Goal: Information Seeking & Learning: Find specific fact

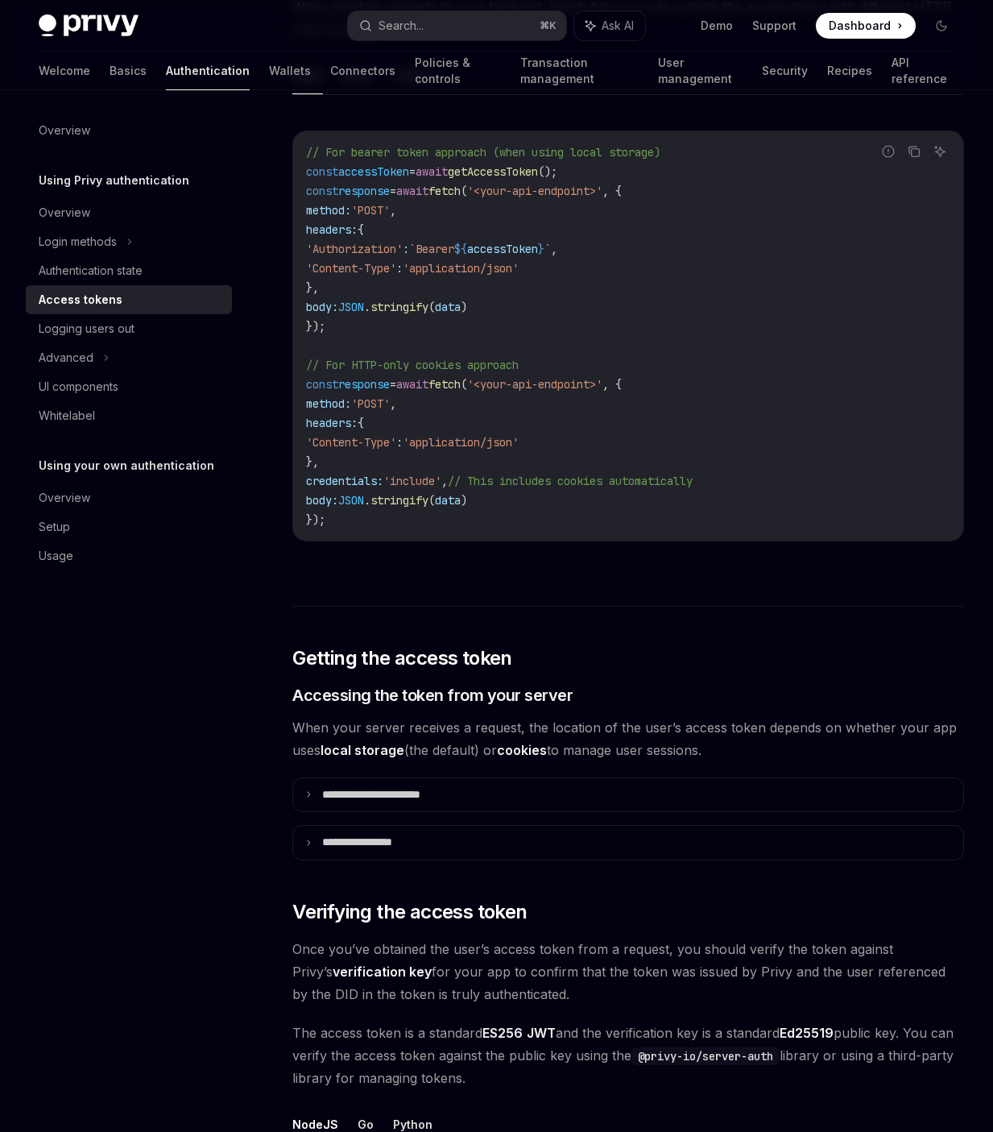
scroll to position [1549, 0]
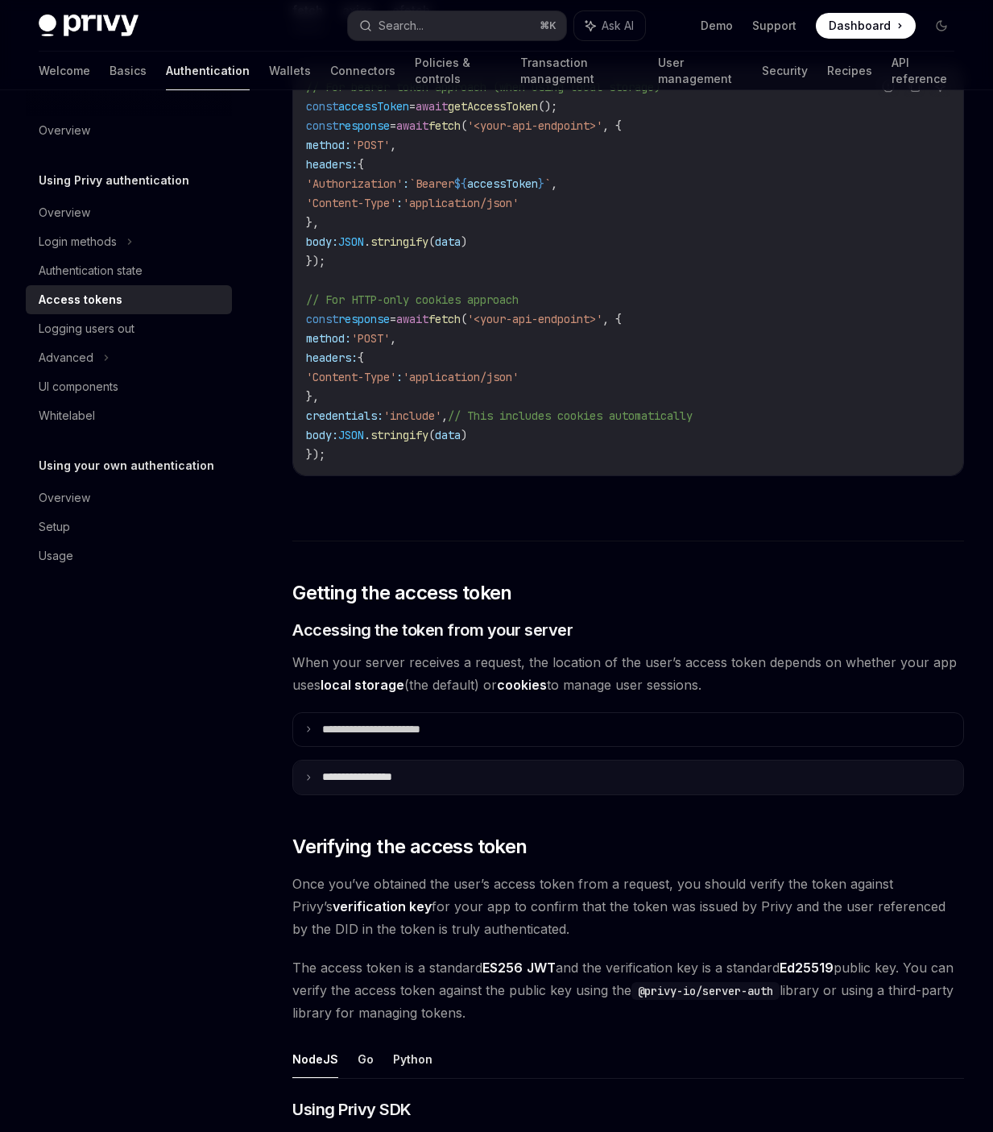
click at [403, 782] on p "**********" at bounding box center [372, 777] width 101 height 14
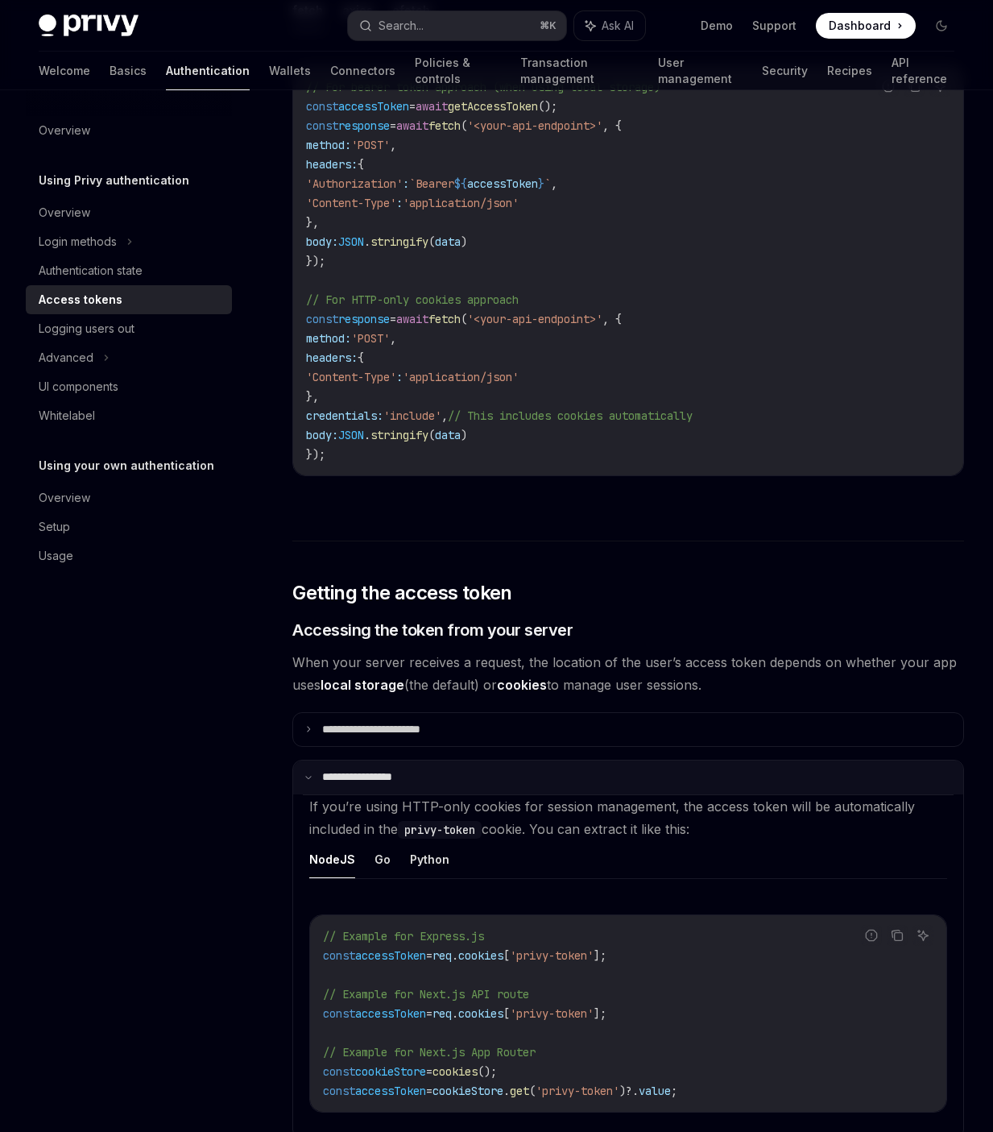
click at [403, 782] on p "**********" at bounding box center [370, 777] width 96 height 14
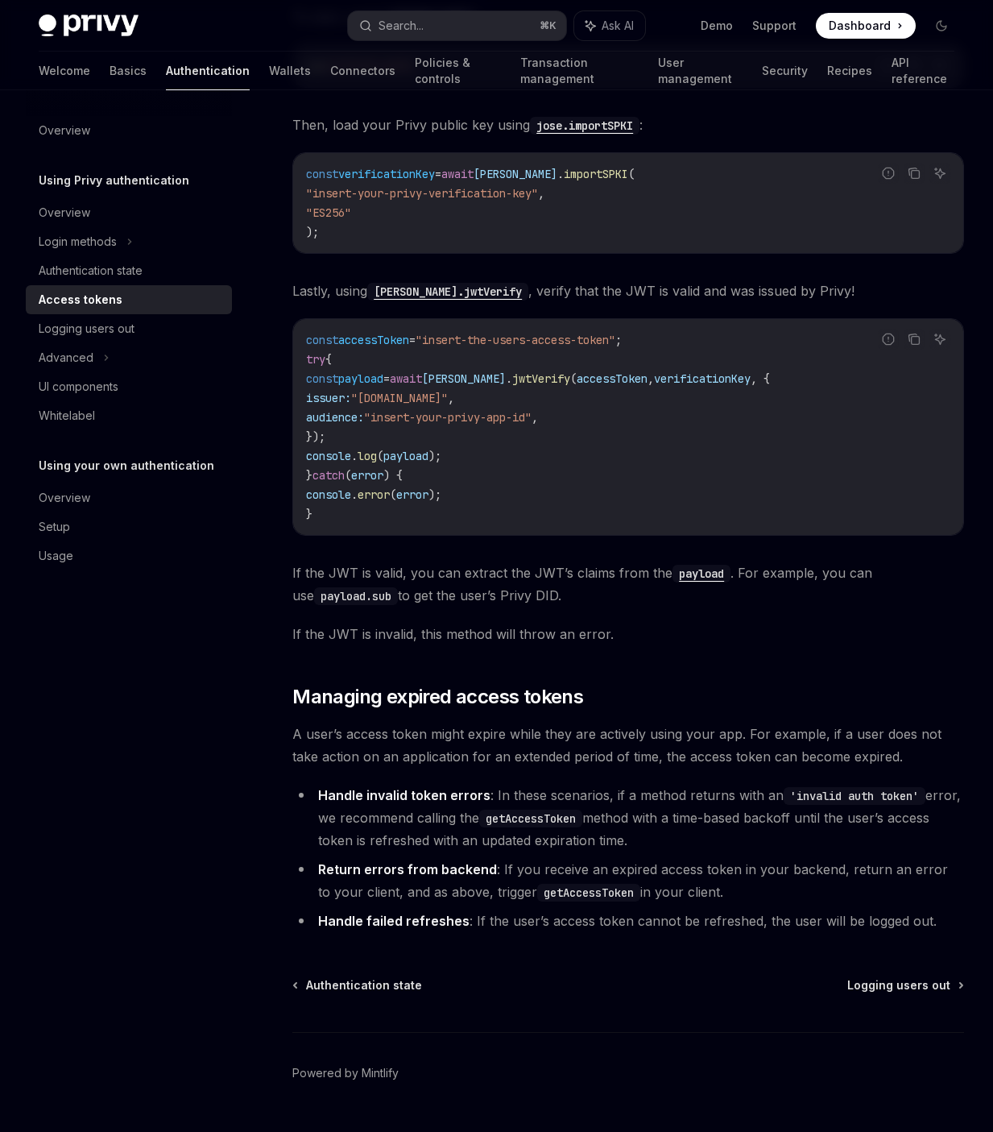
scroll to position [3651, 0]
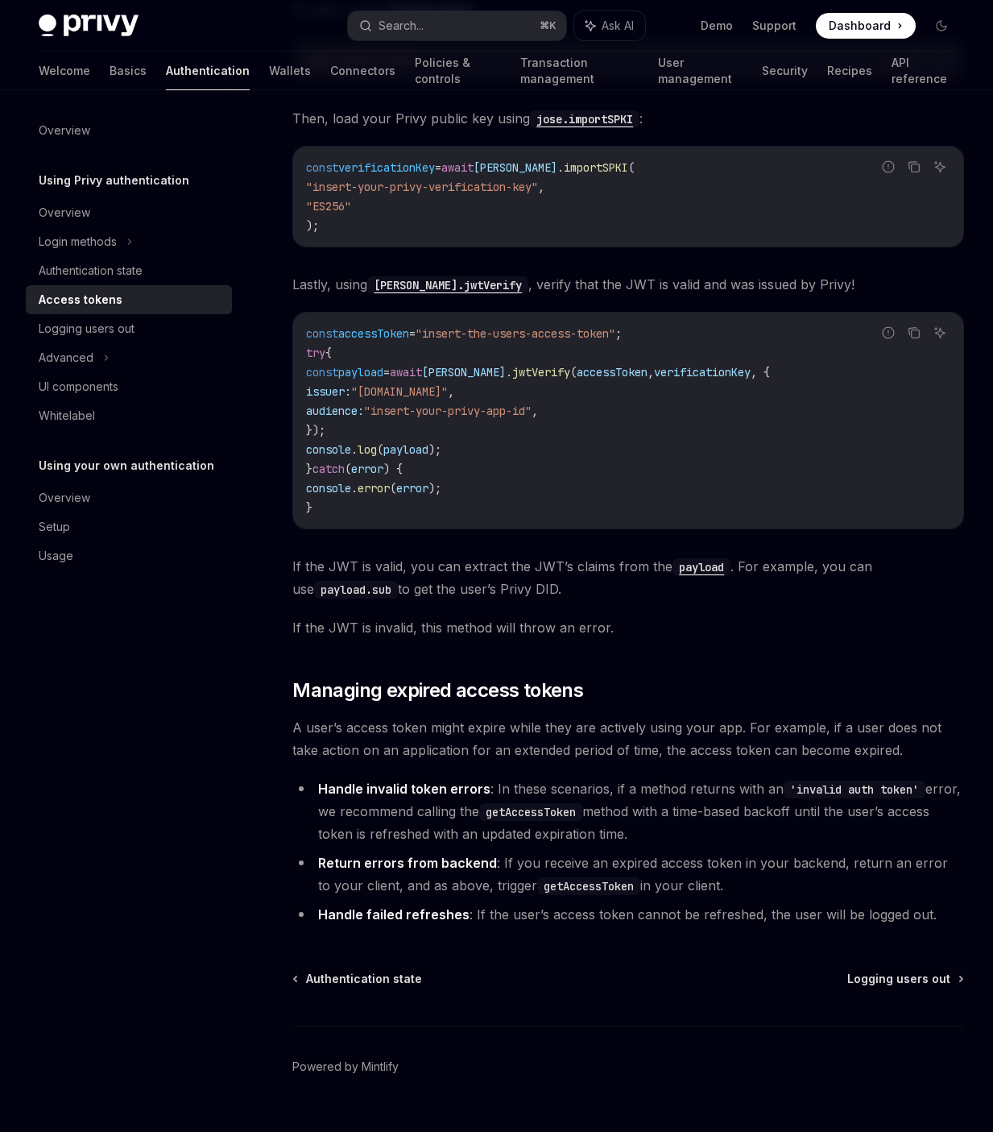
click at [466, 724] on span "A user’s access token might expire while they are actively using your app. For …" at bounding box center [628, 738] width 672 height 45
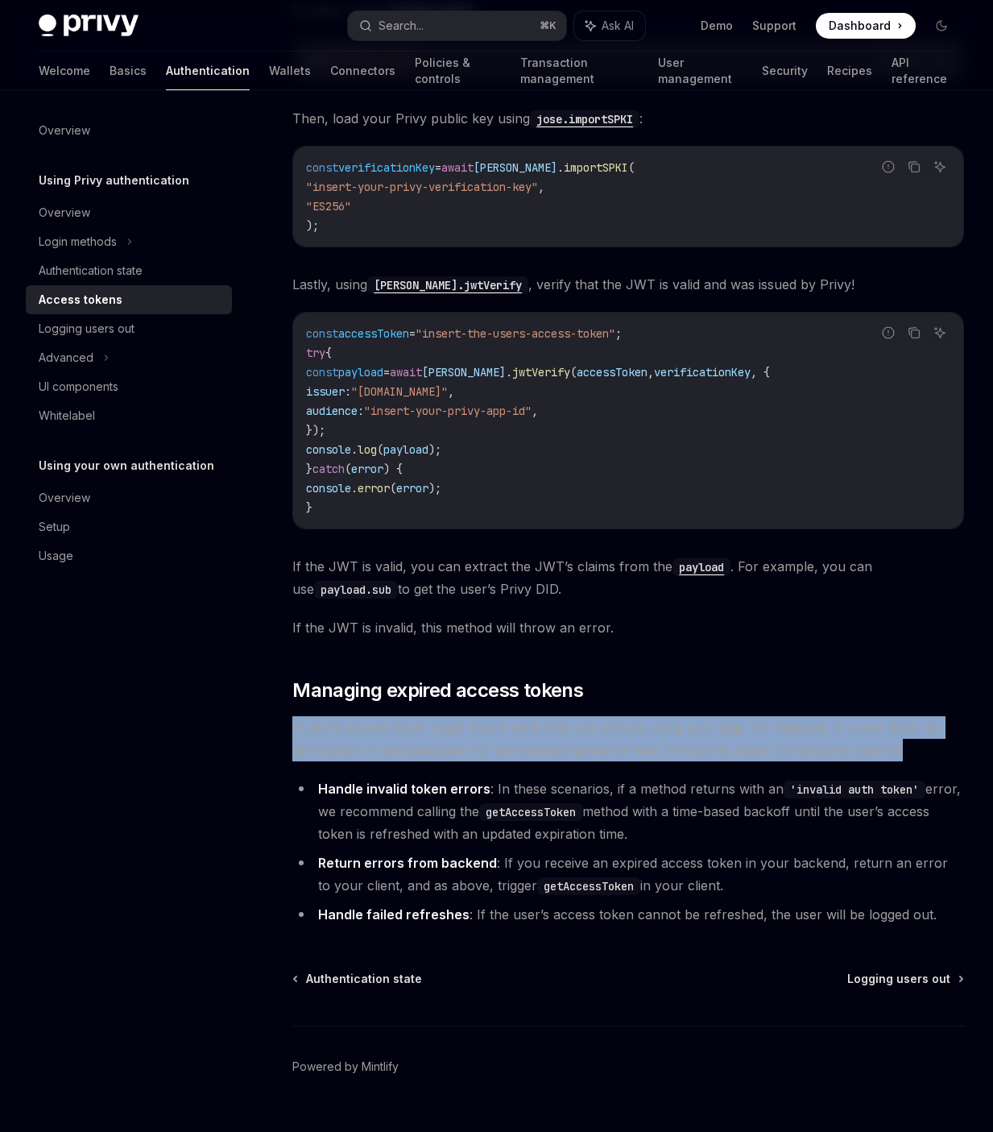
click at [466, 724] on span "A user’s access token might expire while they are actively using your app. For …" at bounding box center [628, 738] width 672 height 45
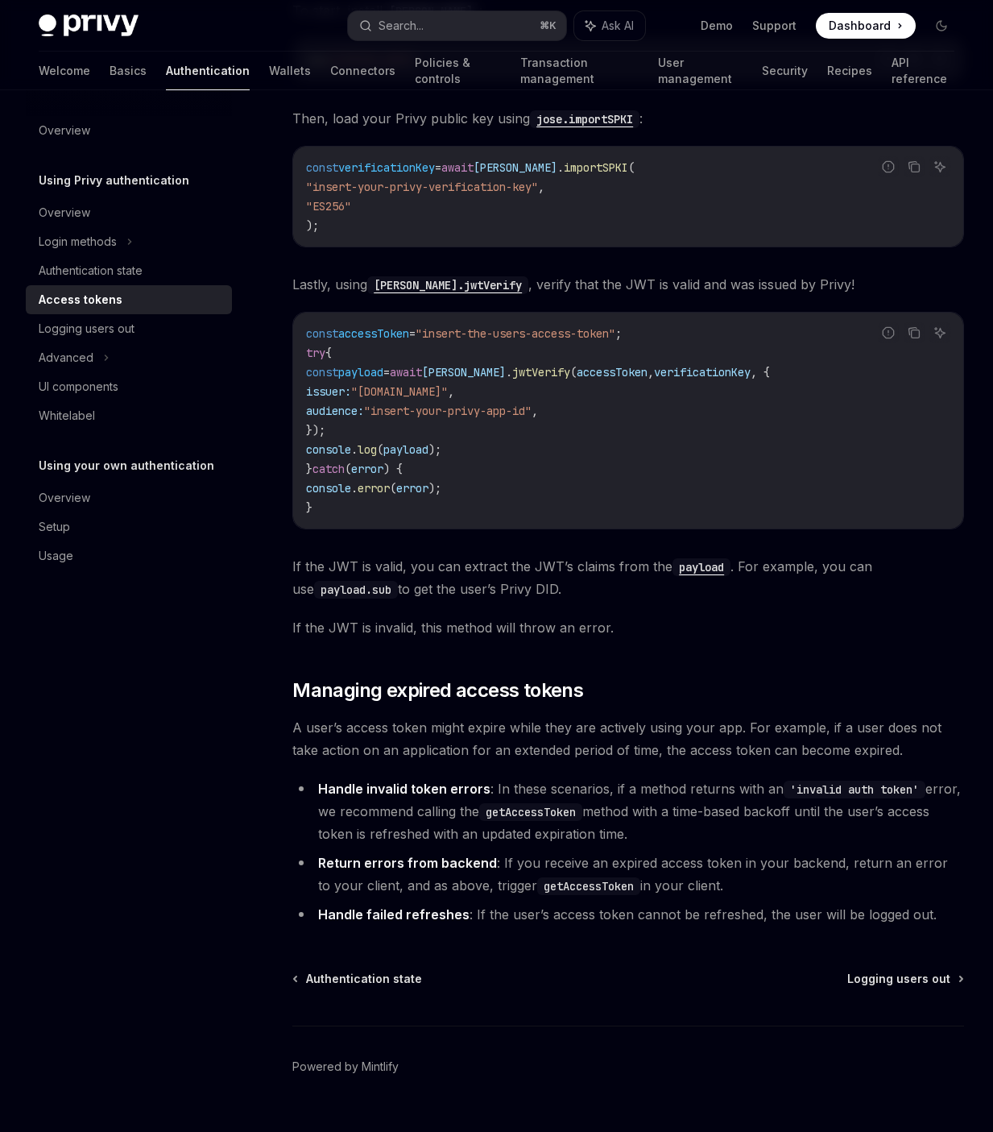
click at [501, 730] on span "A user’s access token might expire while they are actively using your app. For …" at bounding box center [628, 738] width 672 height 45
click at [512, 777] on li "Handle invalid token errors : In these scenarios, if a method returns with an '…" at bounding box center [628, 811] width 672 height 68
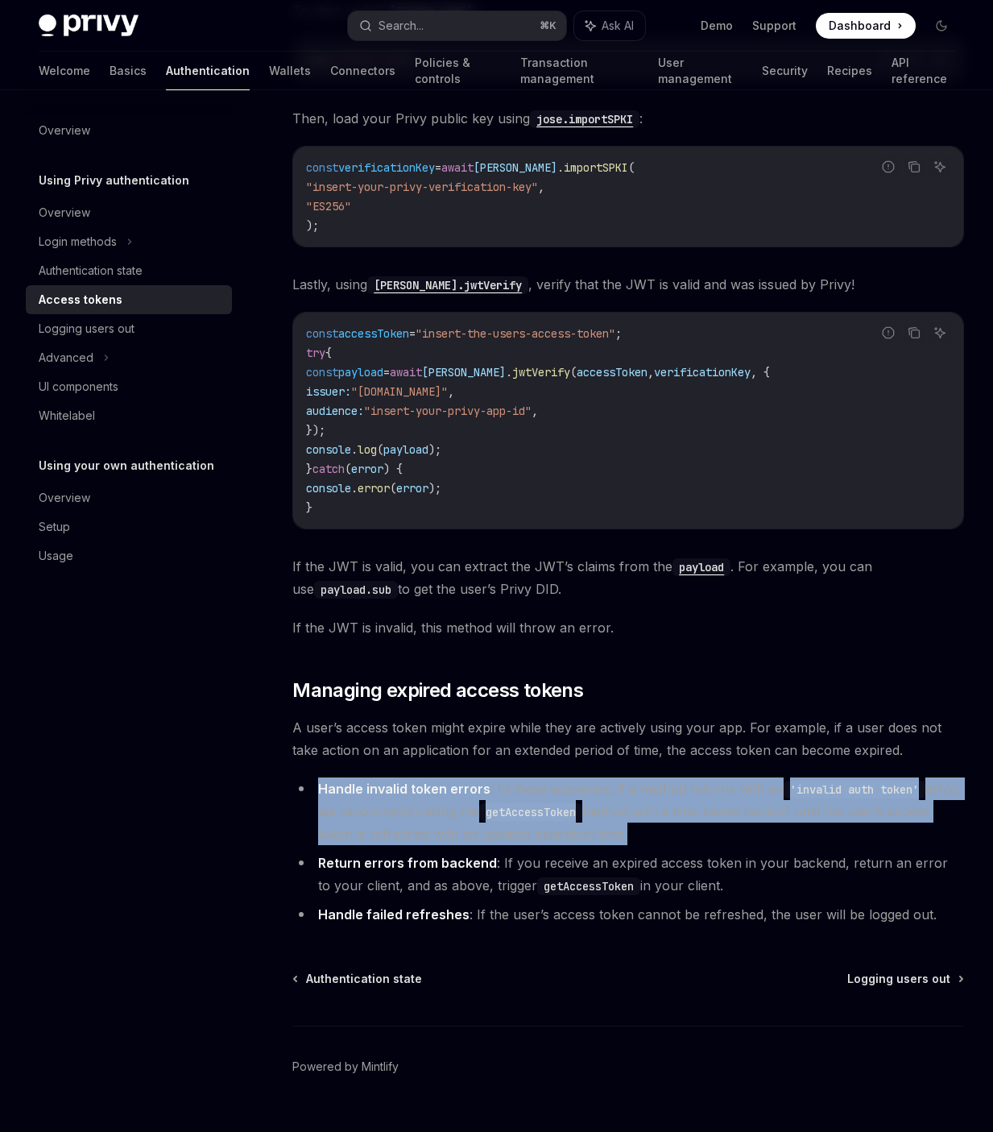
click at [512, 777] on li "Handle invalid token errors : In these scenarios, if a method returns with an '…" at bounding box center [628, 811] width 672 height 68
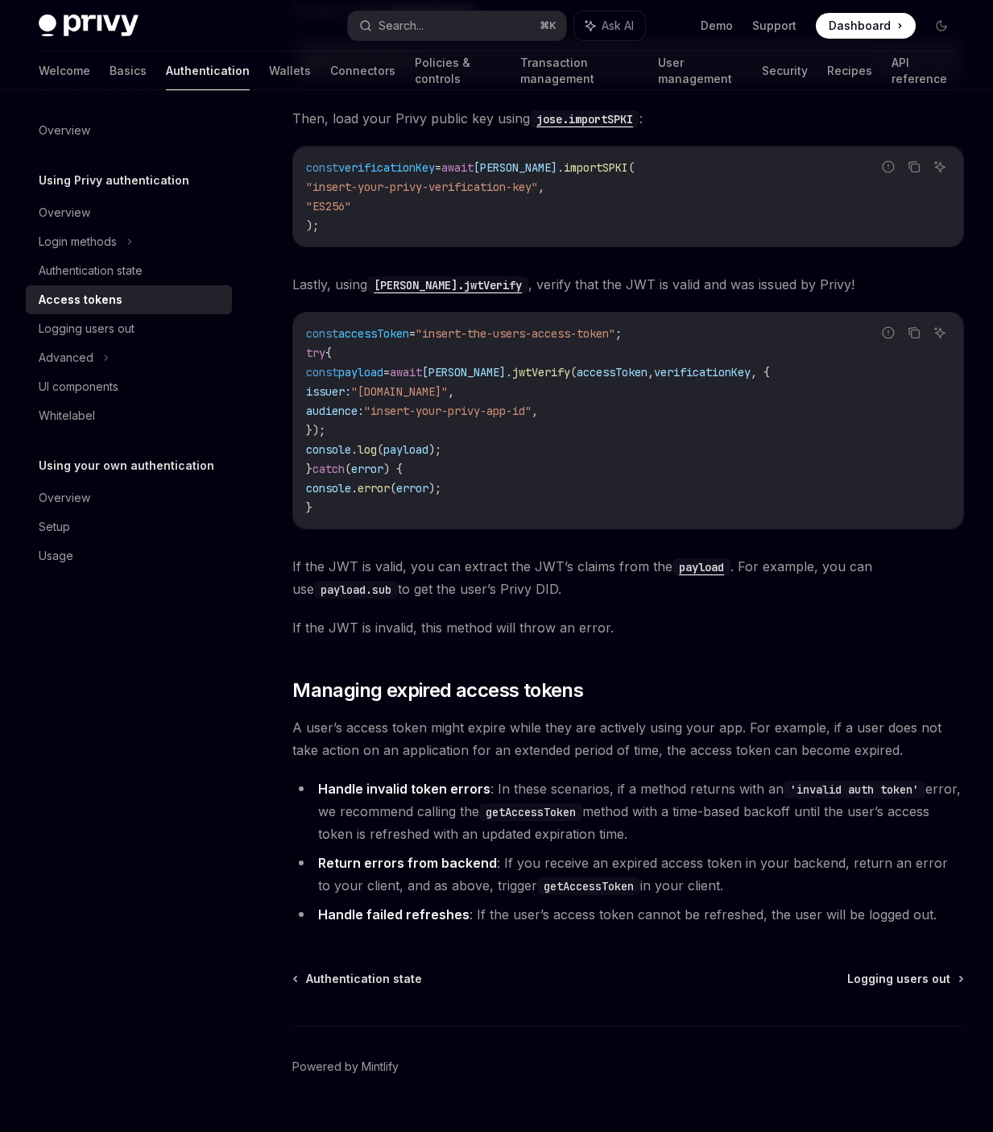
click at [521, 722] on span "A user’s access token might expire while they are actively using your app. For …" at bounding box center [628, 738] width 672 height 45
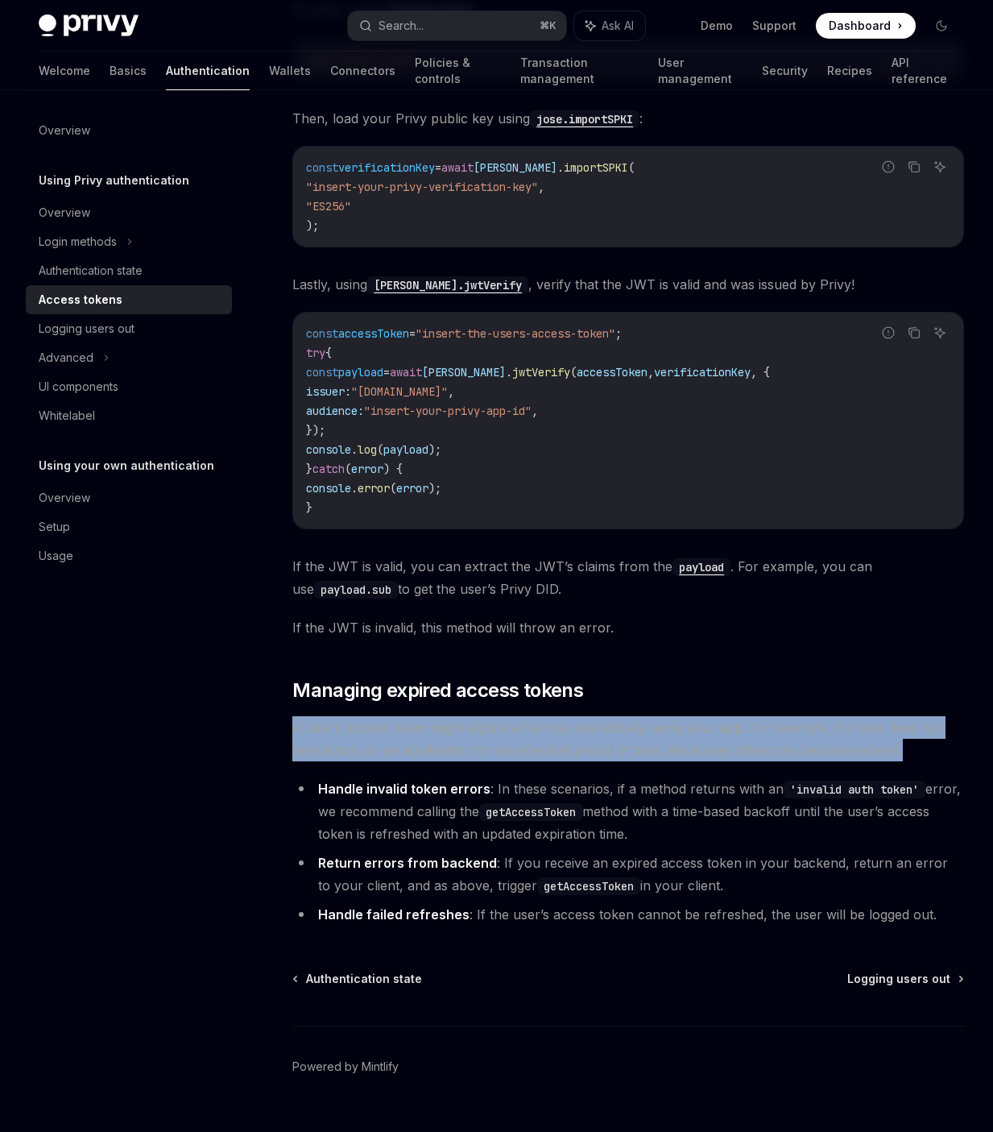
click at [521, 722] on span "A user’s access token might expire while they are actively using your app. For …" at bounding box center [628, 738] width 672 height 45
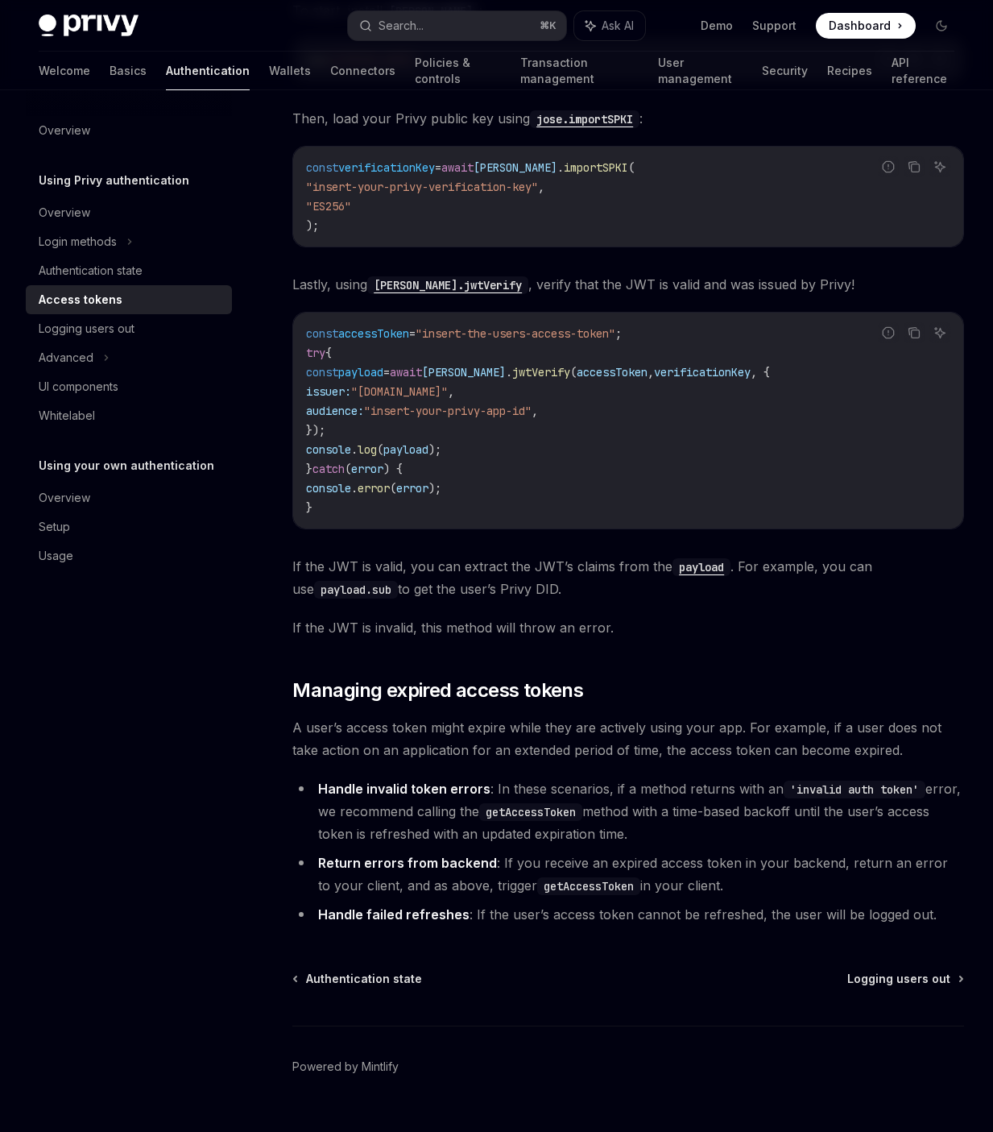
click at [619, 788] on li "Handle invalid token errors : In these scenarios, if a method returns with an '…" at bounding box center [628, 811] width 672 height 68
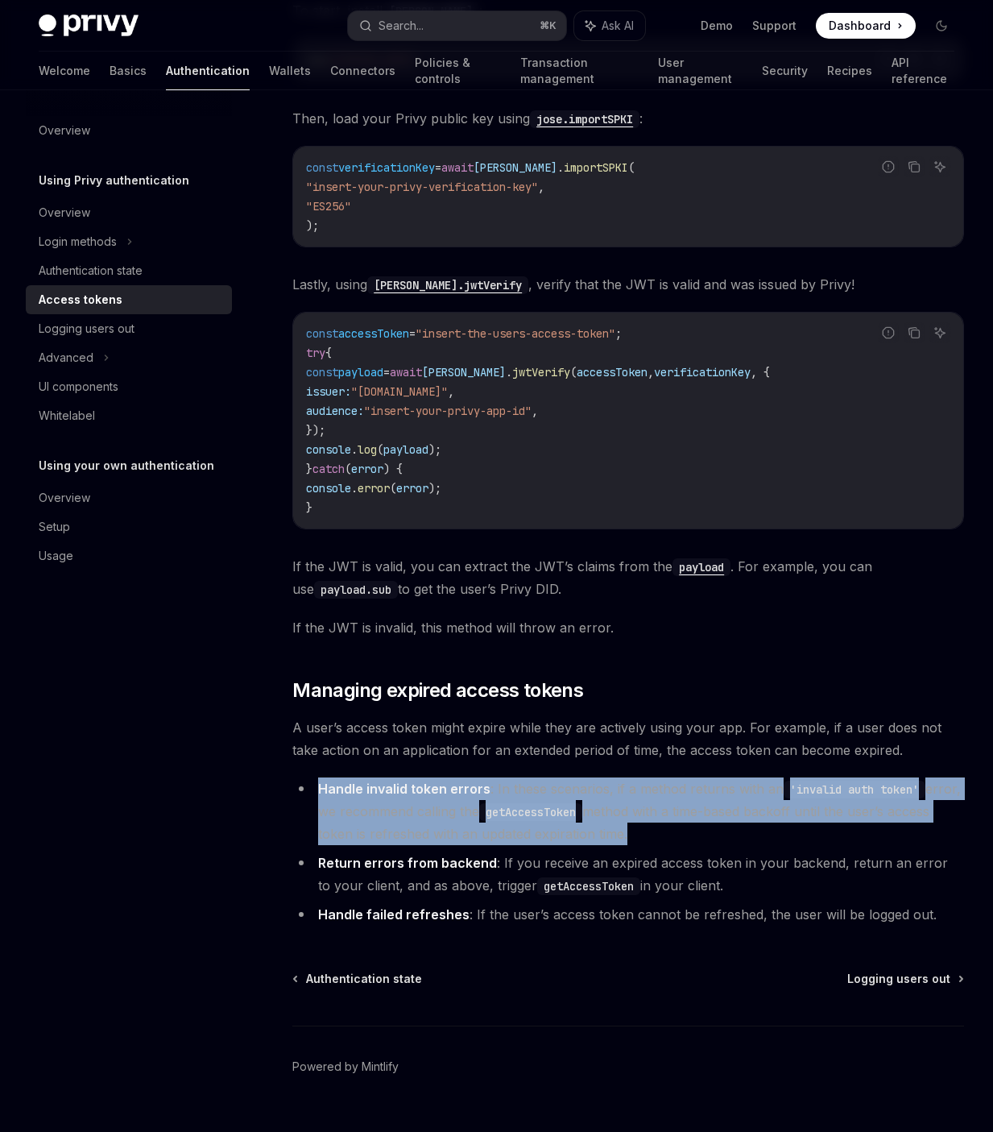
click at [619, 788] on li "Handle invalid token errors : In these scenarios, if a method returns with an '…" at bounding box center [628, 811] width 672 height 68
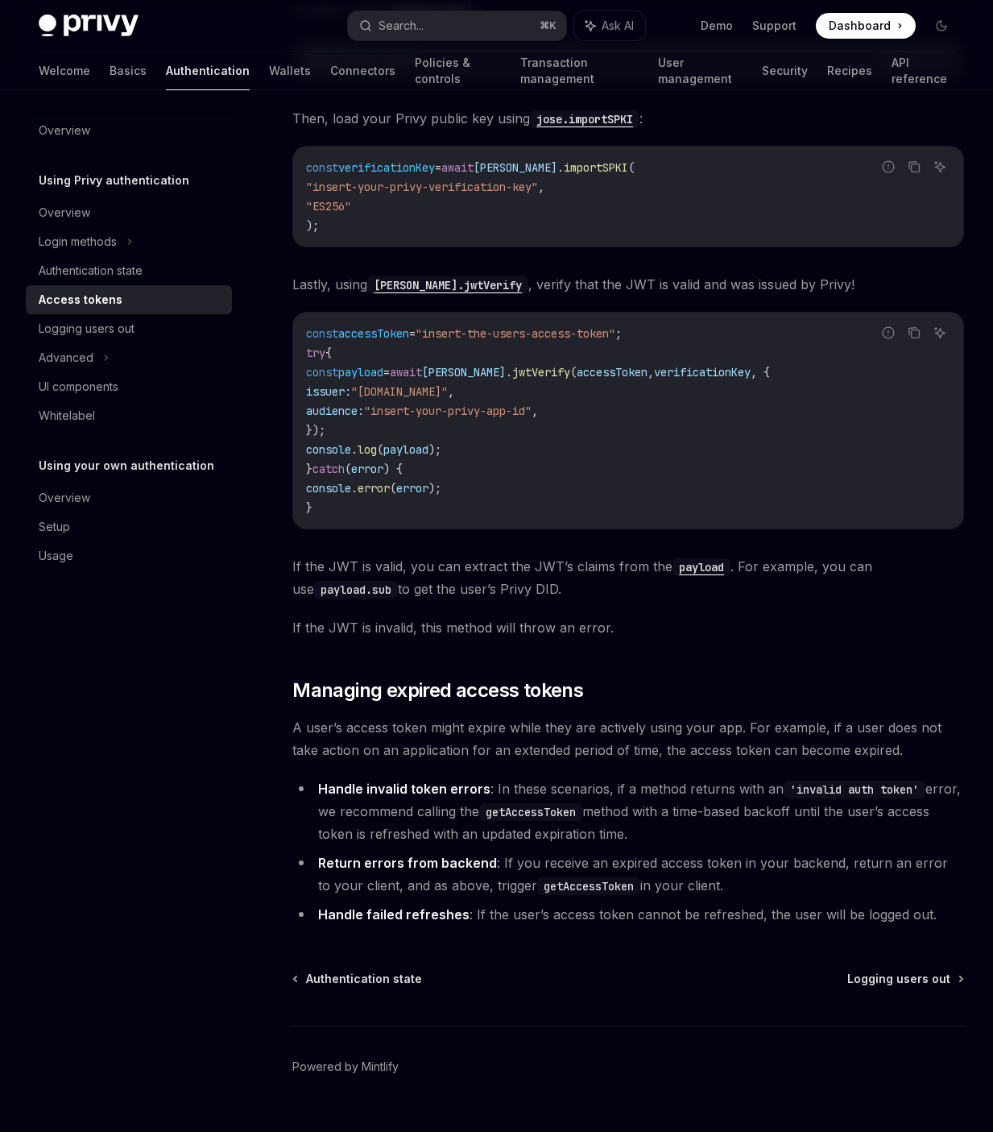
click at [602, 851] on li "Return errors from backend : If you receive an expired access token in your bac…" at bounding box center [628, 873] width 672 height 45
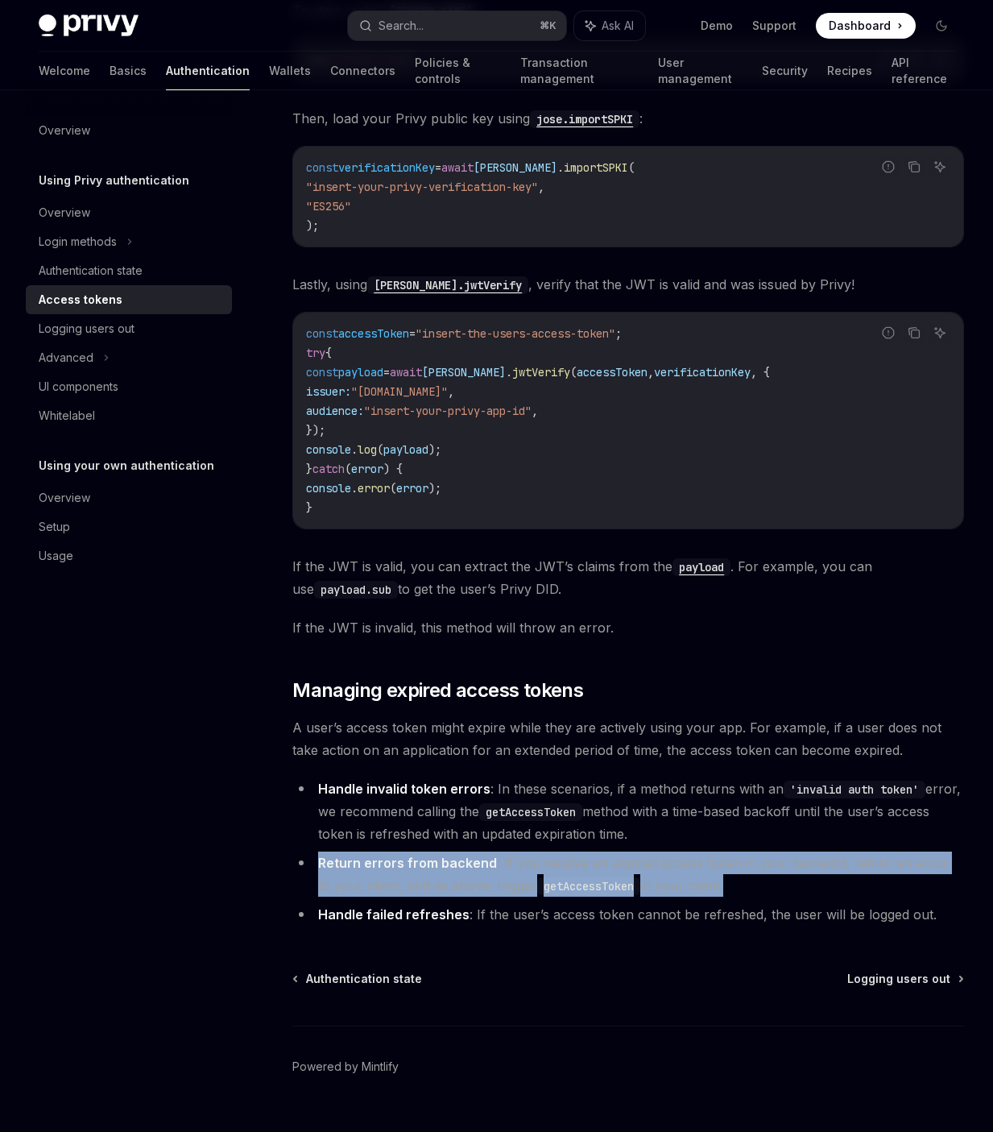
click at [601, 851] on li "Return errors from backend : If you receive an expired access token in your bac…" at bounding box center [628, 873] width 672 height 45
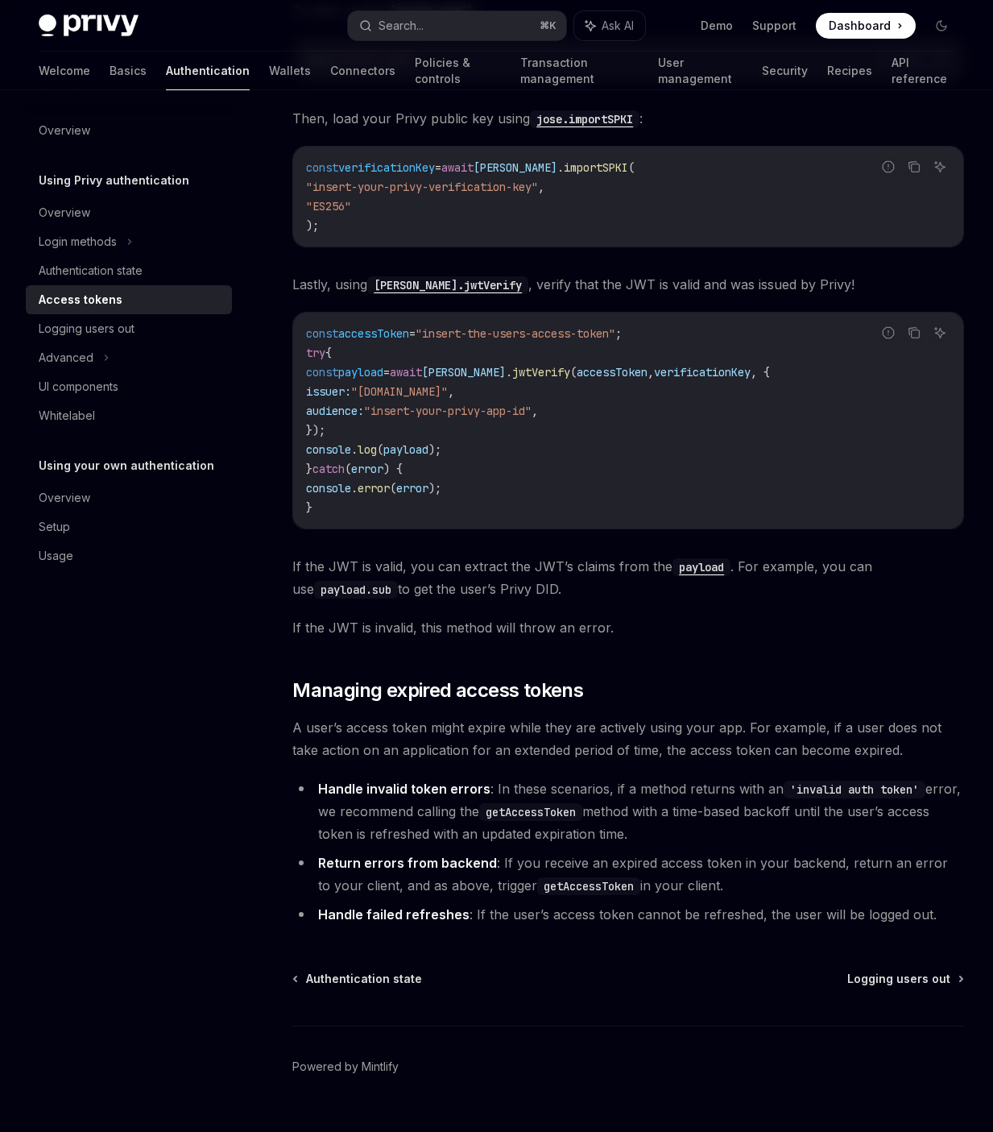
click at [653, 903] on li "Handle failed refreshes : If the user’s access token cannot be refreshed, the u…" at bounding box center [628, 914] width 672 height 23
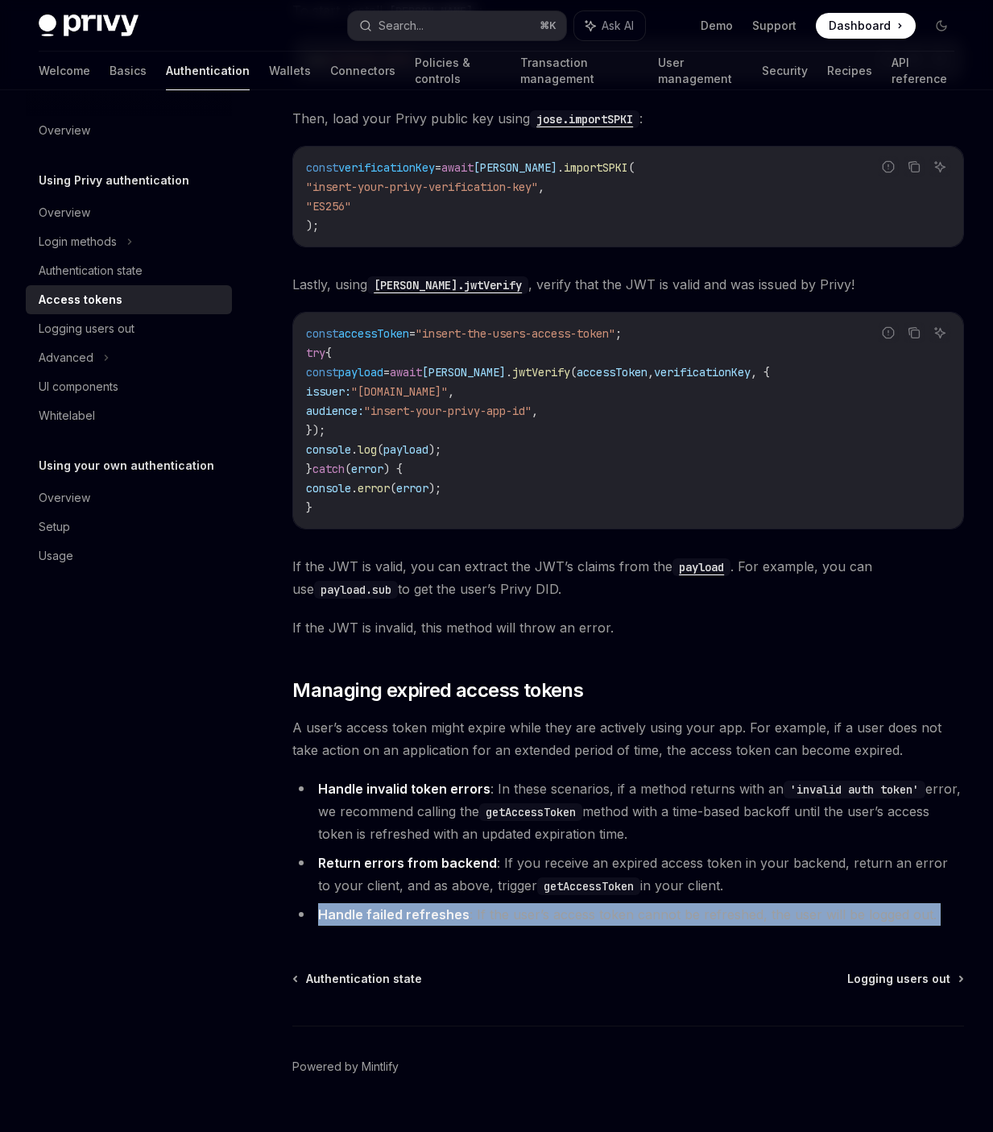
click at [653, 903] on li "Handle failed refreshes : If the user’s access token cannot be refreshed, the u…" at bounding box center [628, 914] width 672 height 23
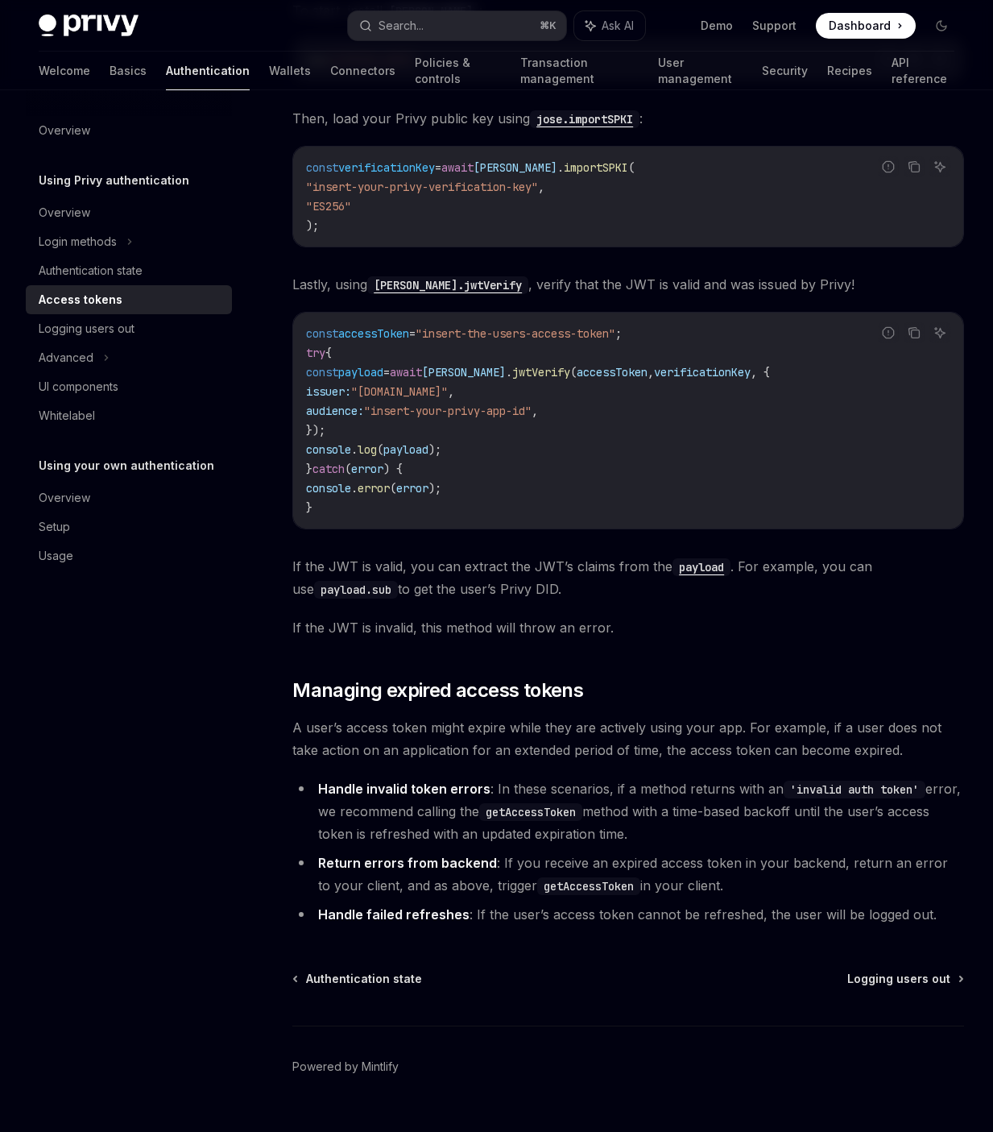
click at [666, 856] on li "Return errors from backend : If you receive an expired access token in your bac…" at bounding box center [628, 873] width 672 height 45
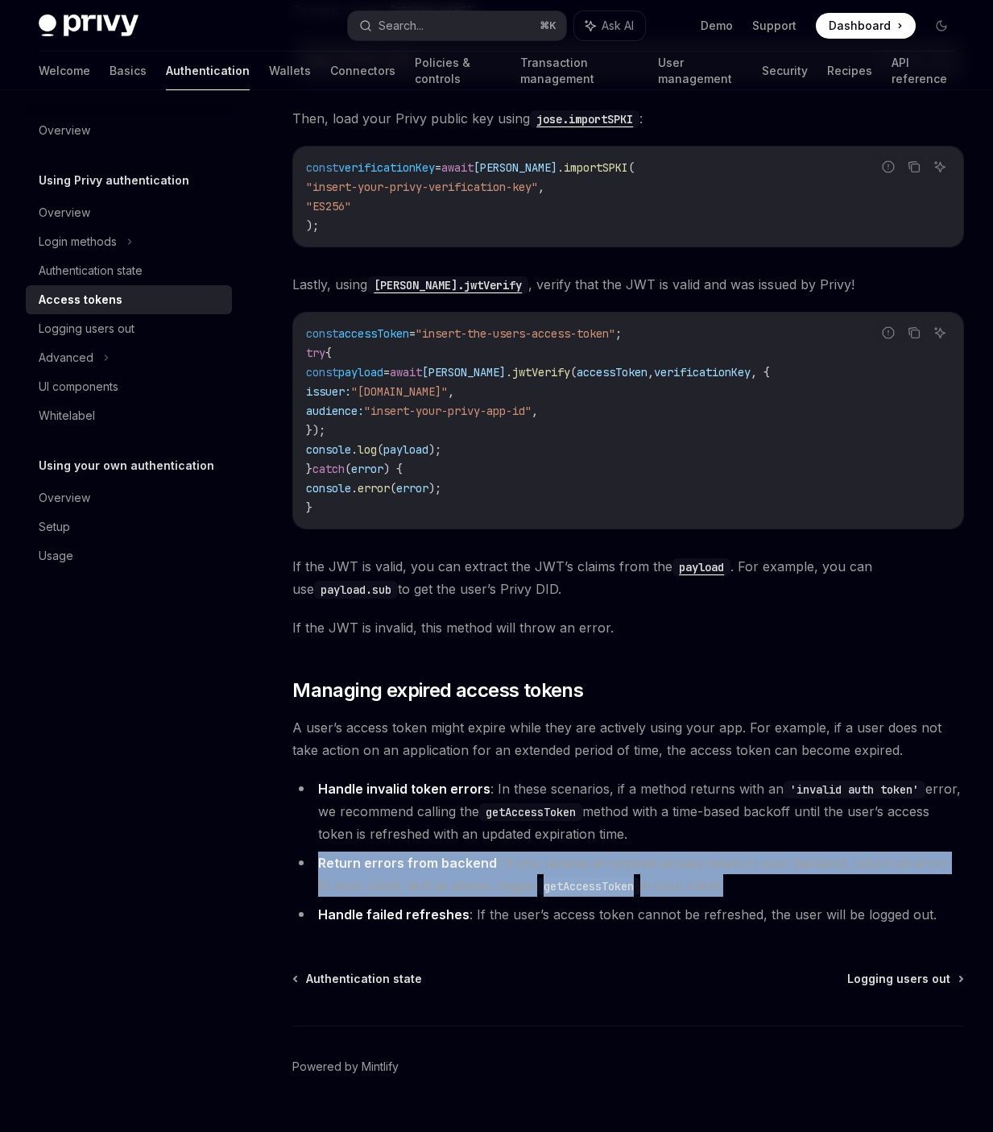
click at [666, 856] on li "Return errors from backend : If you receive an expired access token in your bac…" at bounding box center [628, 873] width 672 height 45
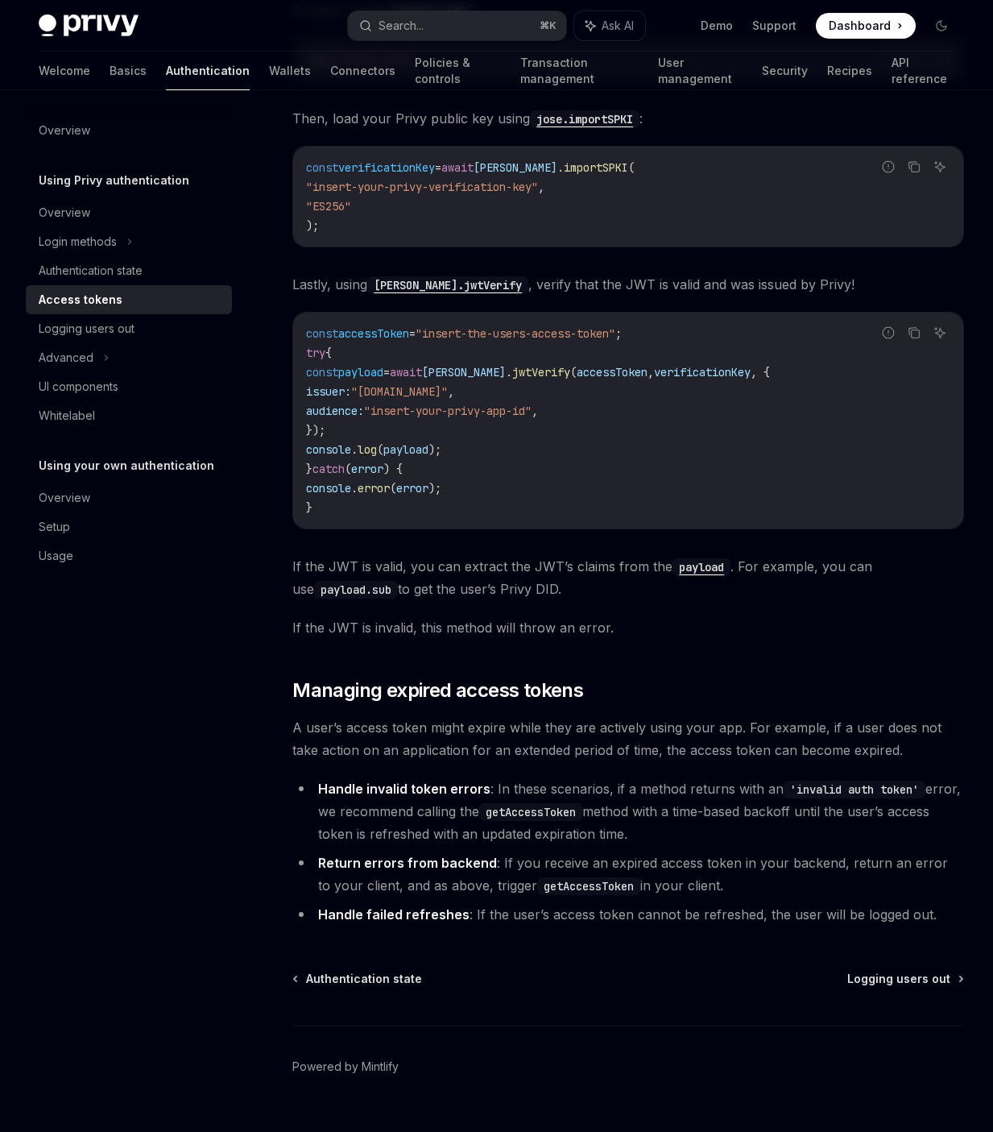
click at [667, 792] on li "Handle invalid token errors : In these scenarios, if a method returns with an '…" at bounding box center [628, 811] width 672 height 68
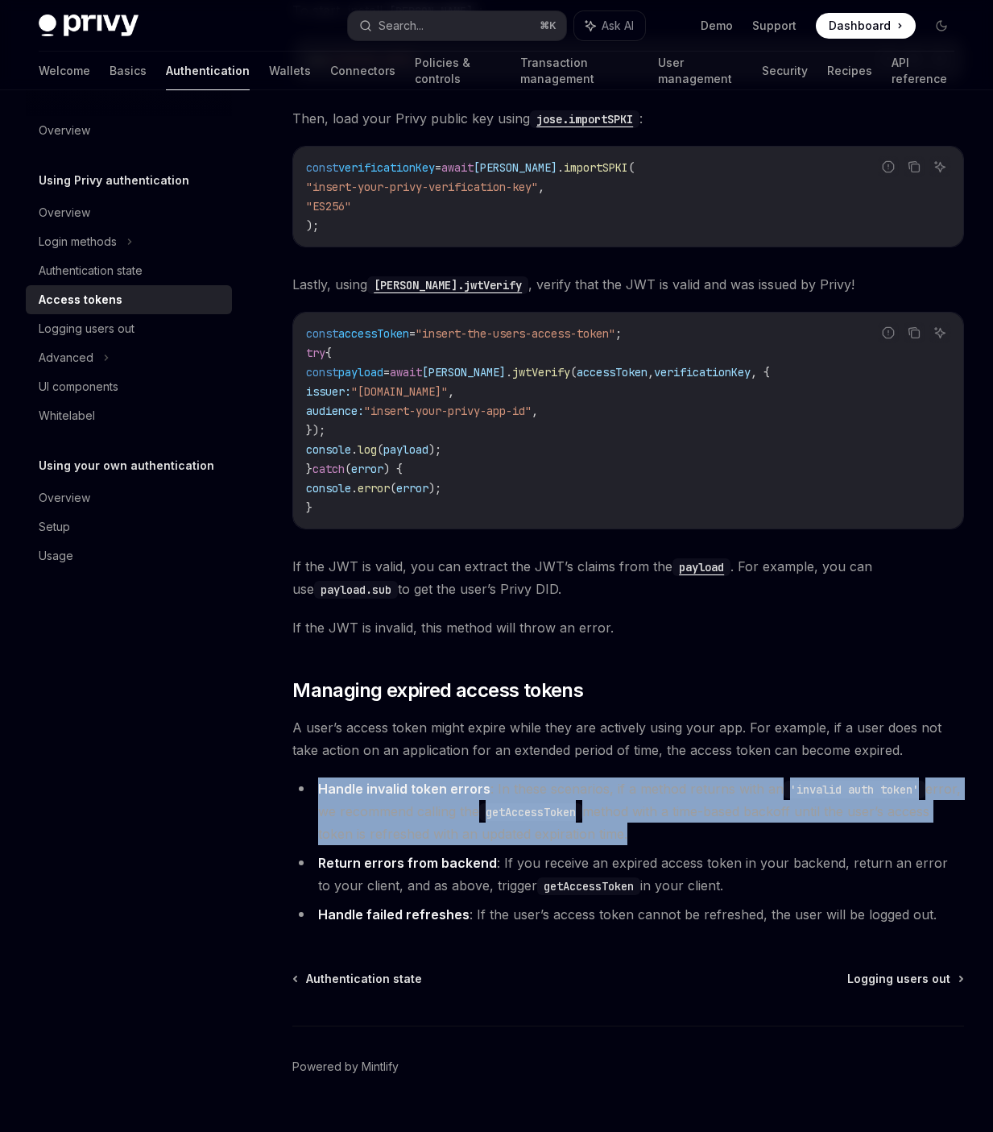
click at [666, 792] on li "Handle invalid token errors : In these scenarios, if a method returns with an '…" at bounding box center [628, 811] width 672 height 68
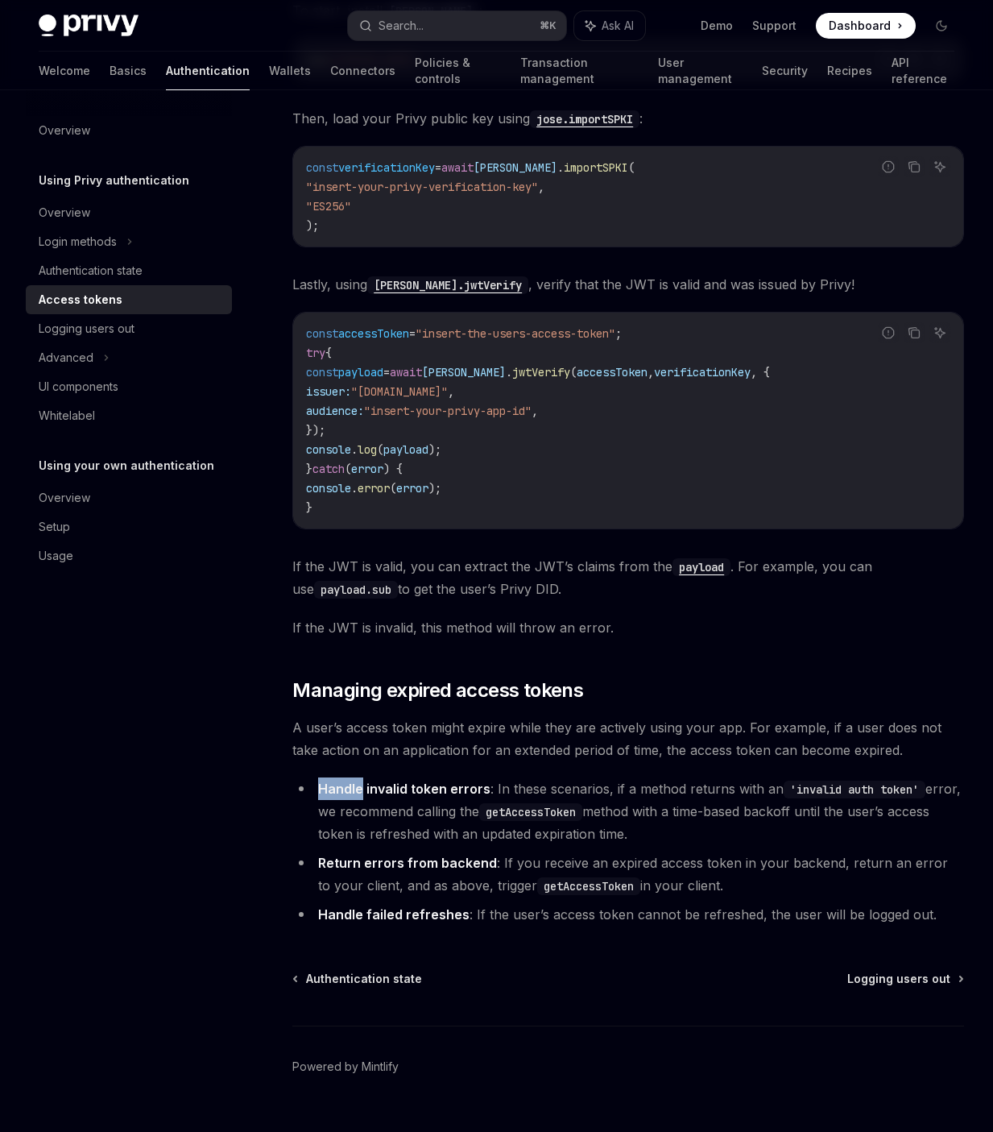
click at [643, 716] on span "A user’s access token might expire while they are actively using your app. For …" at bounding box center [628, 738] width 672 height 45
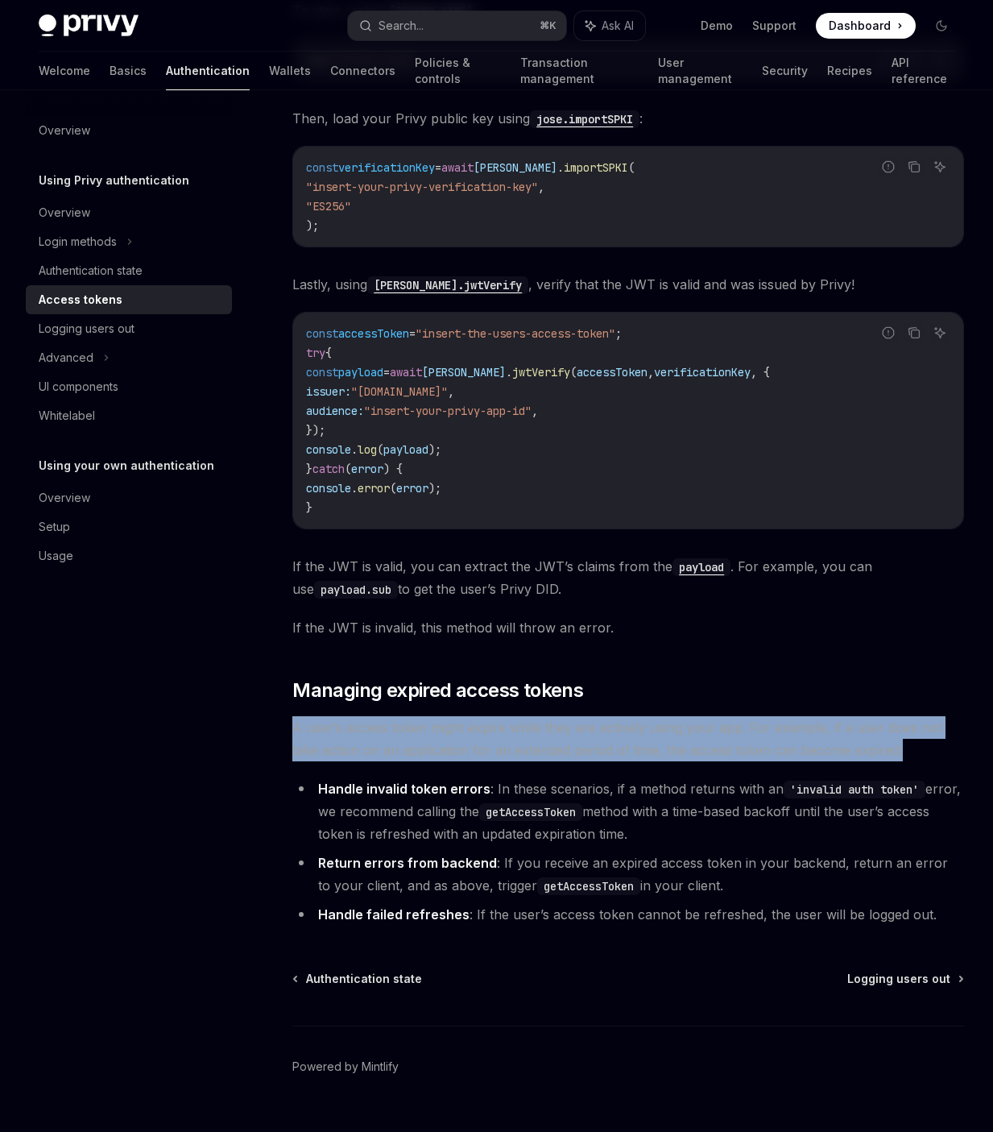
click at [643, 716] on span "A user’s access token might expire while they are actively using your app. For …" at bounding box center [628, 738] width 672 height 45
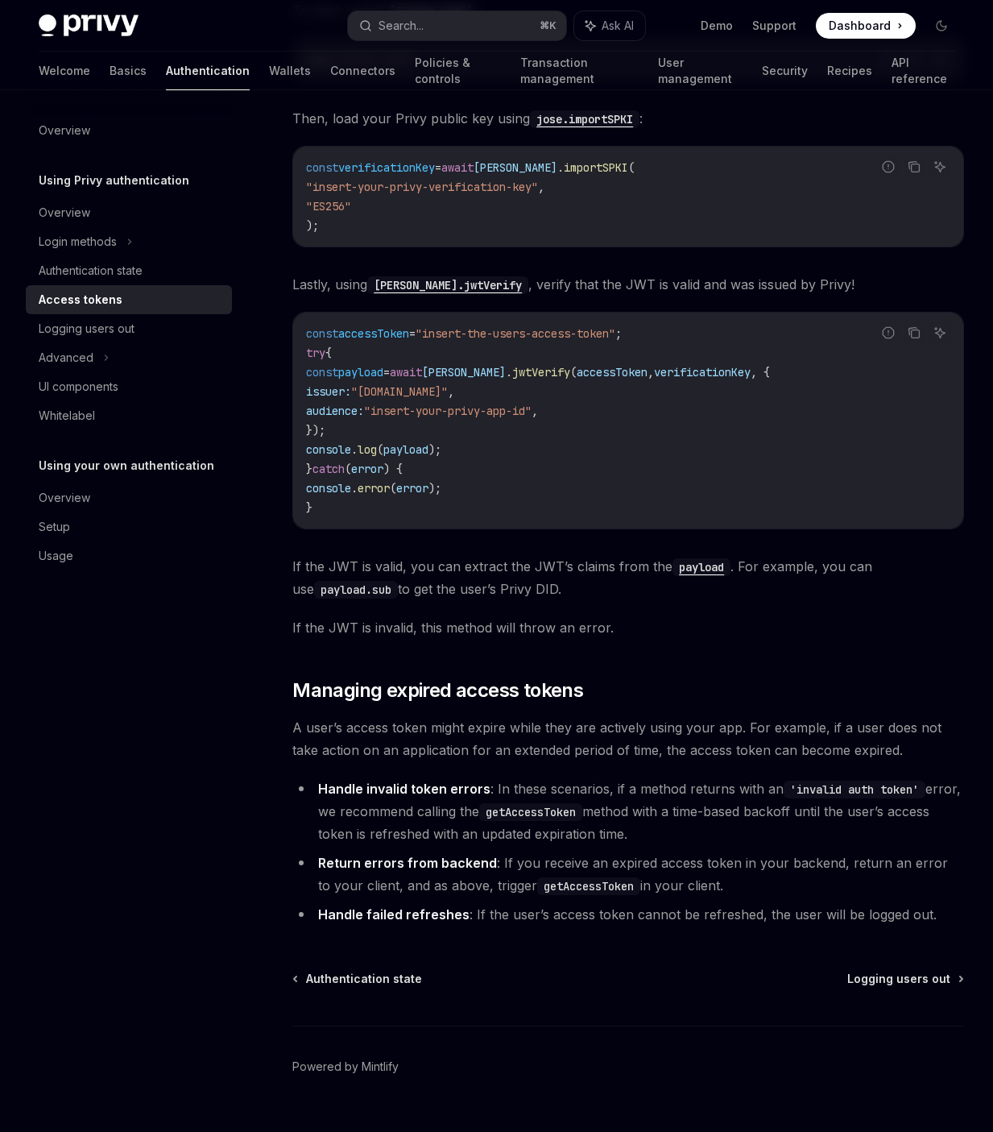
click at [606, 555] on span "If the JWT is valid, you can extract the JWT’s claims from the payload . For ex…" at bounding box center [628, 577] width 672 height 45
click at [605, 555] on span "If the JWT is valid, you can extract the JWT’s claims from the payload . For ex…" at bounding box center [628, 577] width 672 height 45
click at [604, 555] on span "If the JWT is valid, you can extract the JWT’s claims from the payload . For ex…" at bounding box center [628, 577] width 672 height 45
click at [573, 616] on span "If the JWT is invalid, this method will throw an error." at bounding box center [628, 627] width 672 height 23
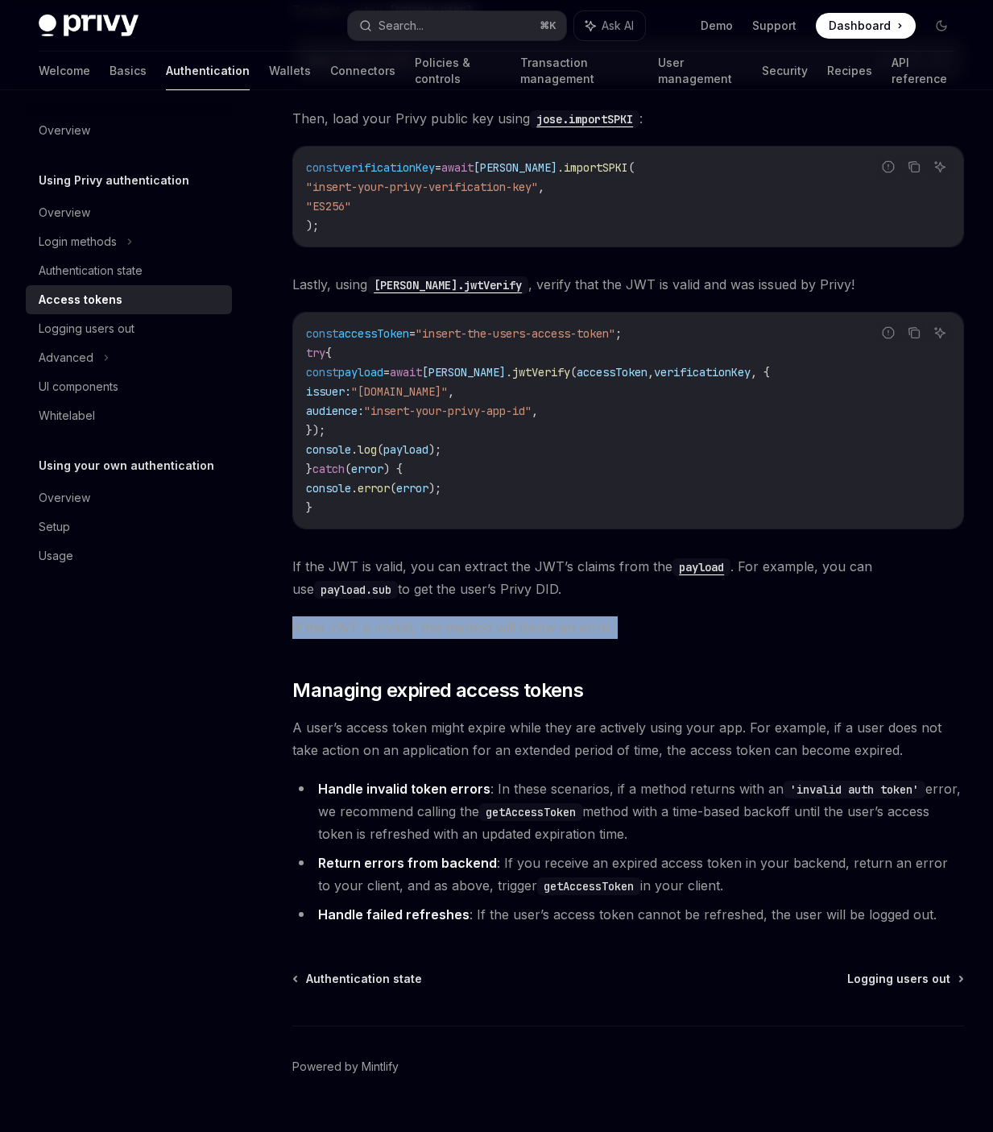
click at [573, 616] on span "If the JWT is invalid, this method will throw an error." at bounding box center [628, 627] width 672 height 23
click at [556, 562] on span "If the JWT is valid, you can extract the JWT’s claims from the payload . For ex…" at bounding box center [628, 577] width 672 height 45
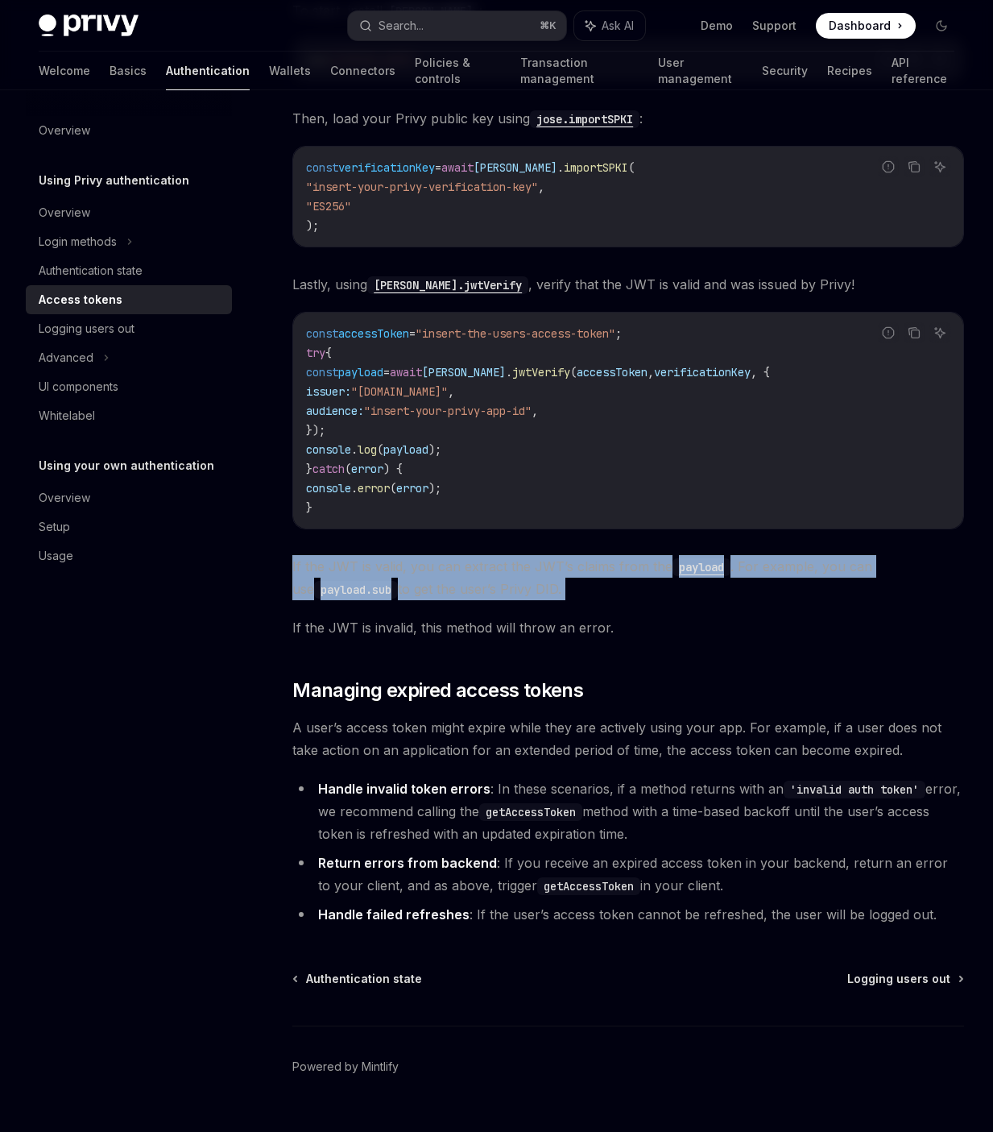
click at [556, 562] on span "If the JWT is valid, you can extract the JWT’s claims from the payload . For ex…" at bounding box center [628, 577] width 672 height 45
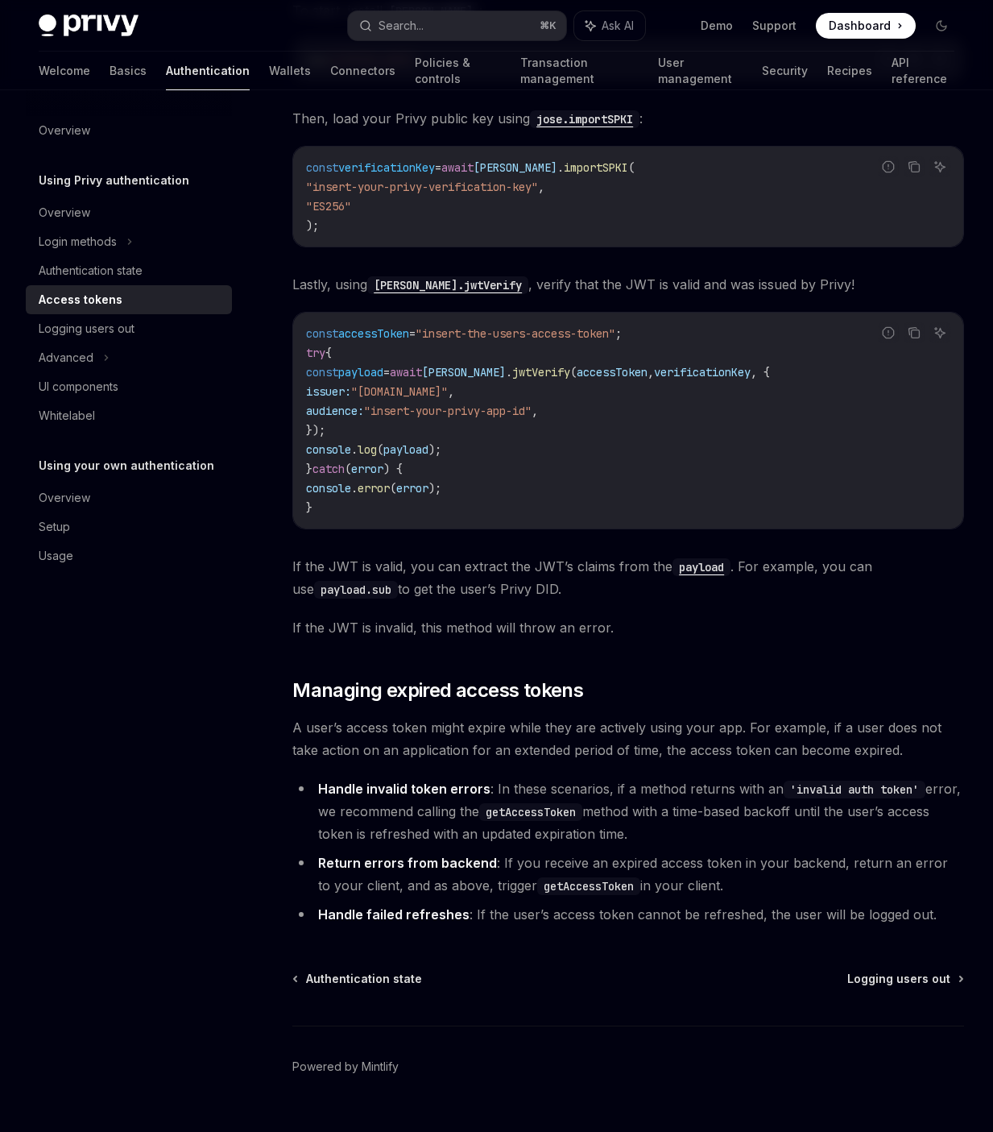
click at [571, 616] on span "If the JWT is invalid, this method will throw an error." at bounding box center [628, 627] width 672 height 23
click at [565, 561] on span "If the JWT is valid, you can extract the JWT’s claims from the payload . For ex…" at bounding box center [628, 577] width 672 height 45
click at [565, 560] on span "If the JWT is valid, you can extract the JWT’s claims from the payload . For ex…" at bounding box center [628, 577] width 672 height 45
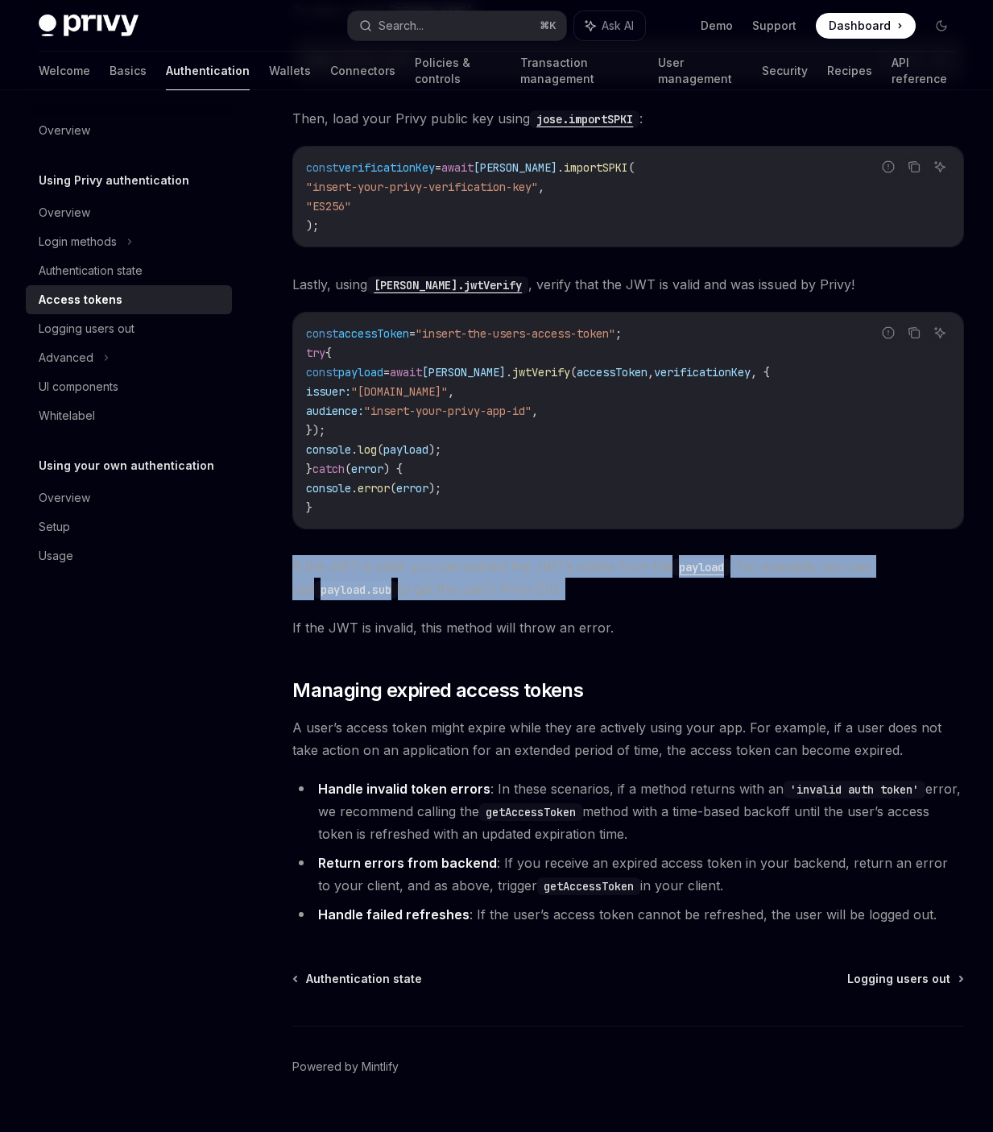
click at [565, 560] on span "If the JWT is valid, you can extract the JWT’s claims from the payload . For ex…" at bounding box center [628, 577] width 672 height 45
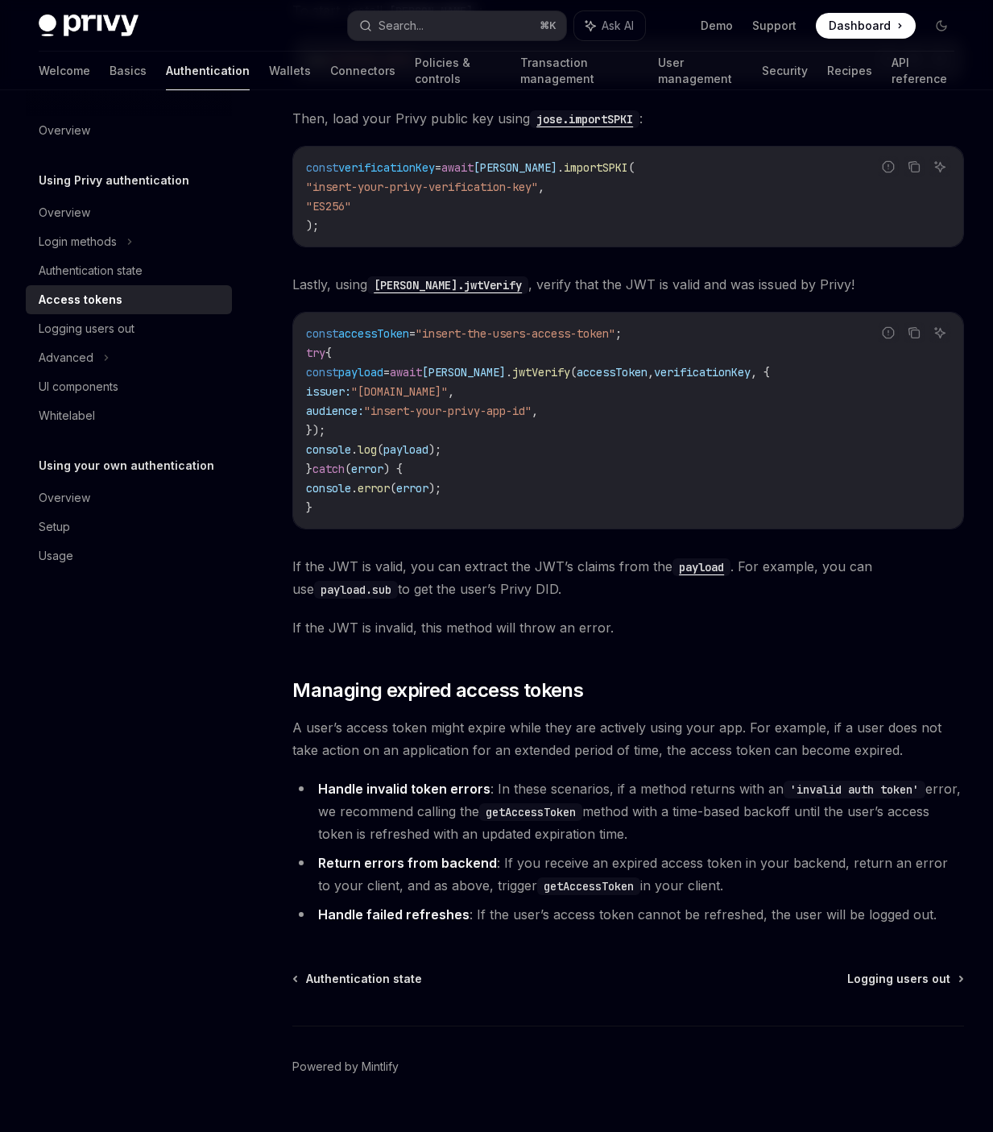
click at [601, 616] on span "If the JWT is invalid, this method will throw an error." at bounding box center [628, 627] width 672 height 23
click at [586, 562] on span "If the JWT is valid, you can extract the JWT’s claims from the payload . For ex…" at bounding box center [628, 577] width 672 height 45
click at [585, 561] on span "If the JWT is valid, you can extract the JWT’s claims from the payload . For ex…" at bounding box center [628, 577] width 672 height 45
click at [586, 581] on div "To start, install [PERSON_NAME] : Report incorrect code Copy Ask AI npm i [PERS…" at bounding box center [628, 318] width 672 height 639
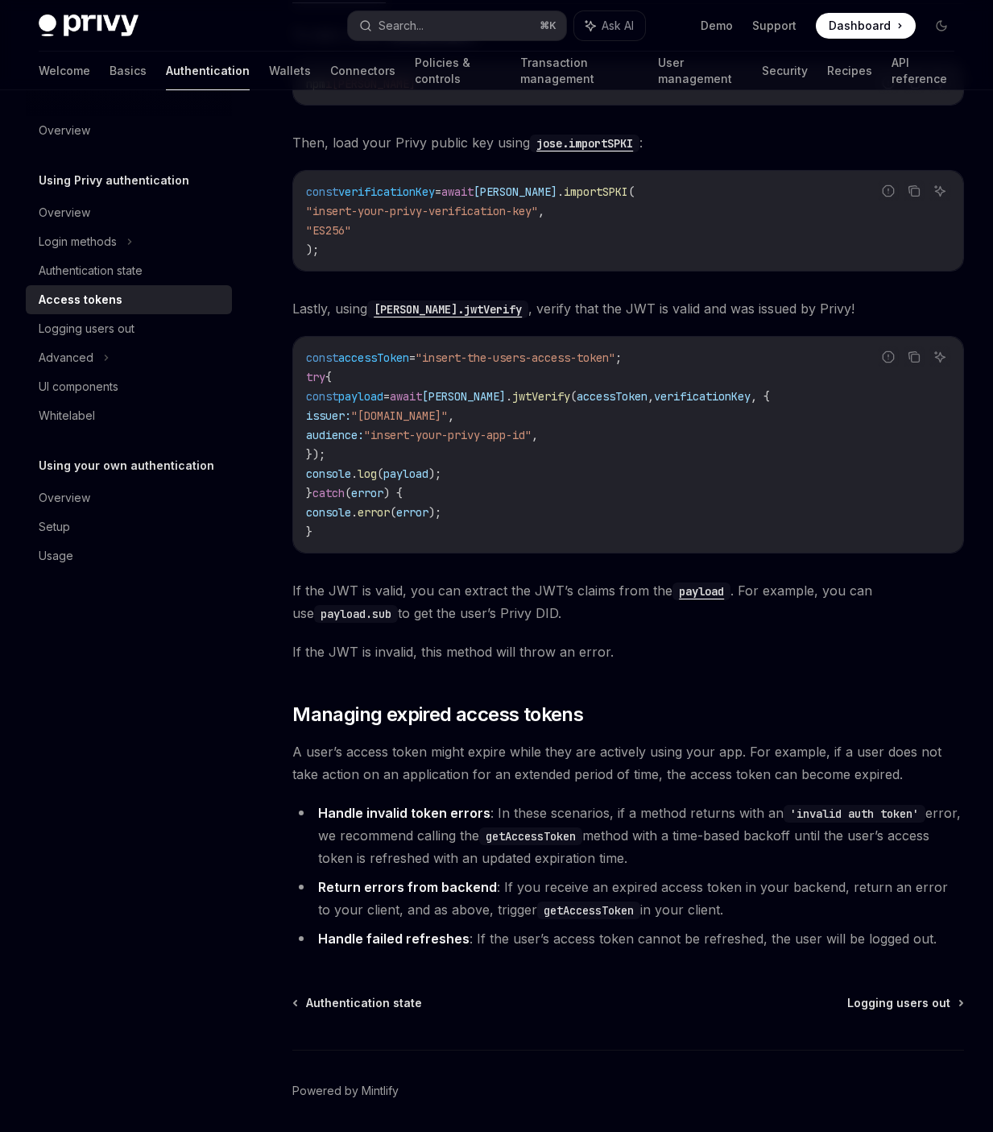
scroll to position [3516, 0]
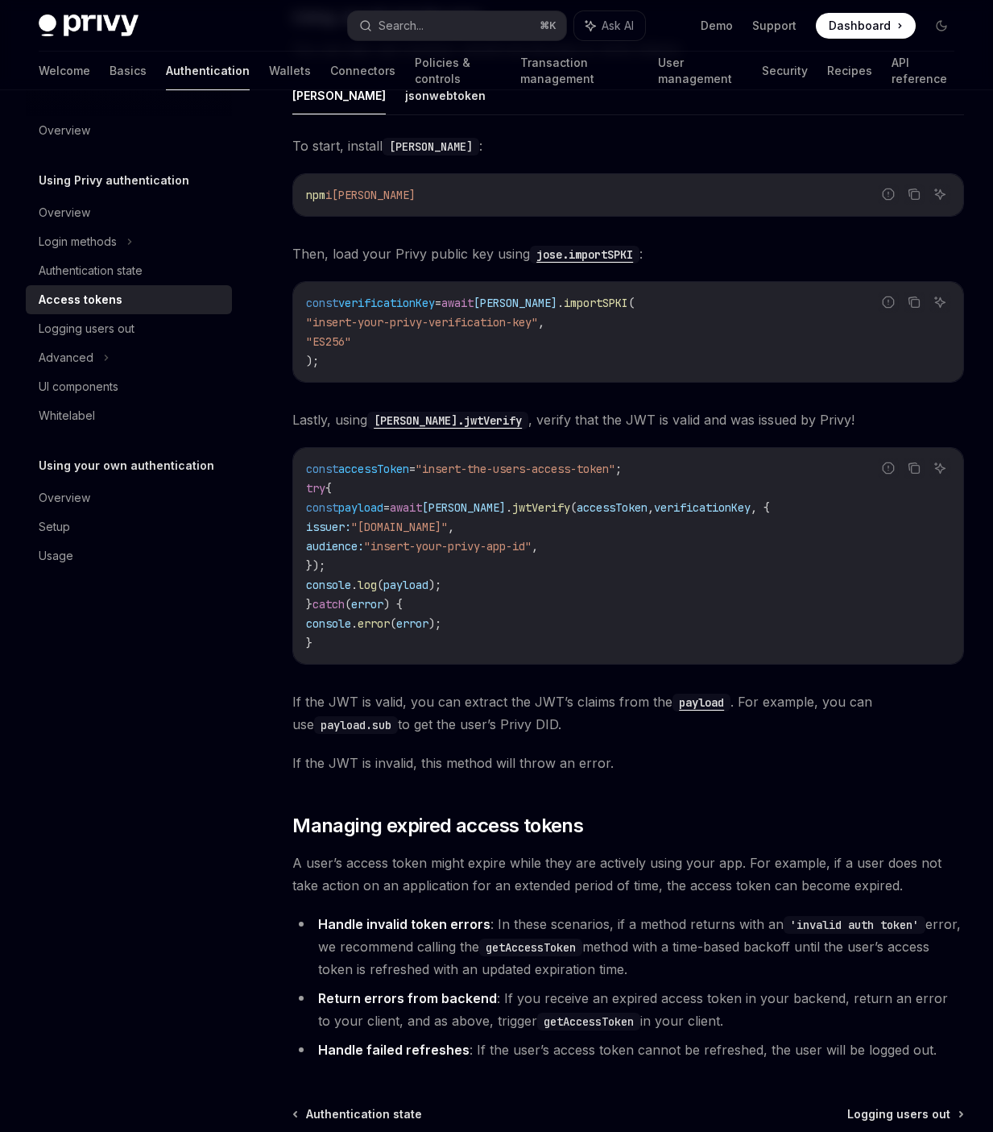
click at [331, 242] on span "Then, load your Privy public key using [PERSON_NAME].importSPKI :" at bounding box center [628, 253] width 672 height 23
click at [523, 408] on span "Lastly, using [PERSON_NAME].jwtVerify , verify that the JWT is valid and was is…" at bounding box center [628, 419] width 672 height 23
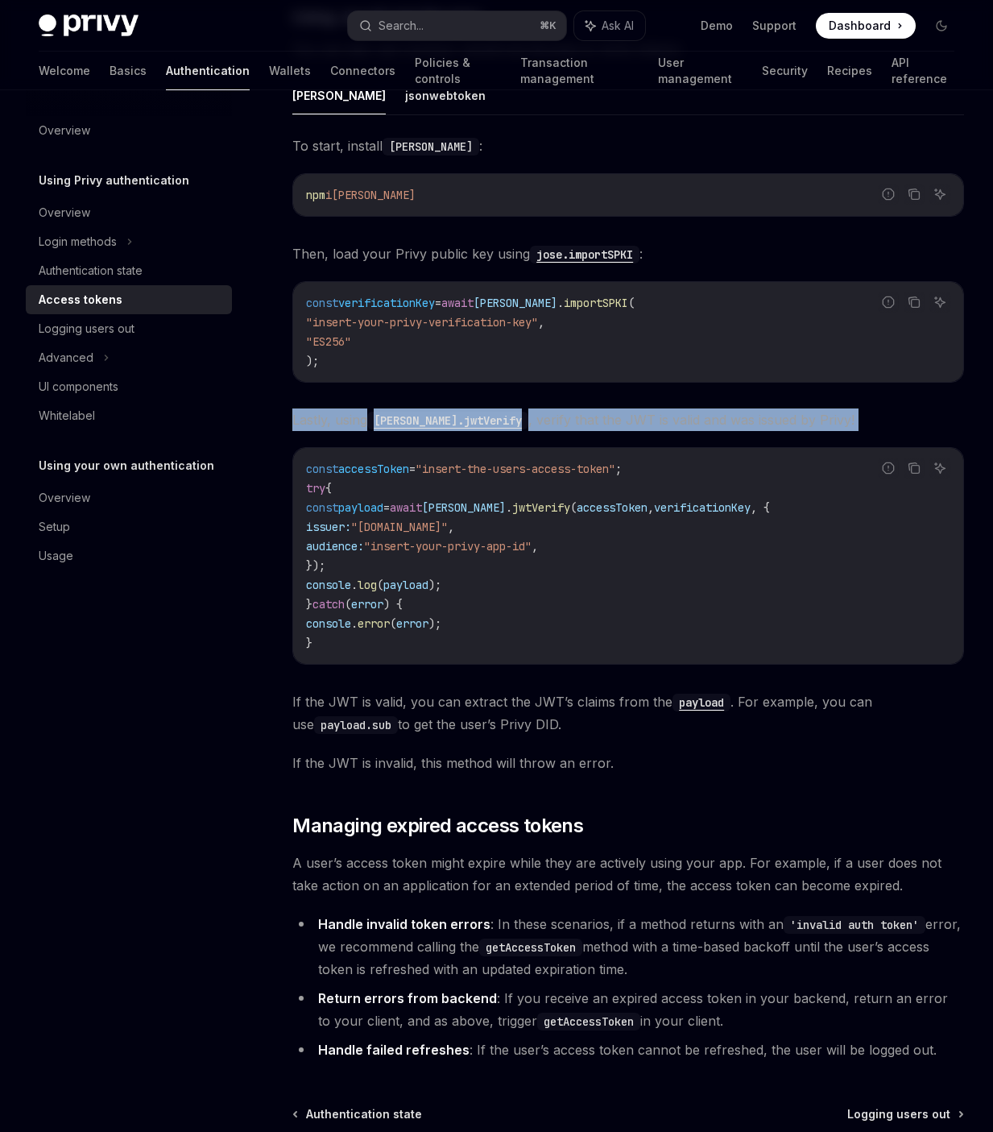
click at [523, 408] on span "Lastly, using [PERSON_NAME].jwtVerify , verify that the JWT is valid and was is…" at bounding box center [628, 419] width 672 height 23
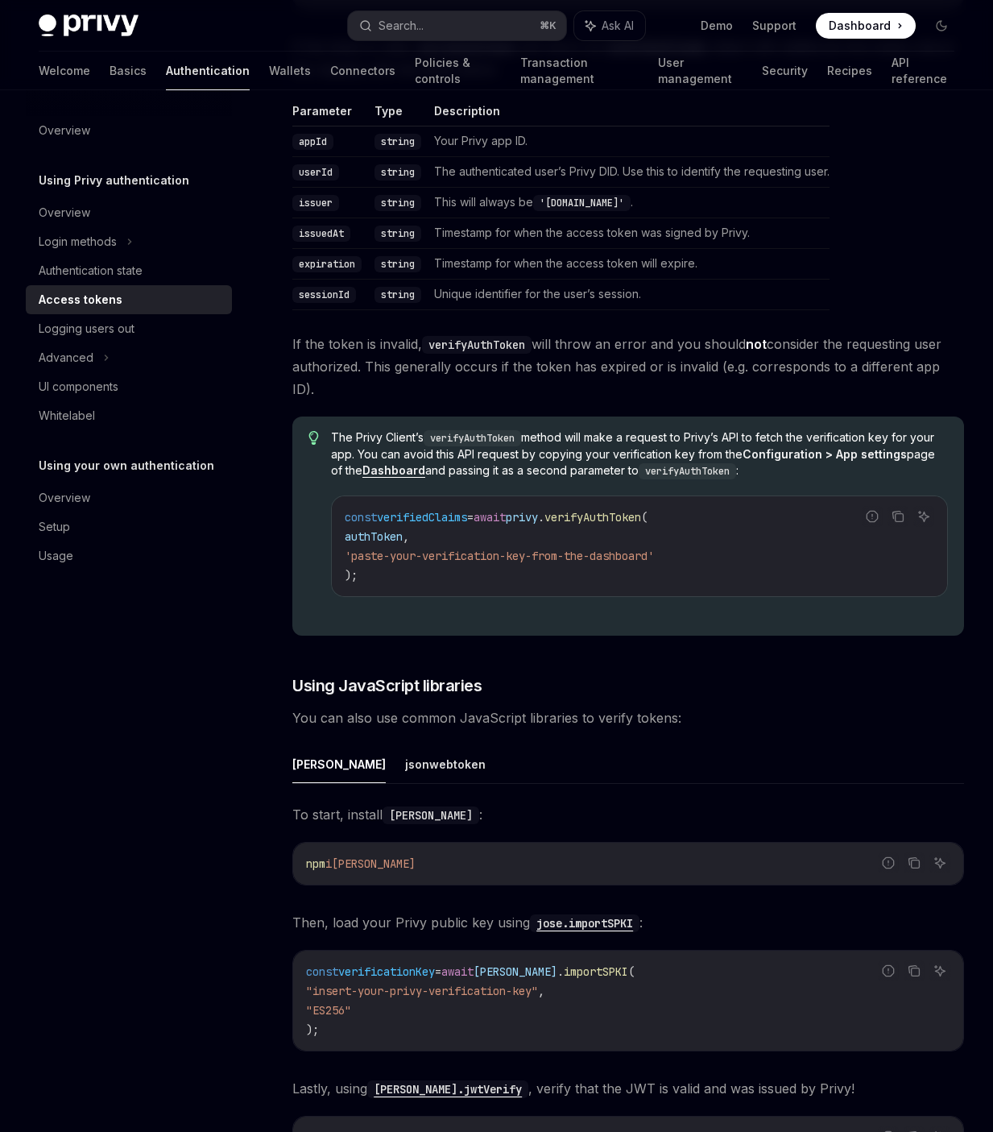
scroll to position [2832, 0]
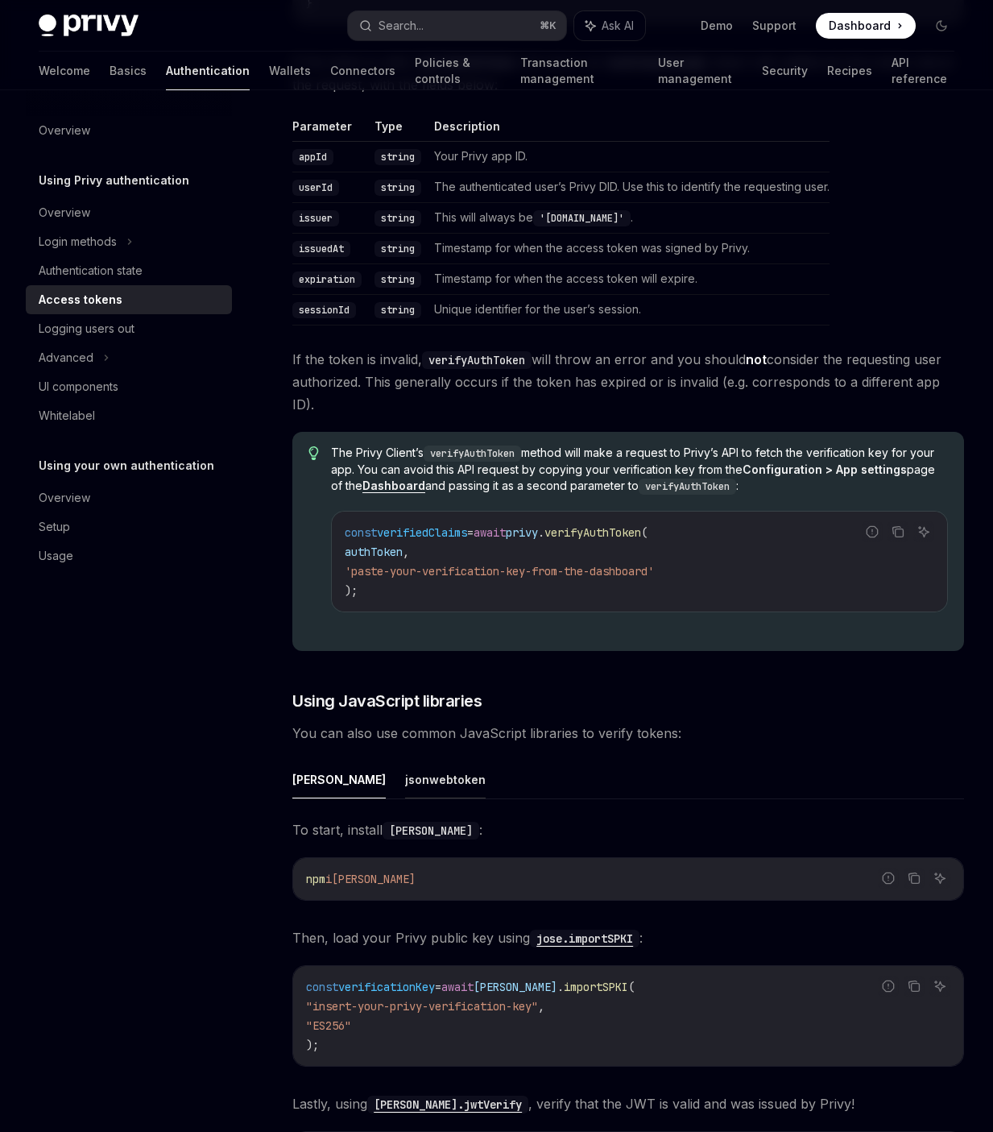
click at [405, 760] on button "jsonwebtoken" at bounding box center [445, 779] width 81 height 38
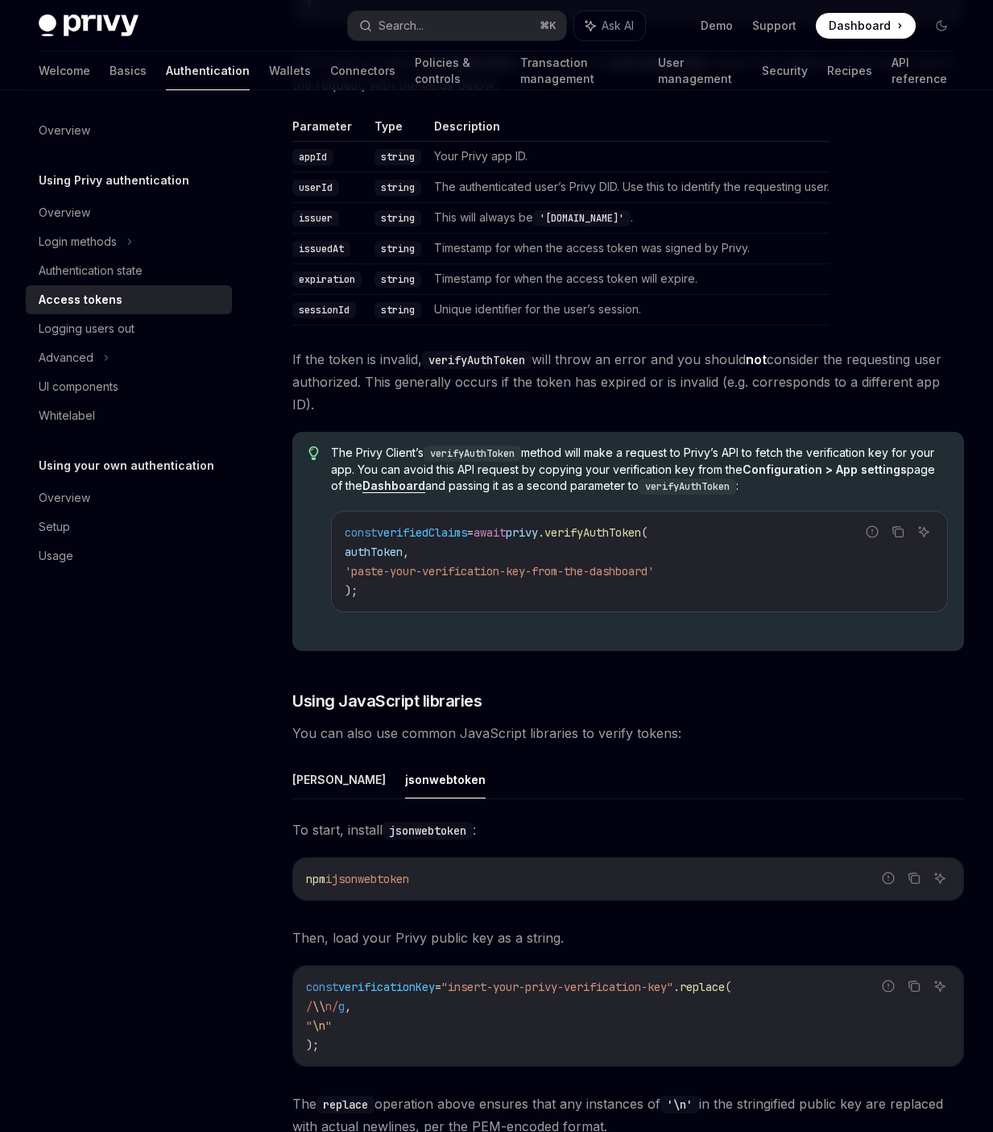
click at [302, 770] on button "[PERSON_NAME]" at bounding box center [338, 779] width 93 height 38
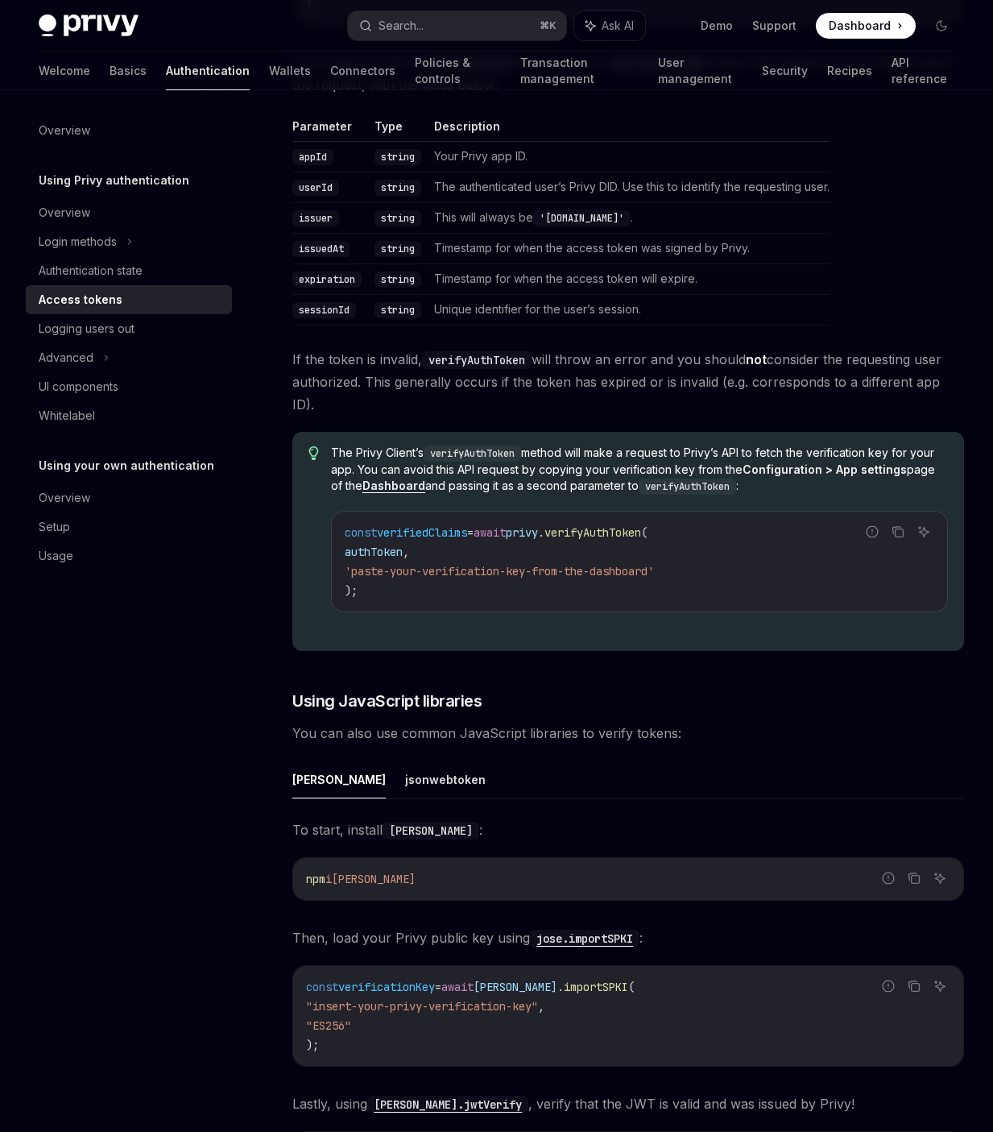
click at [313, 784] on div "[PERSON_NAME] To start, install [PERSON_NAME] : Report incorrect code Copy Ask …" at bounding box center [628, 1108] width 672 height 697
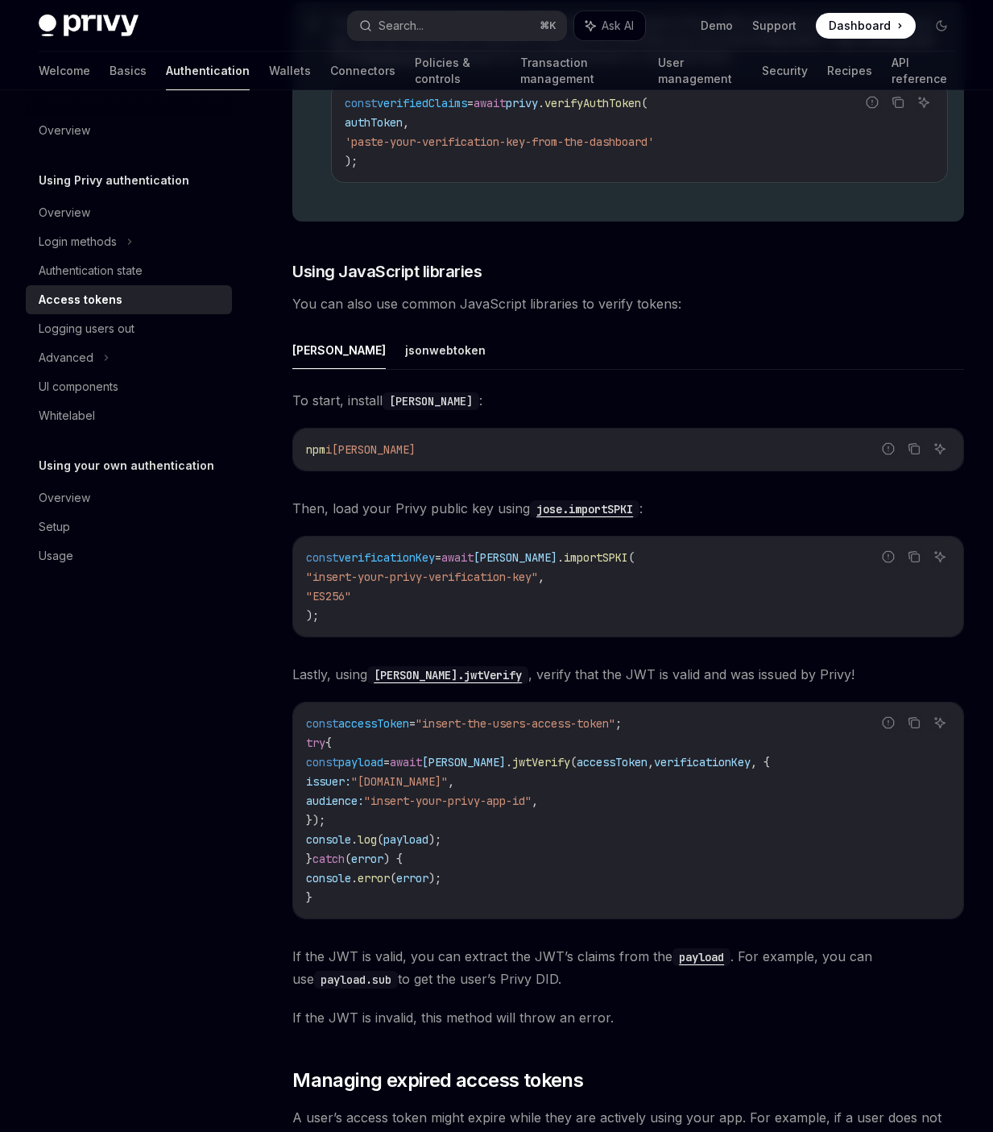
scroll to position [3284, 0]
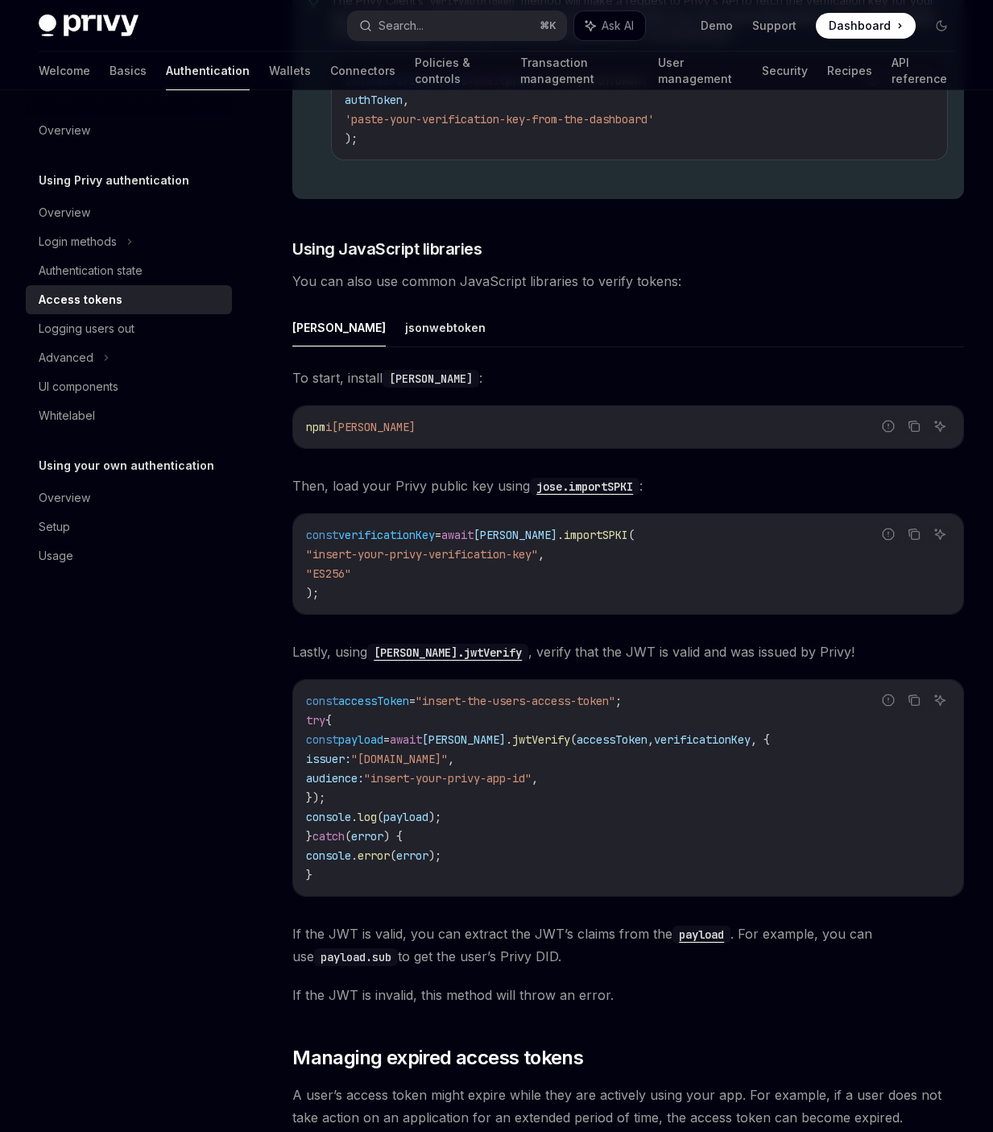
click at [704, 925] on code "payload" at bounding box center [701, 934] width 58 height 18
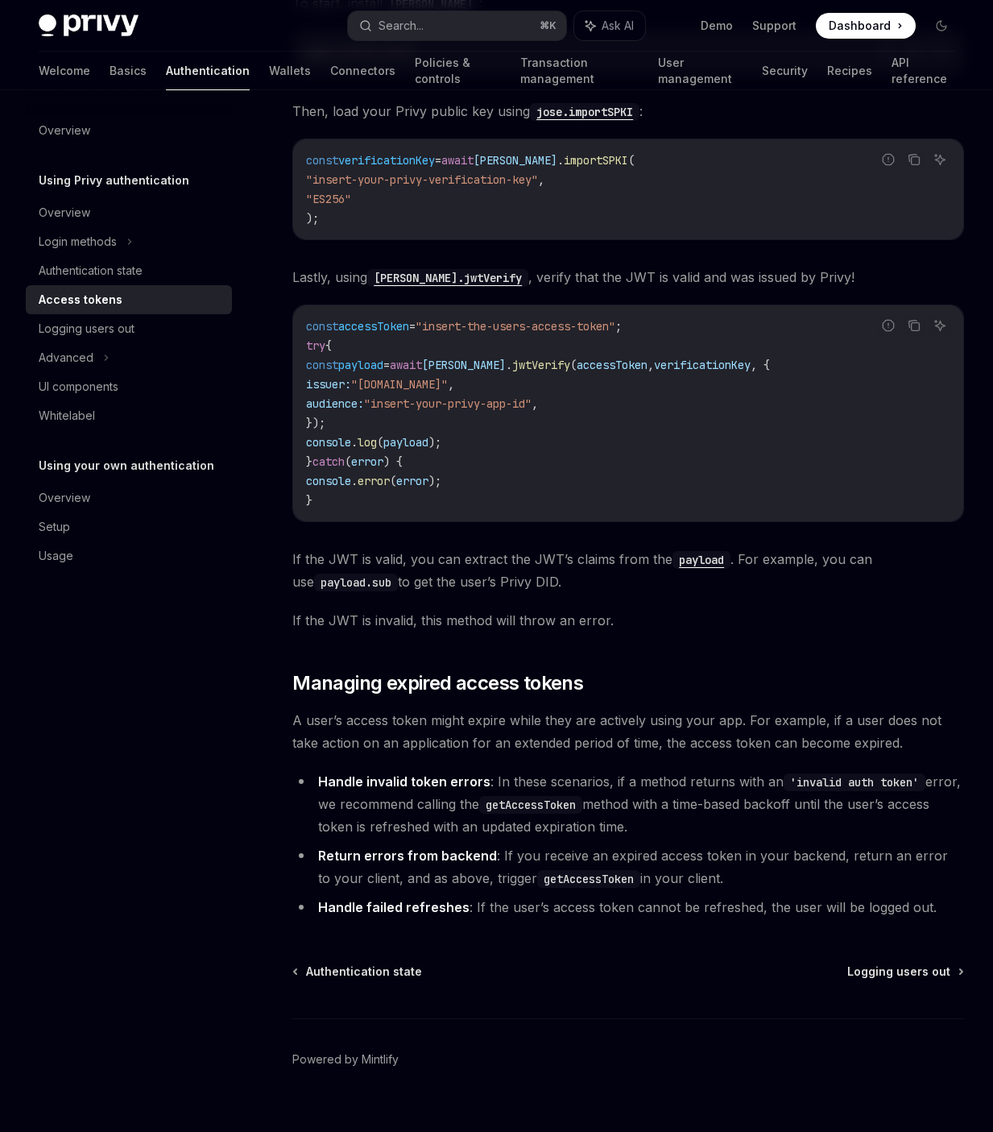
scroll to position [3662, 0]
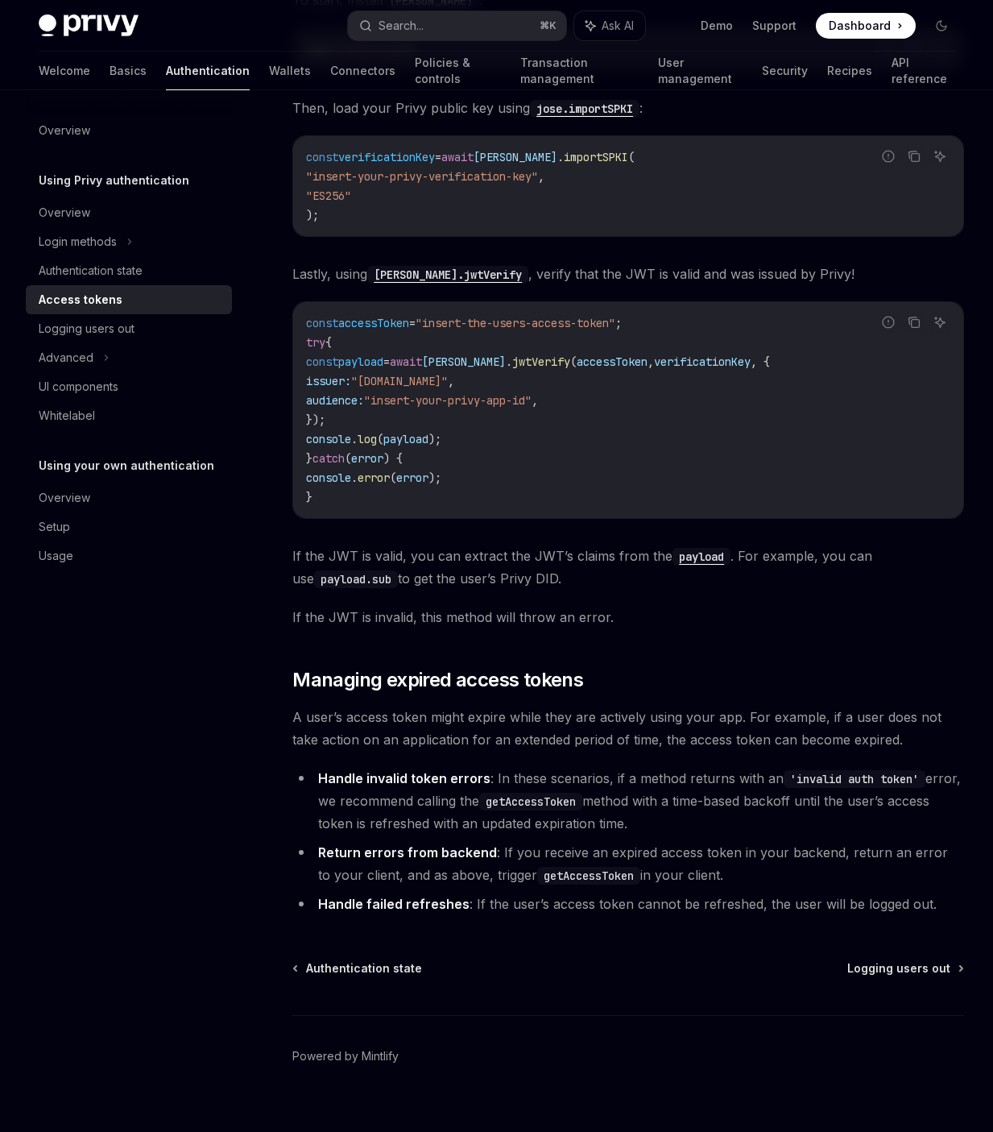
click at [457, 544] on span "If the JWT is valid, you can extract the JWT’s claims from the payload . For ex…" at bounding box center [628, 566] width 672 height 45
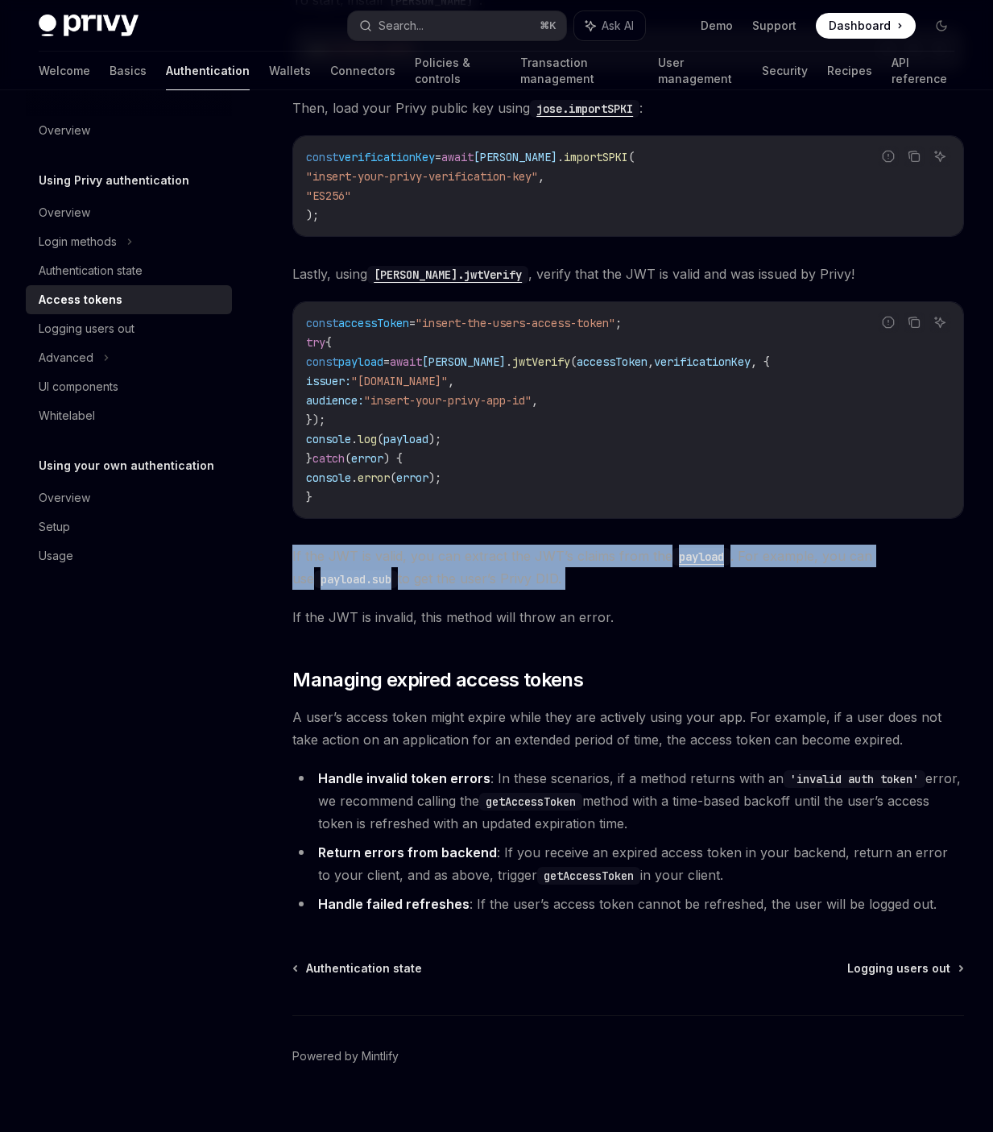
click at [457, 544] on span "If the JWT is valid, you can extract the JWT’s claims from the payload . For ex…" at bounding box center [628, 566] width 672 height 45
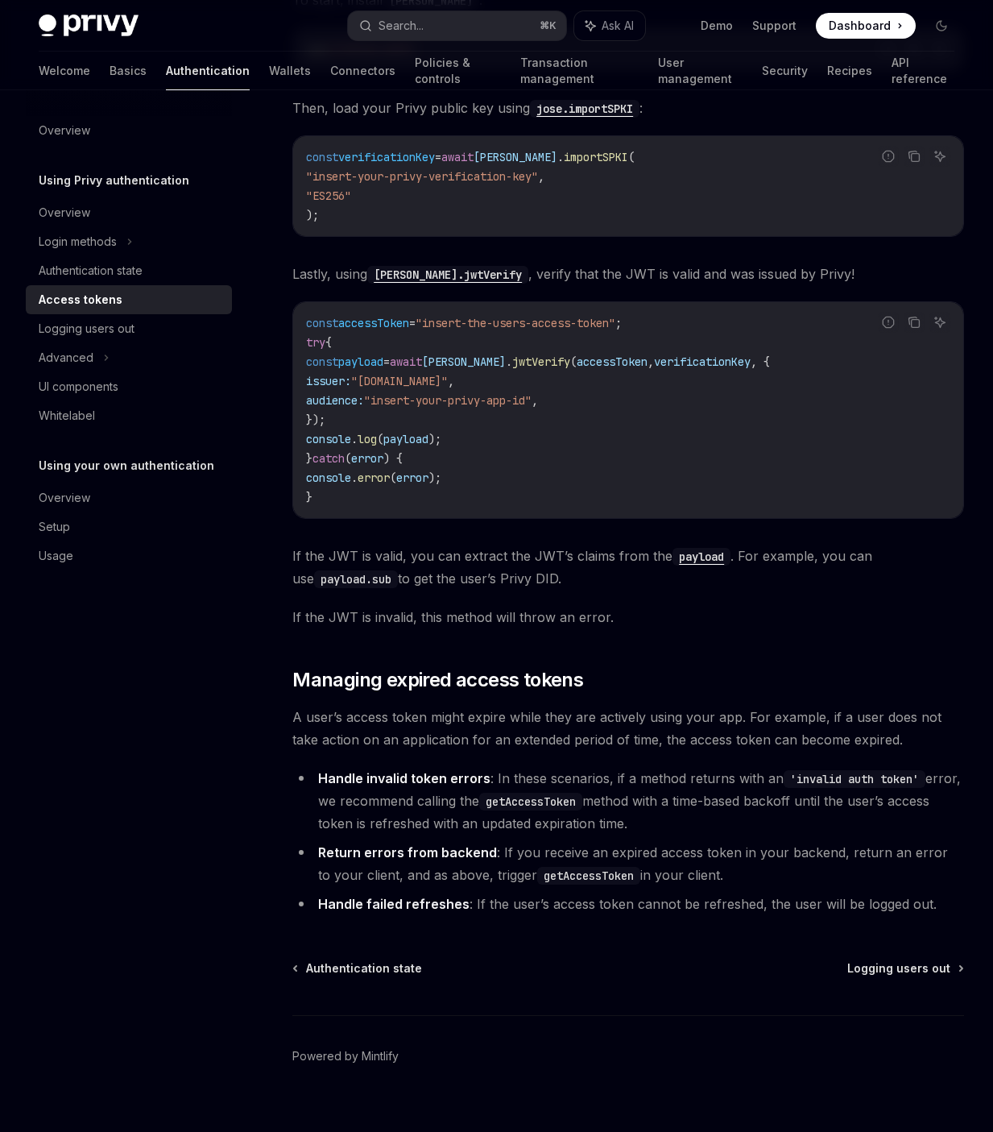
click at [473, 606] on span "If the JWT is invalid, this method will throw an error." at bounding box center [628, 617] width 672 height 23
click at [477, 544] on span "If the JWT is valid, you can extract the JWT’s claims from the payload . For ex…" at bounding box center [628, 566] width 672 height 45
click at [391, 544] on span "If the JWT is valid, you can extract the JWT’s claims from the payload . For ex…" at bounding box center [628, 566] width 672 height 45
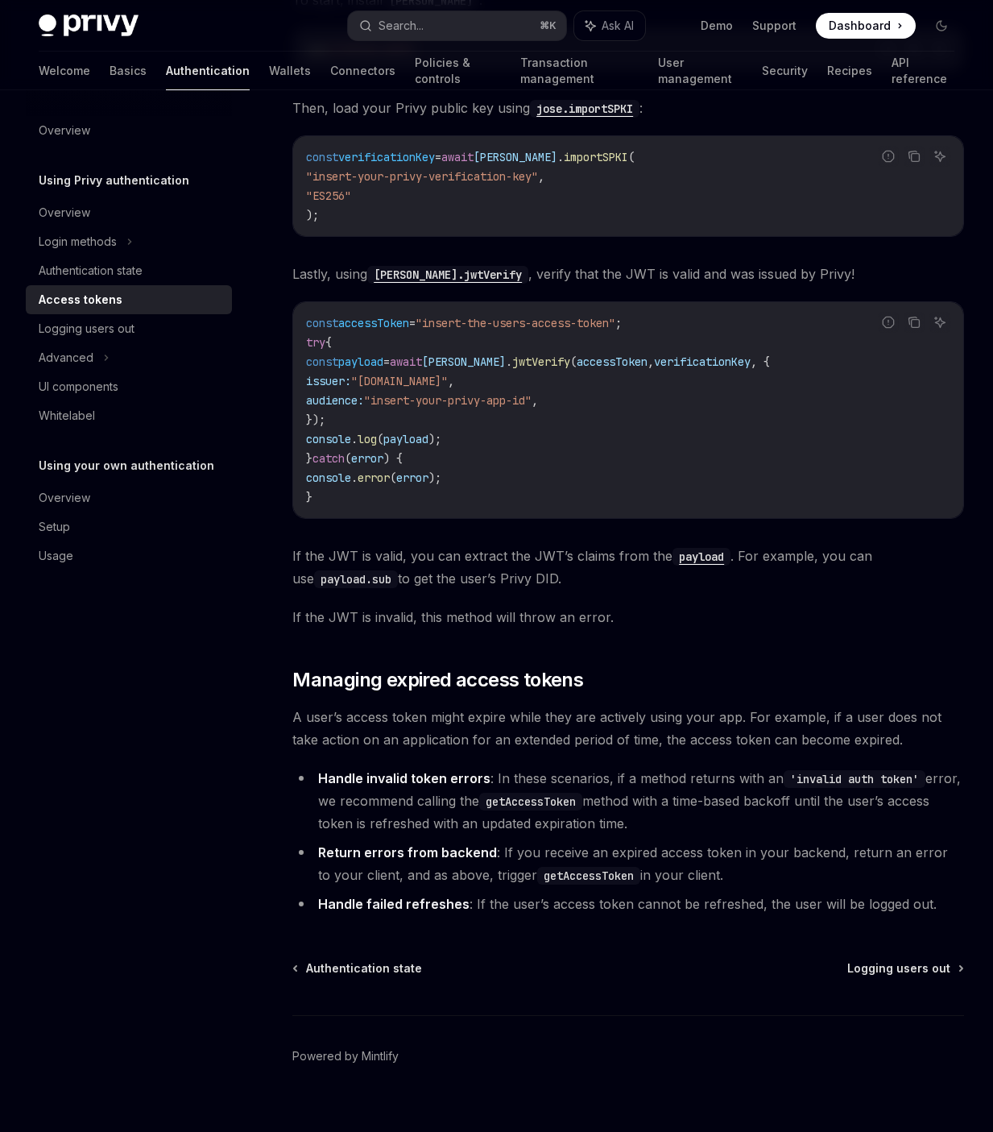
click at [585, 147] on code "const verificationKey = await [PERSON_NAME] . importSPKI ( "insert-your-privy-v…" at bounding box center [628, 185] width 644 height 77
click at [499, 263] on span "Lastly, using [PERSON_NAME].jwtVerify , verify that the JWT is valid and was is…" at bounding box center [628, 274] width 672 height 23
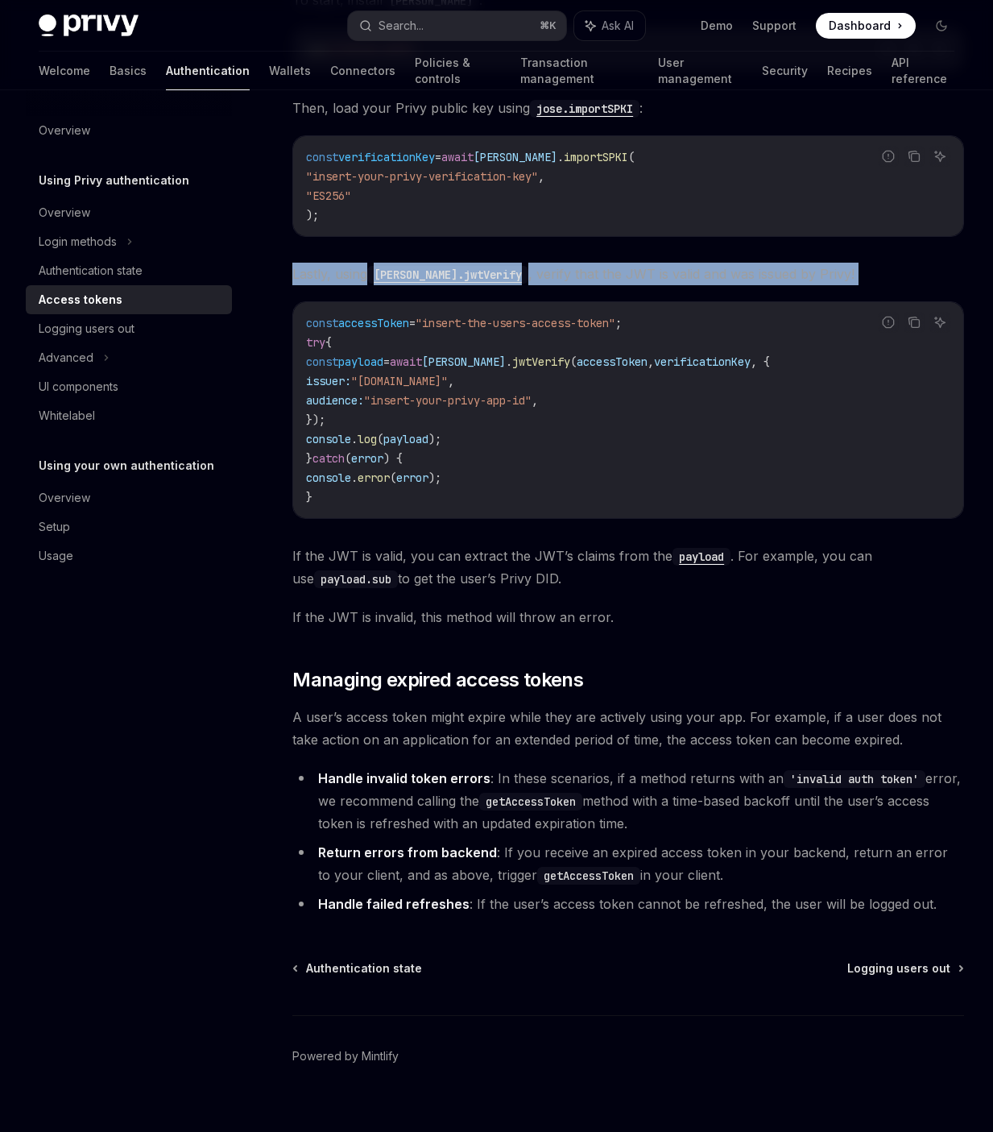
click at [499, 263] on span "Lastly, using [PERSON_NAME].jwtVerify , verify that the JWT is valid and was is…" at bounding box center [628, 274] width 672 height 23
click at [529, 263] on span "Lastly, using [PERSON_NAME].jwtVerify , verify that the JWT is valid and was is…" at bounding box center [628, 274] width 672 height 23
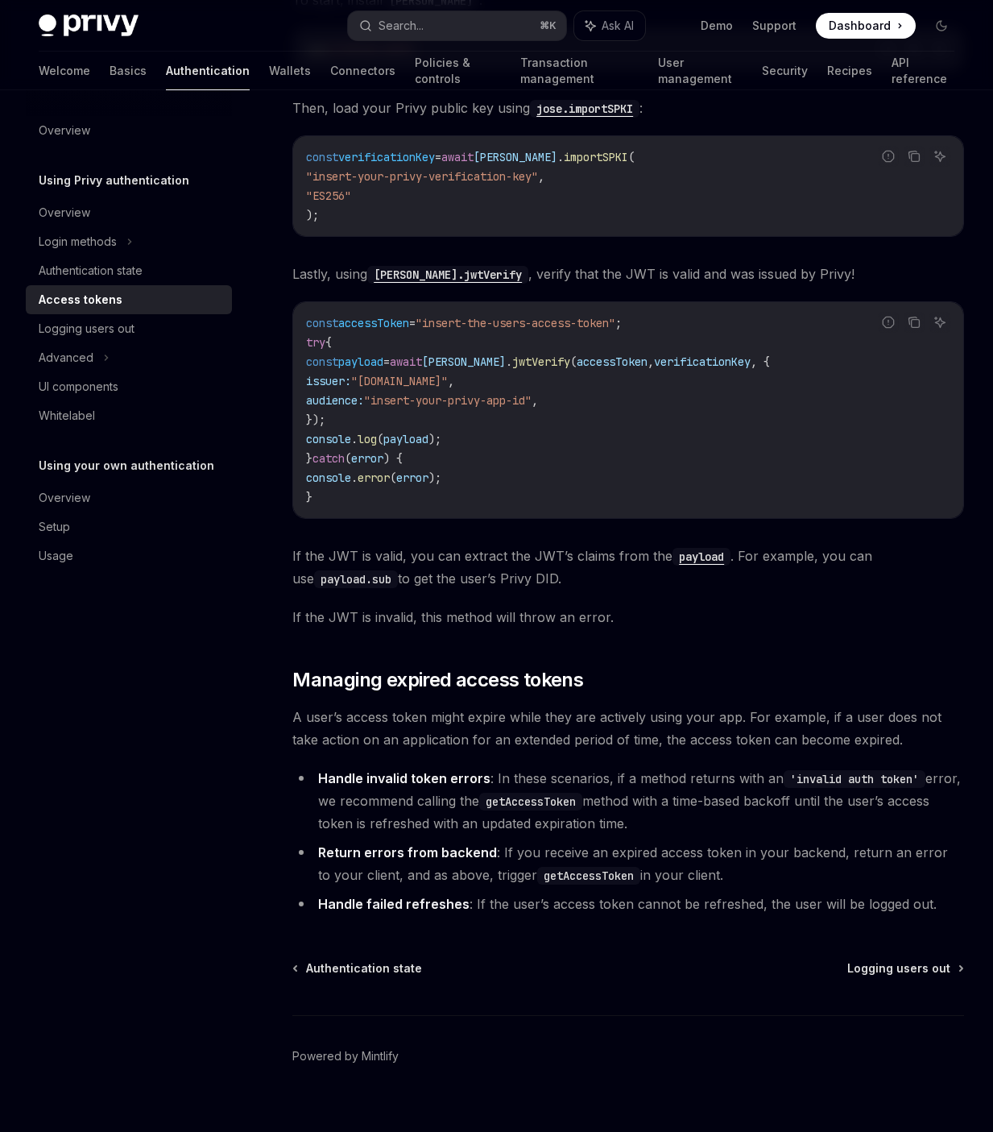
click at [528, 544] on span "If the JWT is valid, you can extract the JWT’s claims from the payload . For ex…" at bounding box center [628, 566] width 672 height 45
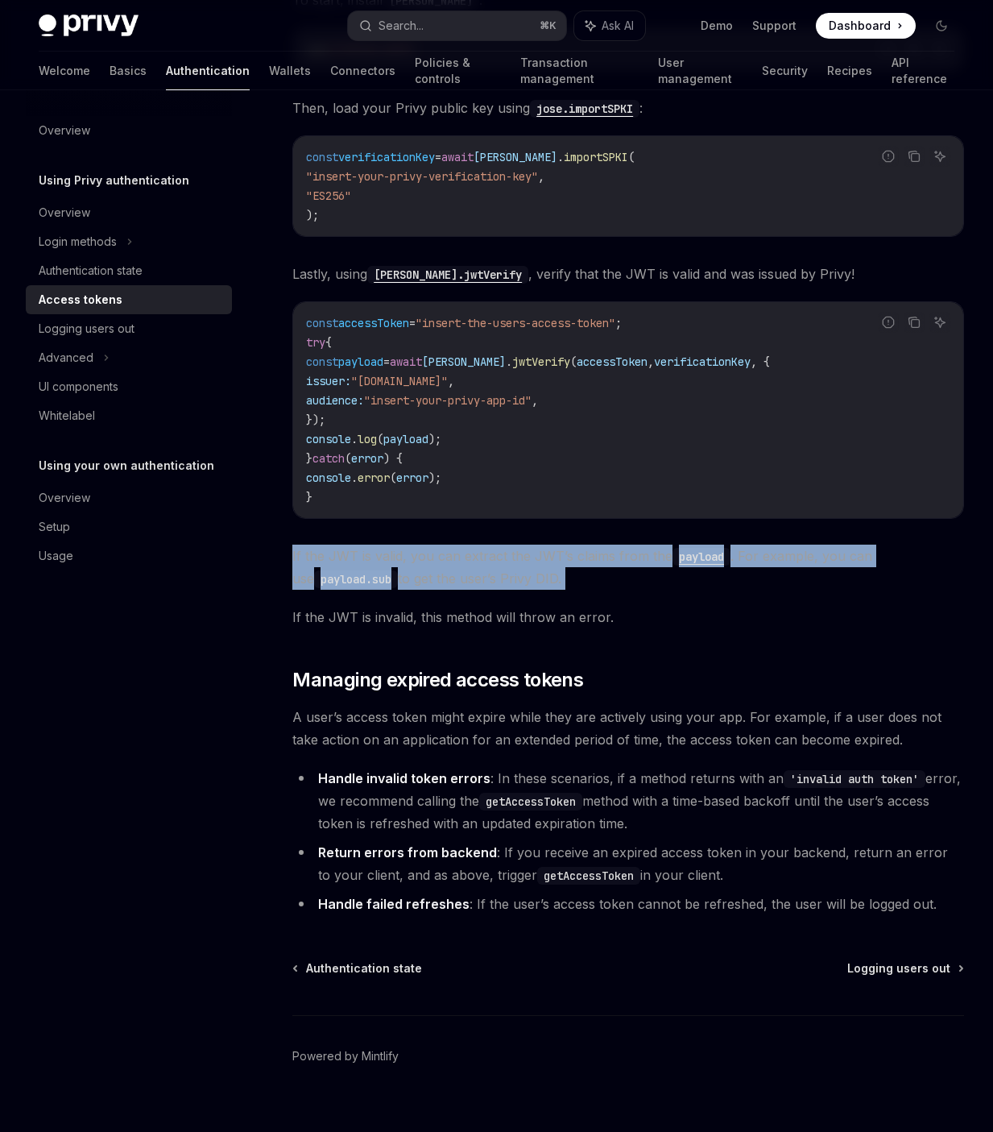
click at [528, 544] on span "If the JWT is valid, you can extract the JWT’s claims from the payload . For ex…" at bounding box center [628, 566] width 672 height 45
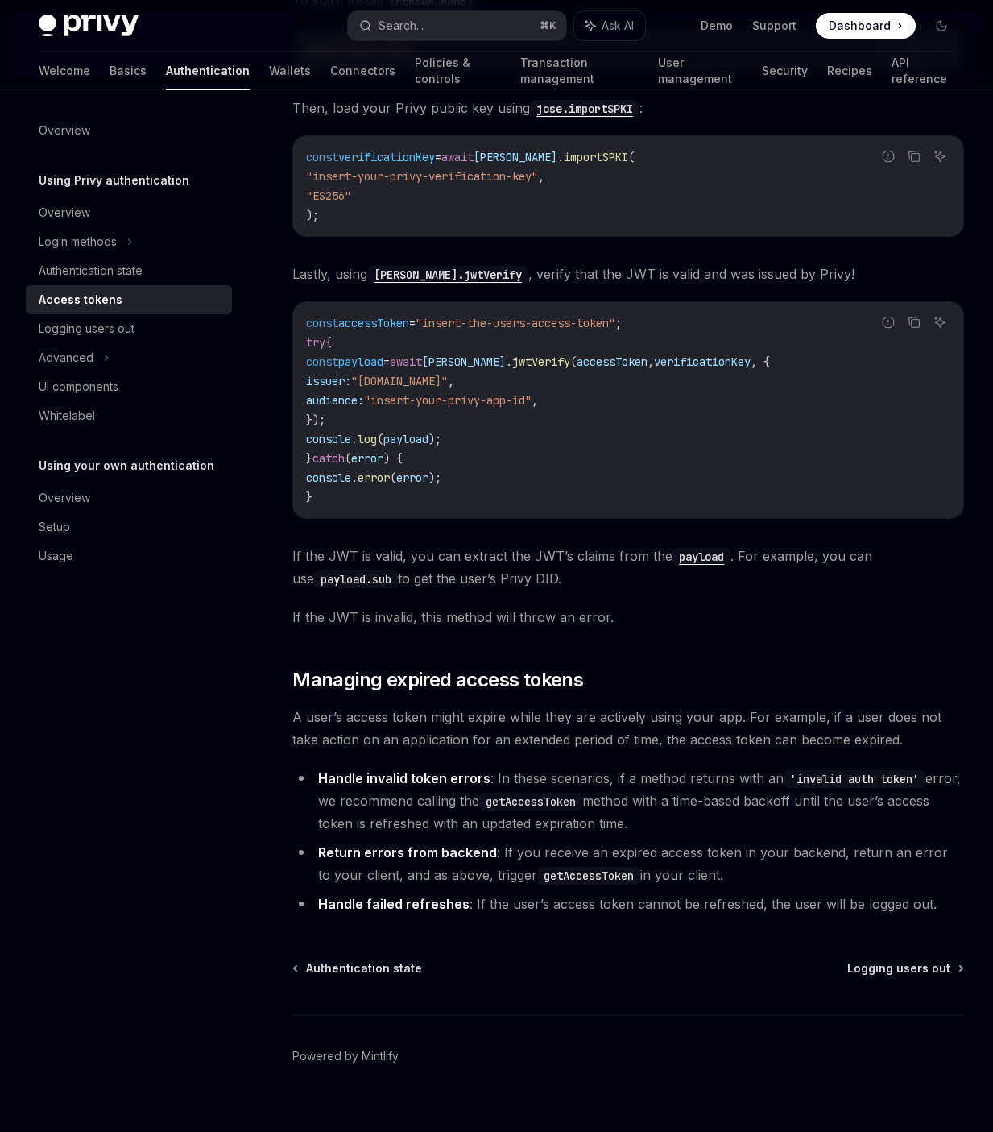
click at [525, 606] on span "If the JWT is invalid, this method will throw an error." at bounding box center [628, 617] width 672 height 23
click at [508, 705] on span "A user’s access token might expire while they are actively using your app. For …" at bounding box center [628, 727] width 672 height 45
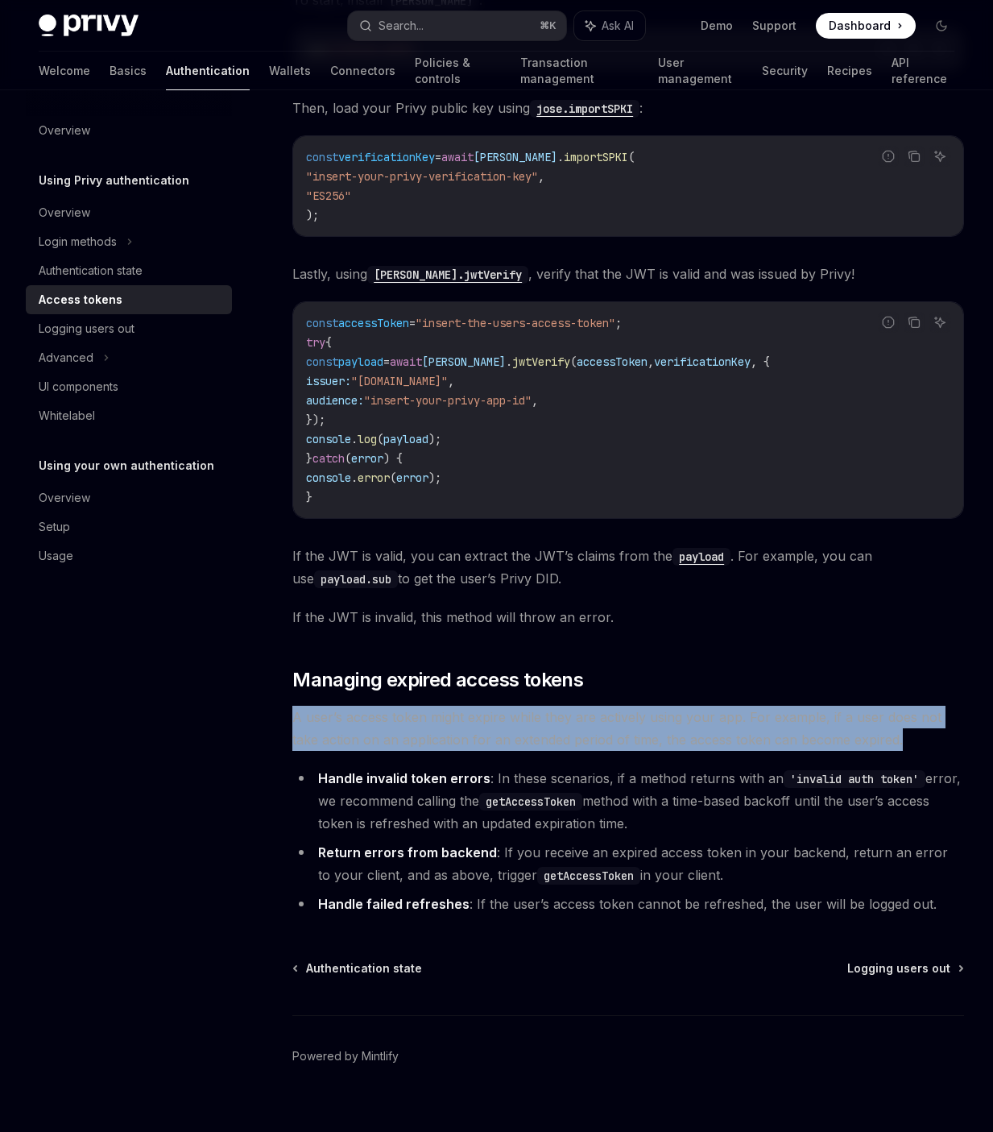
click at [508, 705] on span "A user’s access token might expire while they are actively using your app. For …" at bounding box center [628, 727] width 672 height 45
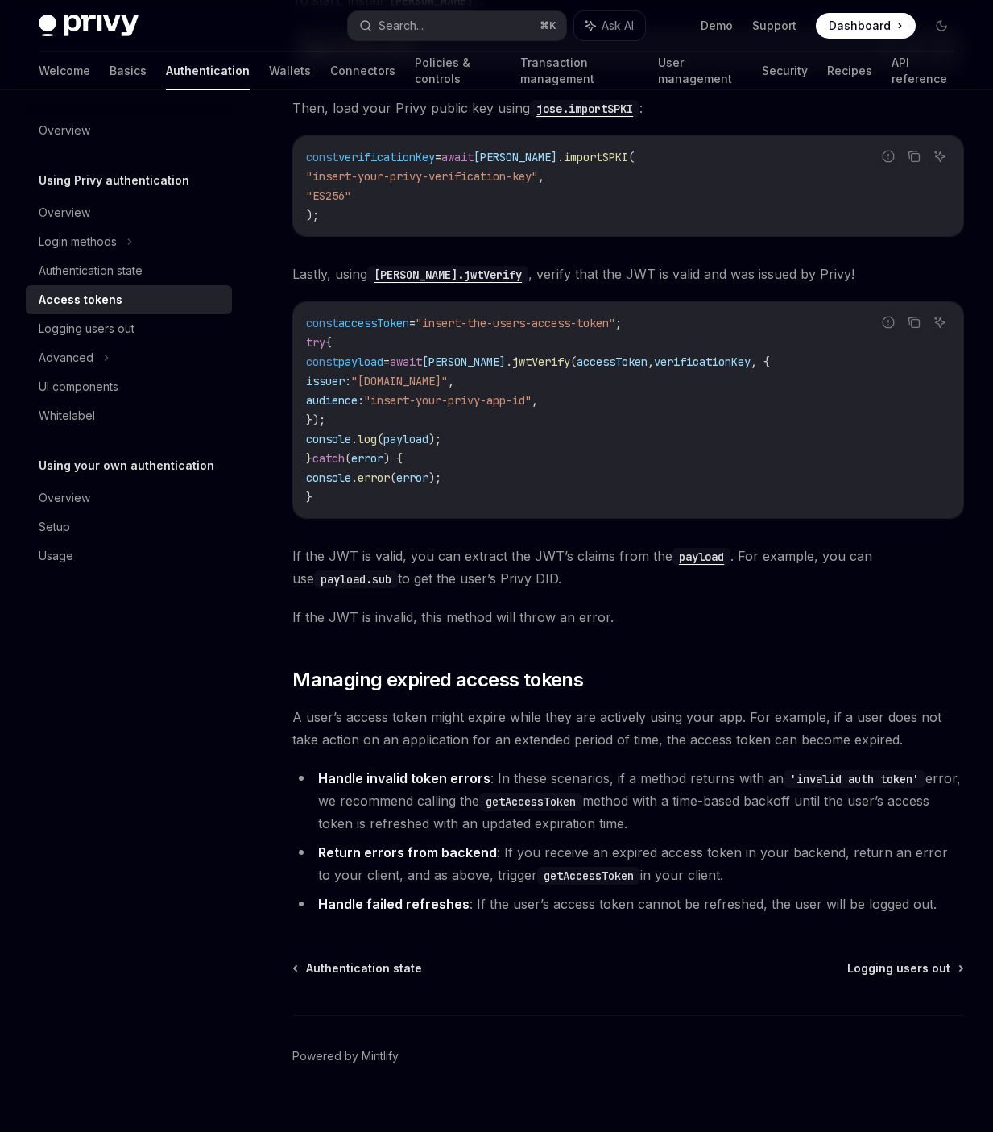
click at [482, 770] on strong "Handle invalid token errors" at bounding box center [404, 778] width 172 height 16
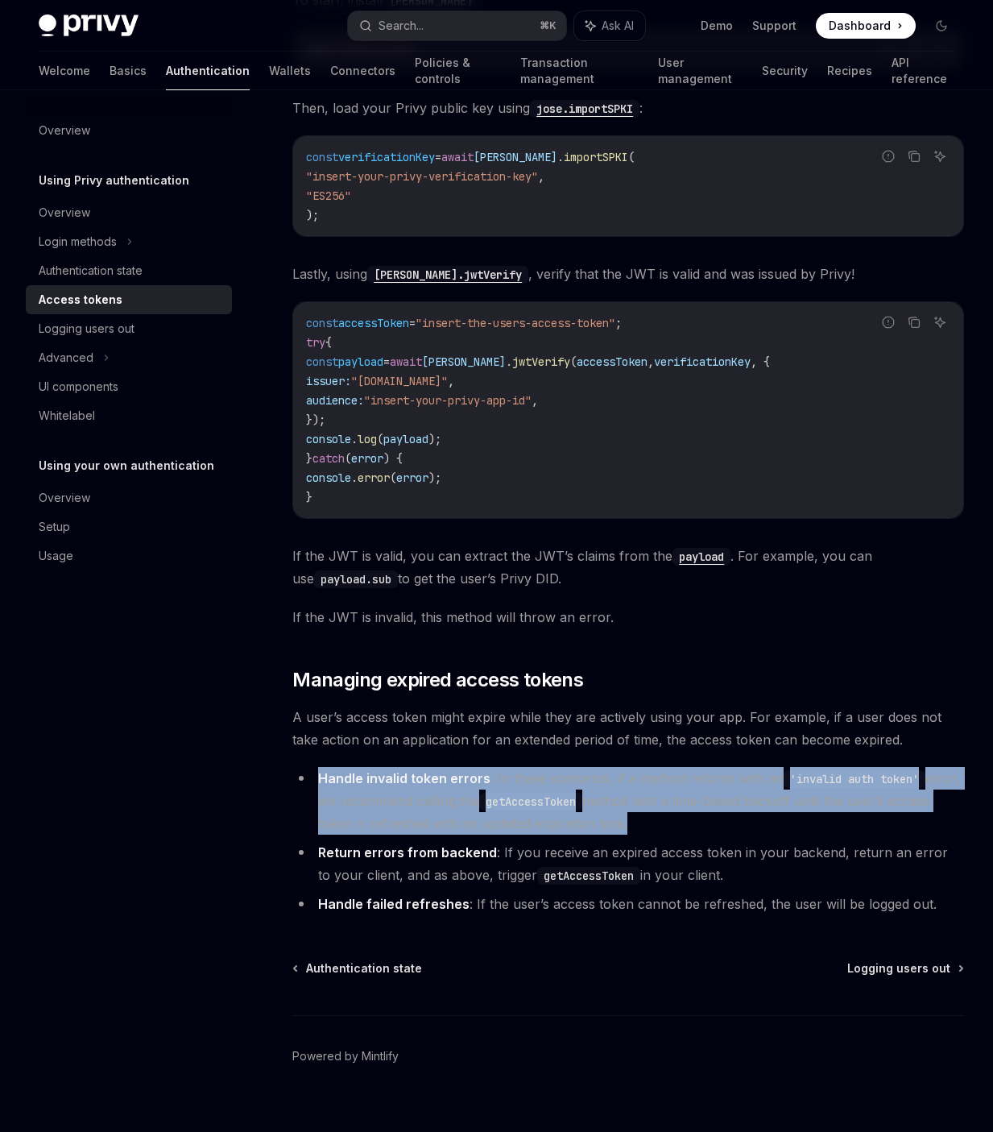
click at [482, 770] on strong "Handle invalid token errors" at bounding box center [404, 778] width 172 height 16
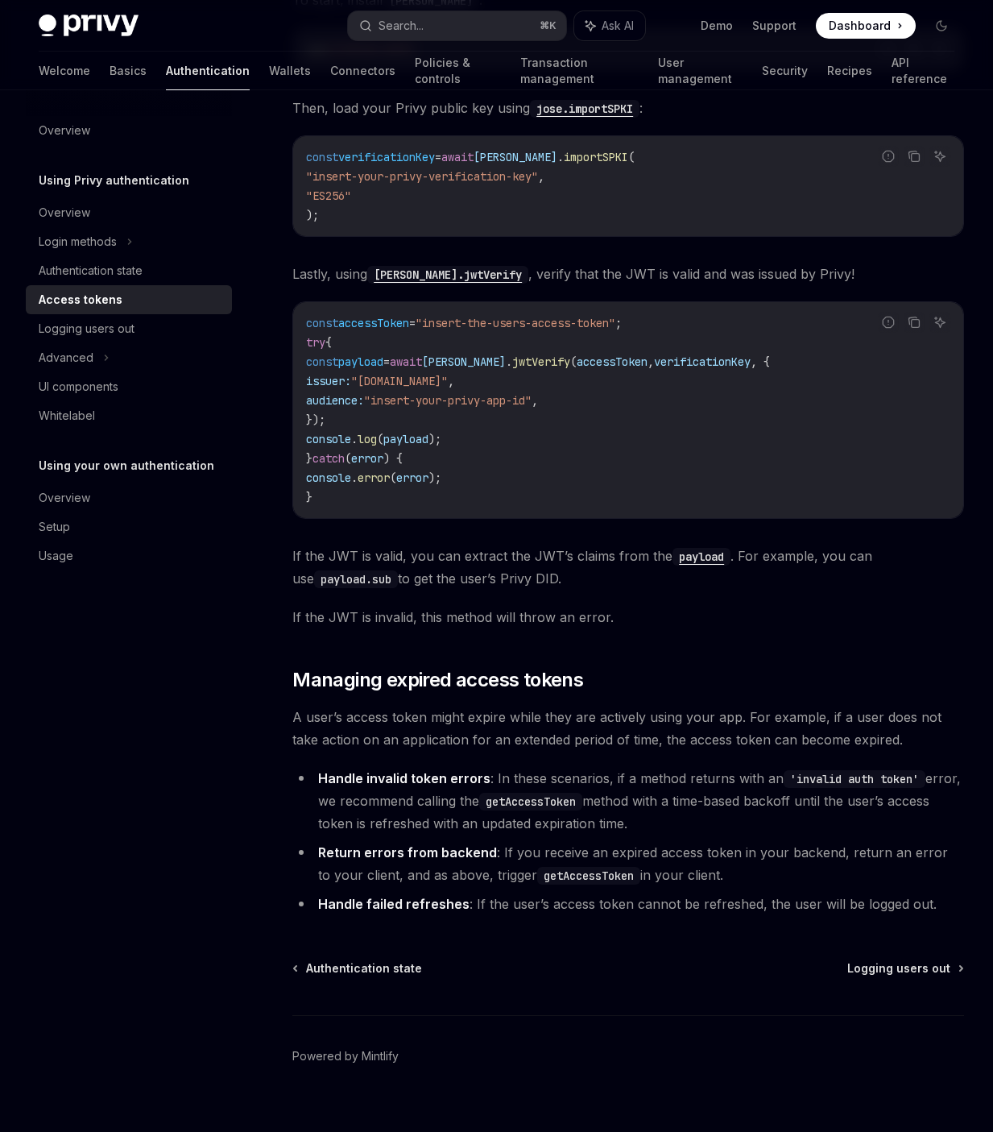
click at [459, 789] on li "Handle invalid token errors : In these scenarios, if a method returns with an '…" at bounding box center [628, 801] width 672 height 68
click at [477, 844] on strong "Return errors from backend" at bounding box center [407, 852] width 179 height 16
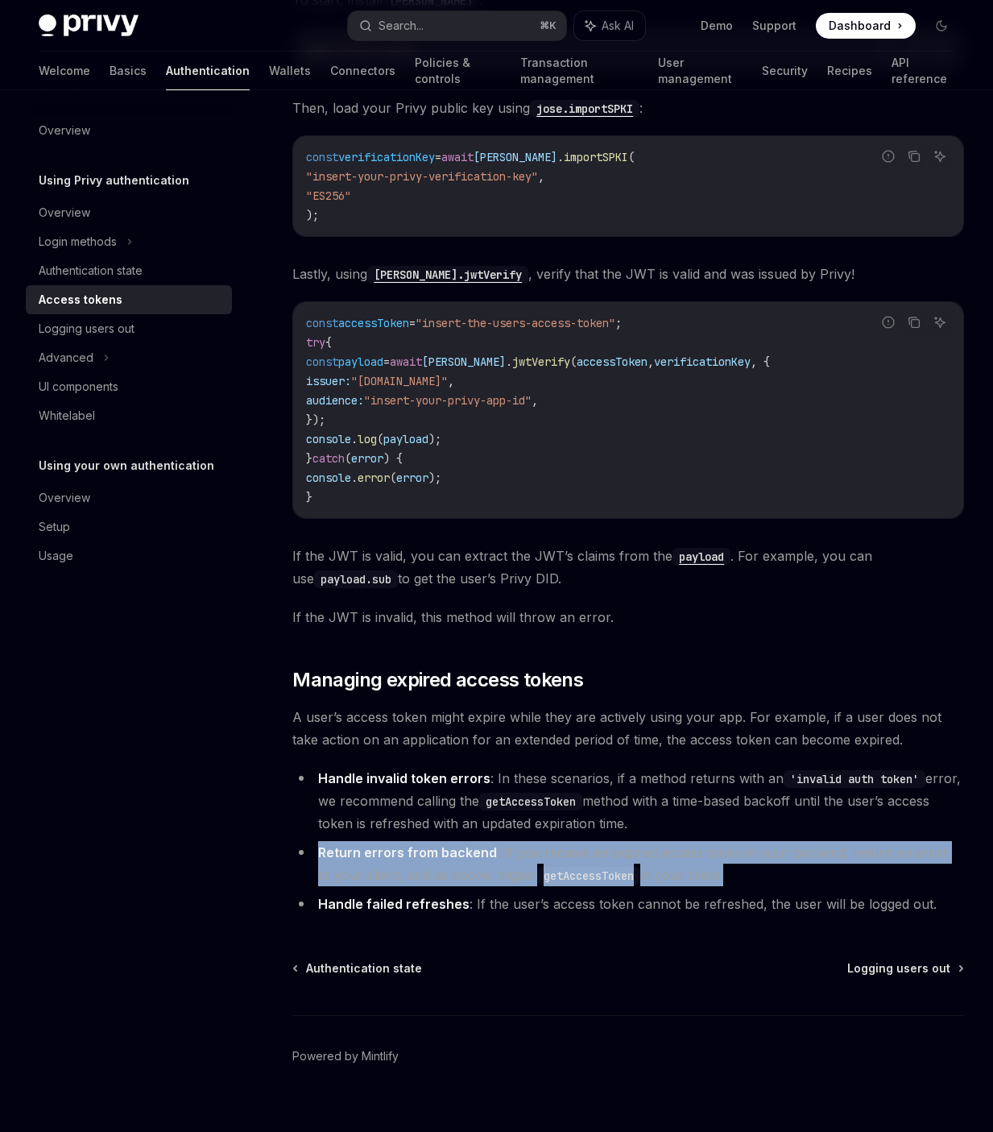
click at [477, 844] on strong "Return errors from backend" at bounding box center [407, 852] width 179 height 16
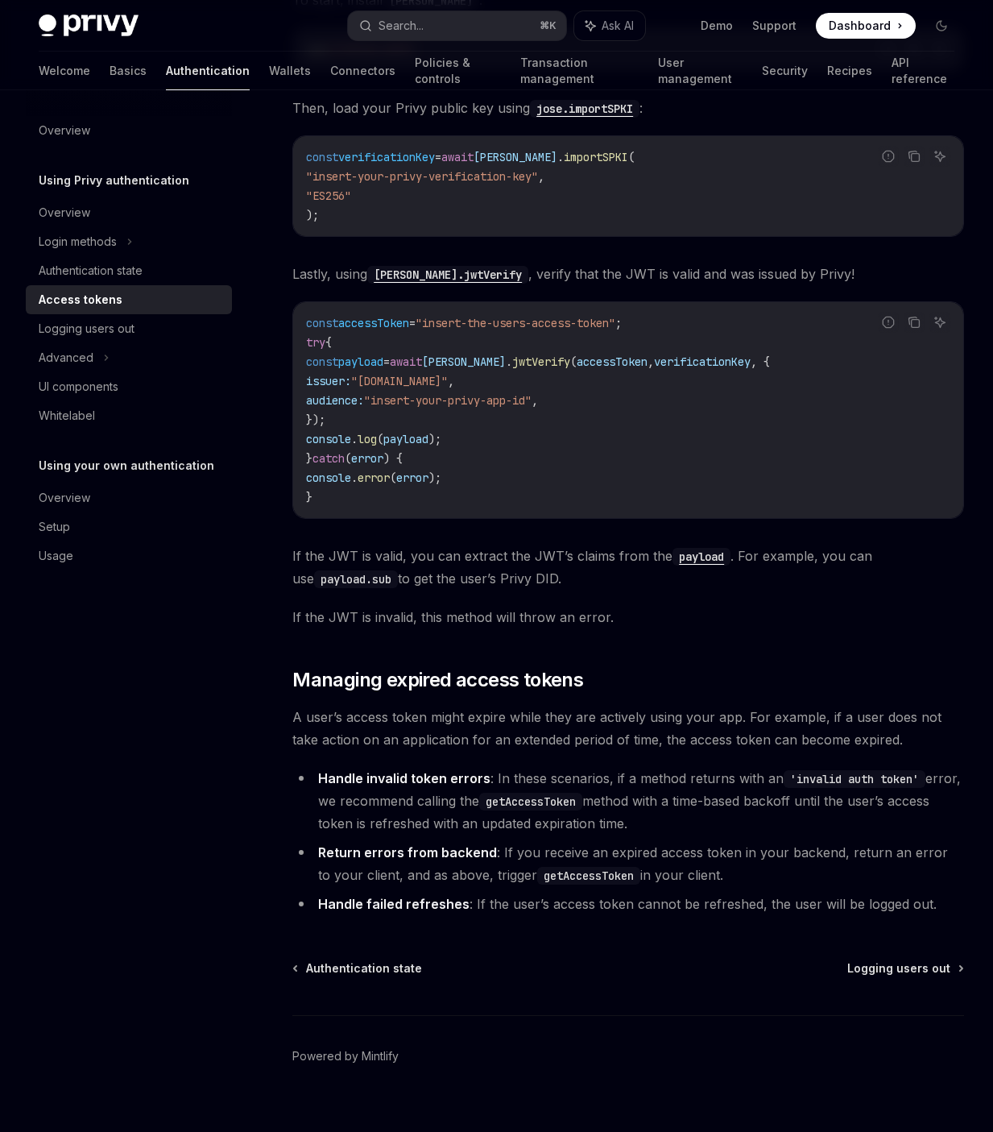
click at [488, 863] on ul "Handle invalid token errors : In these scenarios, if a method returns with an '…" at bounding box center [628, 841] width 672 height 148
click at [488, 867] on ul "Handle invalid token errors : In these scenarios, if a method returns with an '…" at bounding box center [628, 841] width 672 height 148
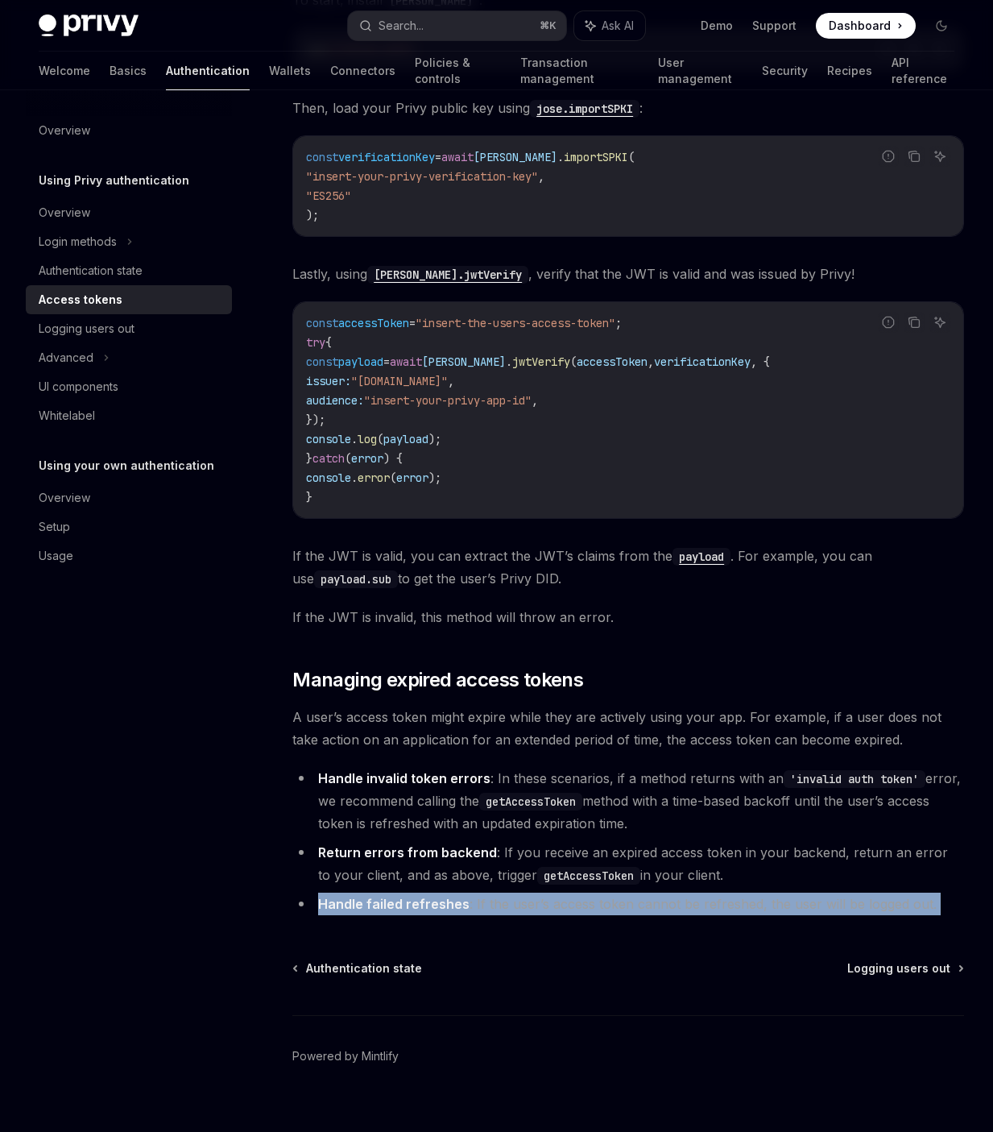
click at [488, 867] on ul "Handle invalid token errors : In these scenarios, if a method returns with an '…" at bounding box center [628, 841] width 672 height 148
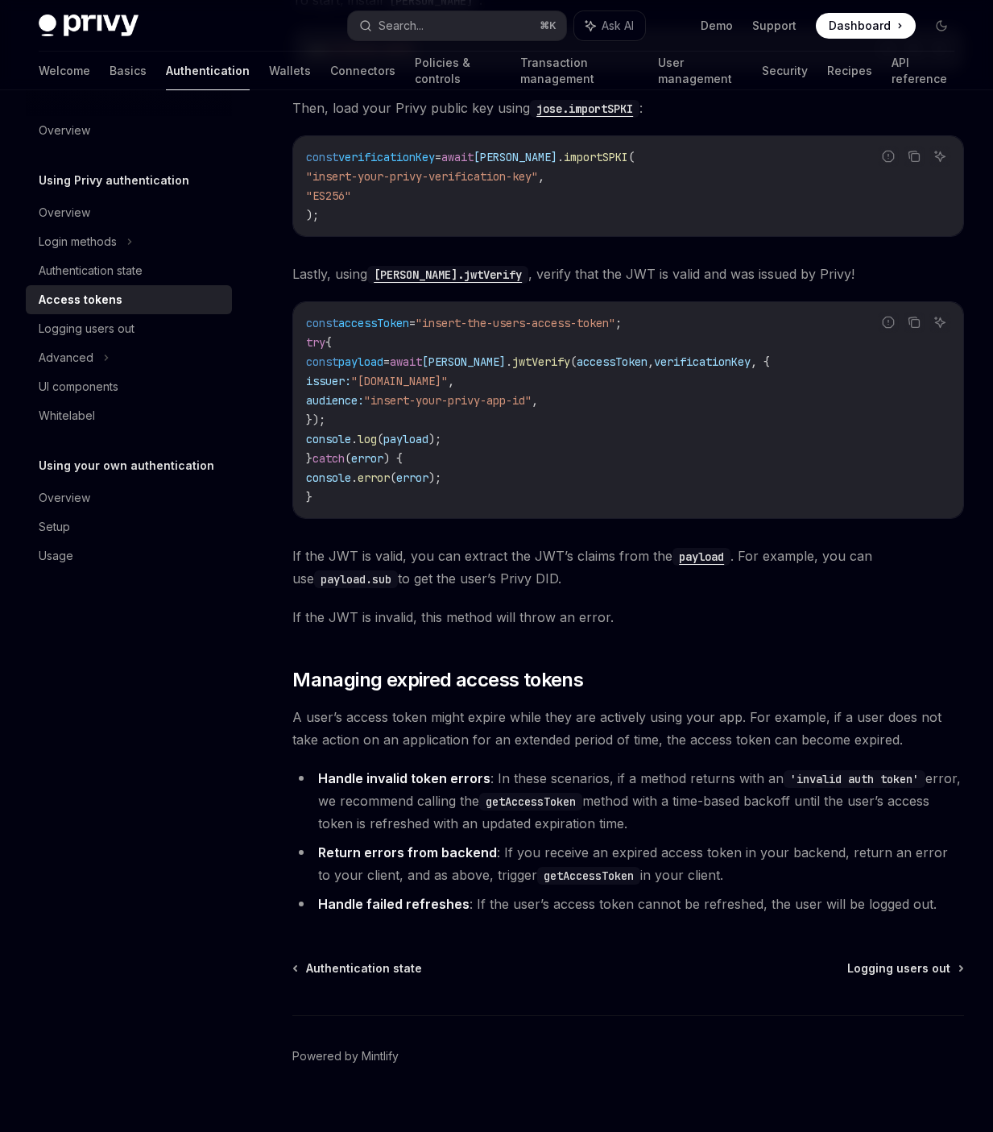
click at [509, 841] on li "Return errors from backend : If you receive an expired access token in your bac…" at bounding box center [628, 863] width 672 height 45
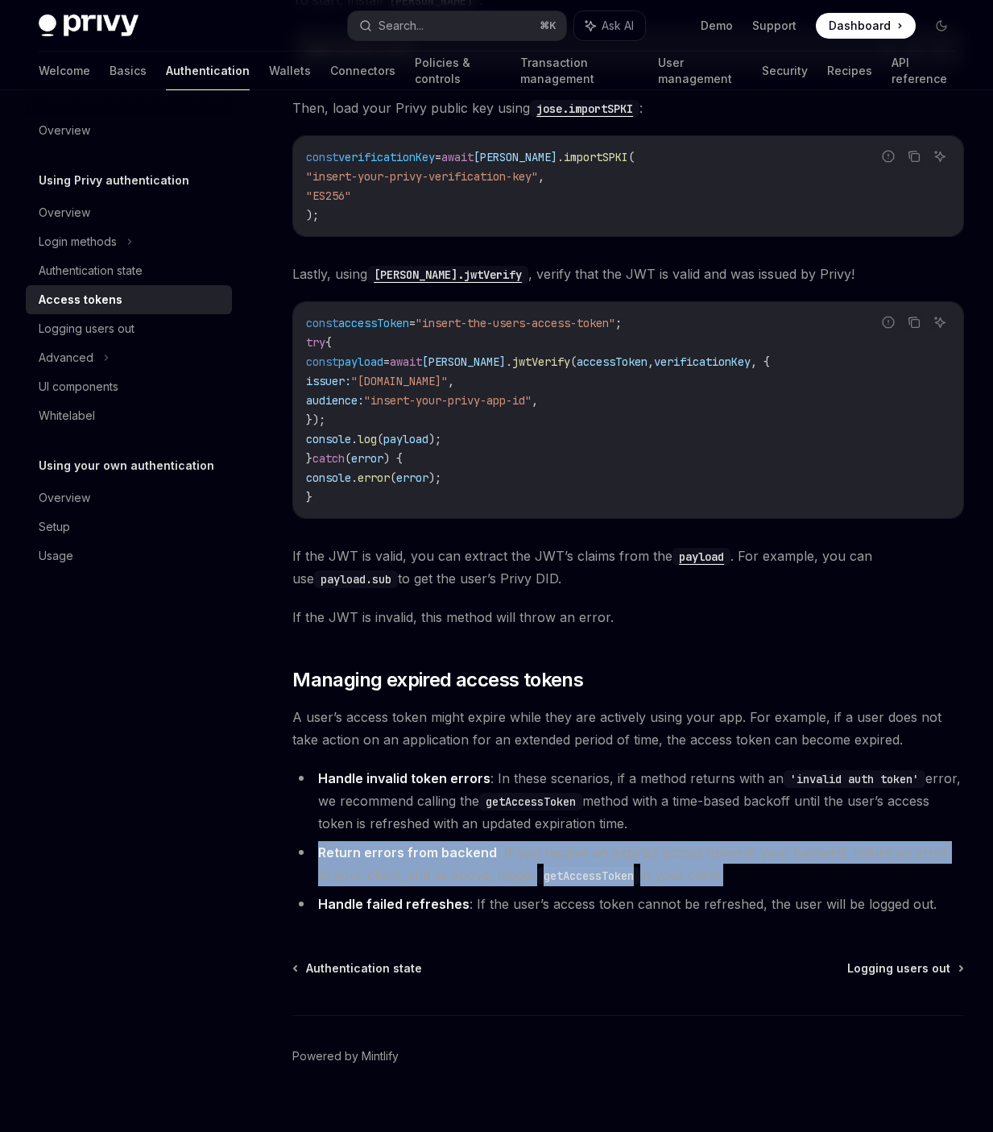
click at [509, 841] on li "Return errors from backend : If you receive an expired access token in your bac…" at bounding box center [628, 863] width 672 height 45
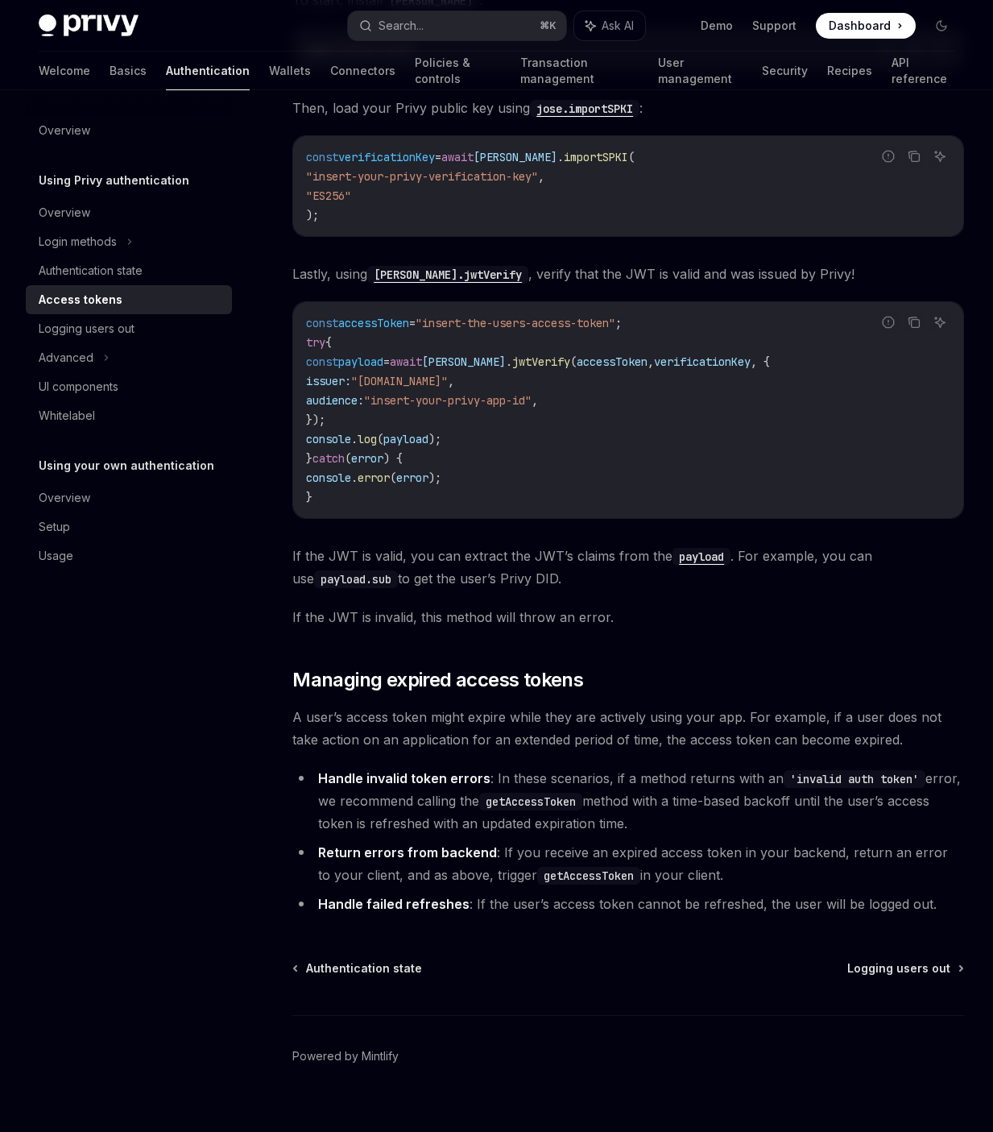
click at [528, 767] on li "Handle invalid token errors : In these scenarios, if a method returns with an '…" at bounding box center [628, 801] width 672 height 68
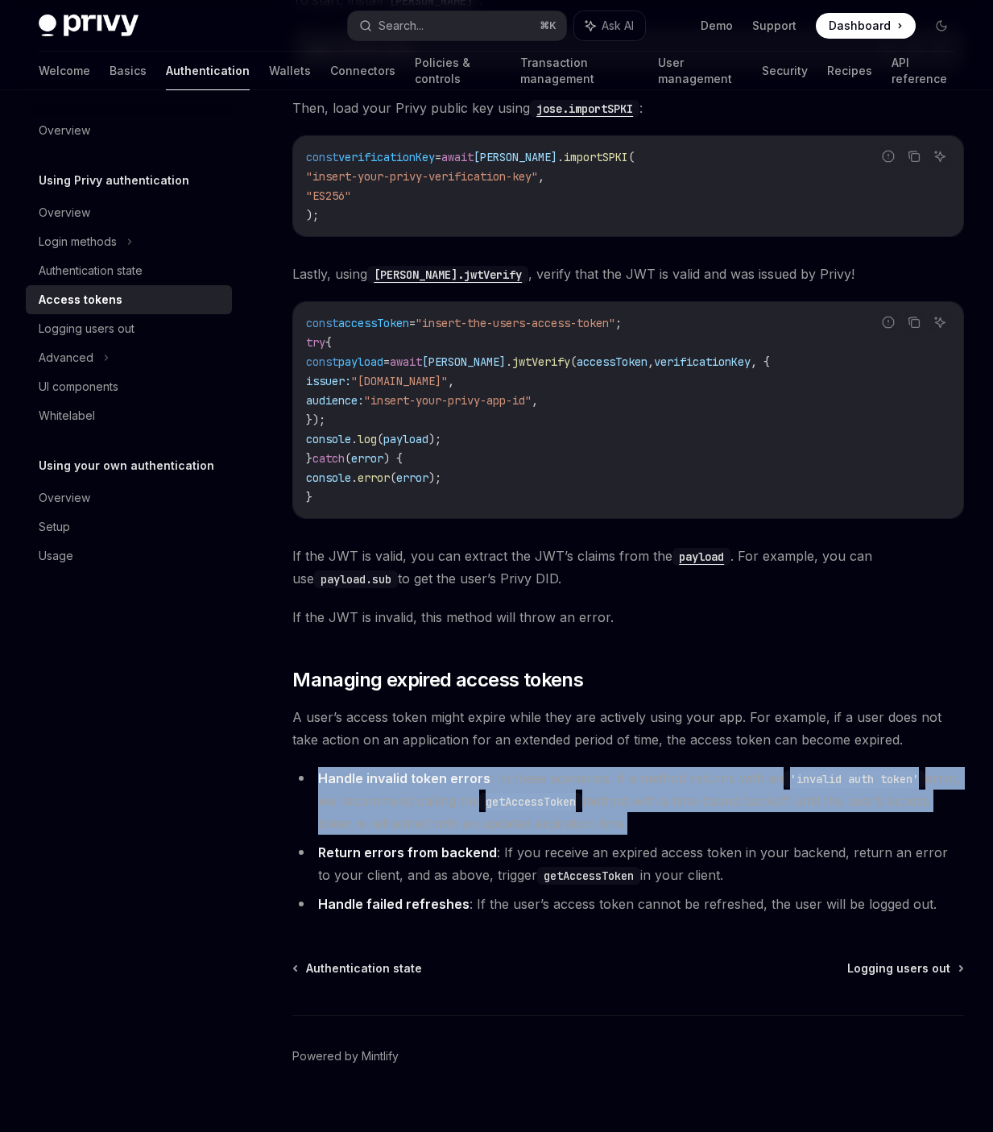
click at [528, 767] on li "Handle invalid token errors : In these scenarios, if a method returns with an '…" at bounding box center [628, 801] width 672 height 68
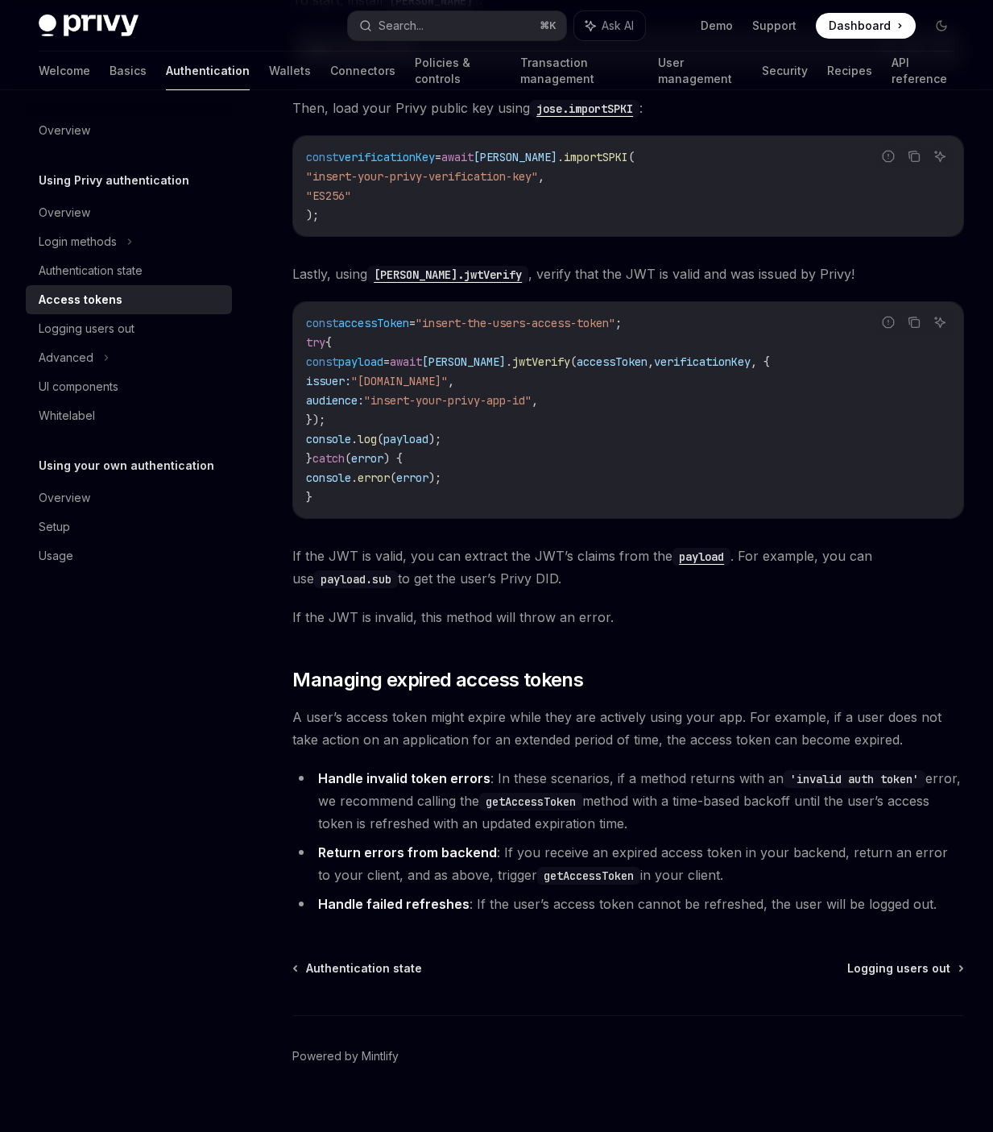
click at [529, 707] on span "A user’s access token might expire while they are actively using your app. For …" at bounding box center [628, 727] width 672 height 45
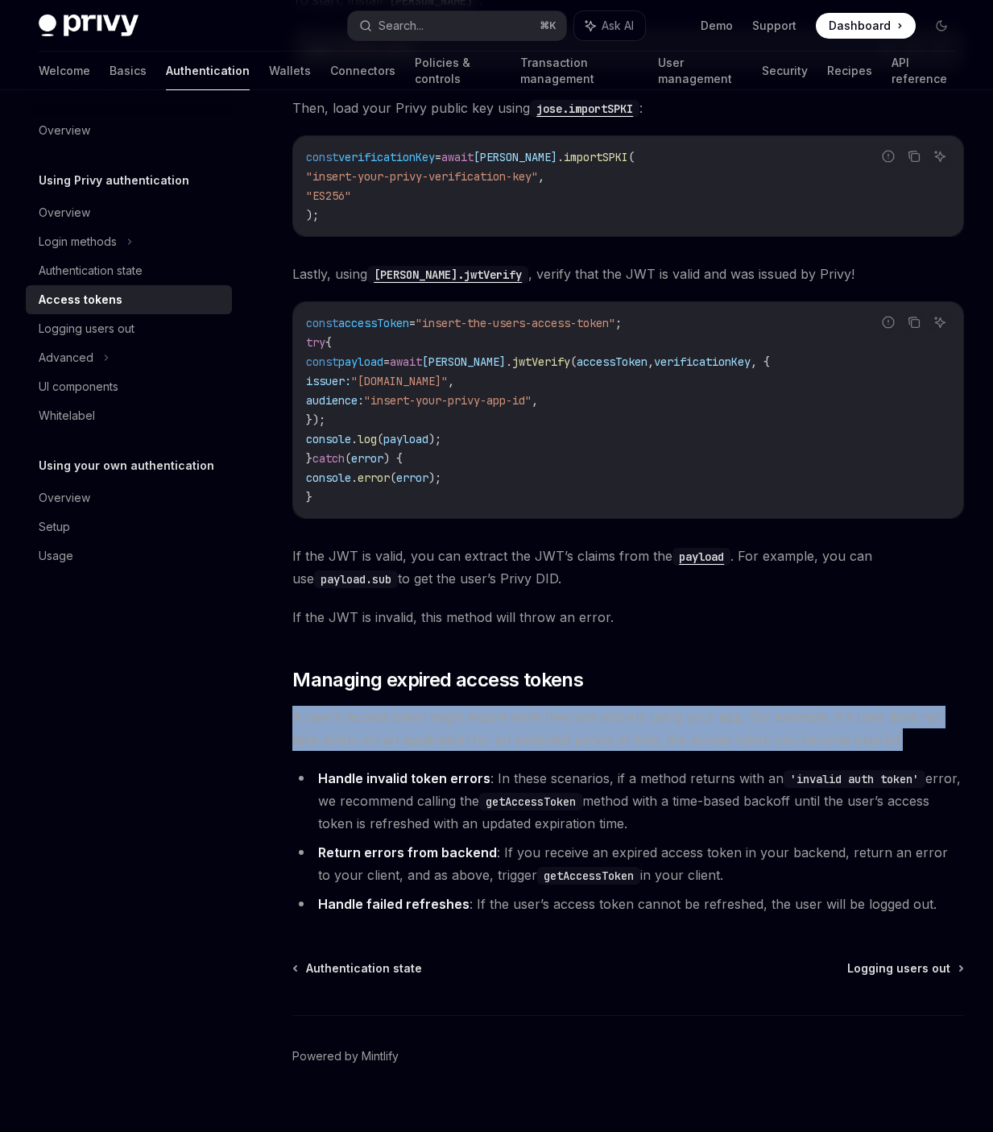
click at [529, 707] on span "A user’s access token might expire while they are actively using your app. For …" at bounding box center [628, 727] width 672 height 45
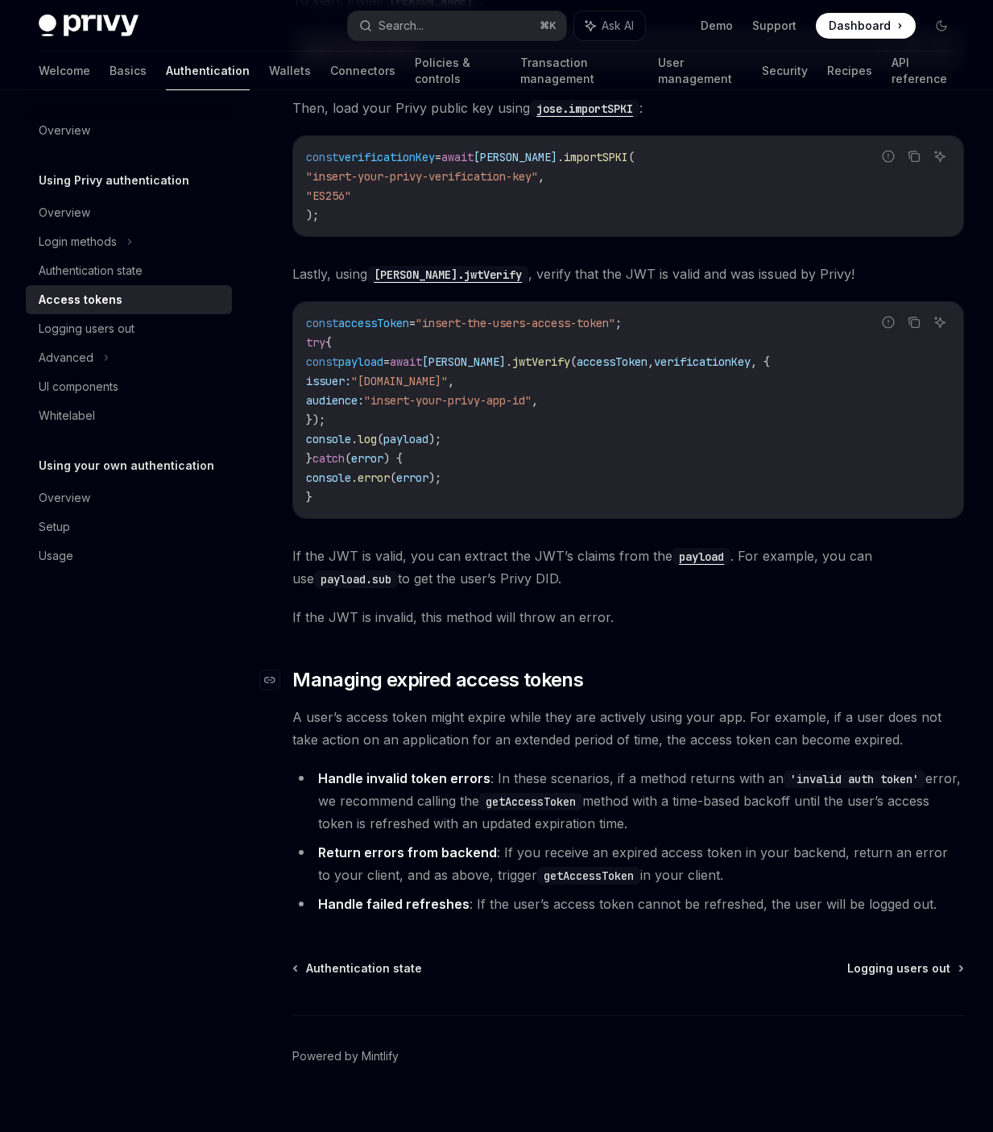
click at [518, 667] on span "Managing expired access tokens" at bounding box center [437, 680] width 291 height 26
click at [511, 606] on span "If the JWT is invalid, this method will throw an error." at bounding box center [628, 617] width 672 height 23
click at [505, 563] on span "If the JWT is valid, you can extract the JWT’s claims from the payload . For ex…" at bounding box center [628, 566] width 672 height 45
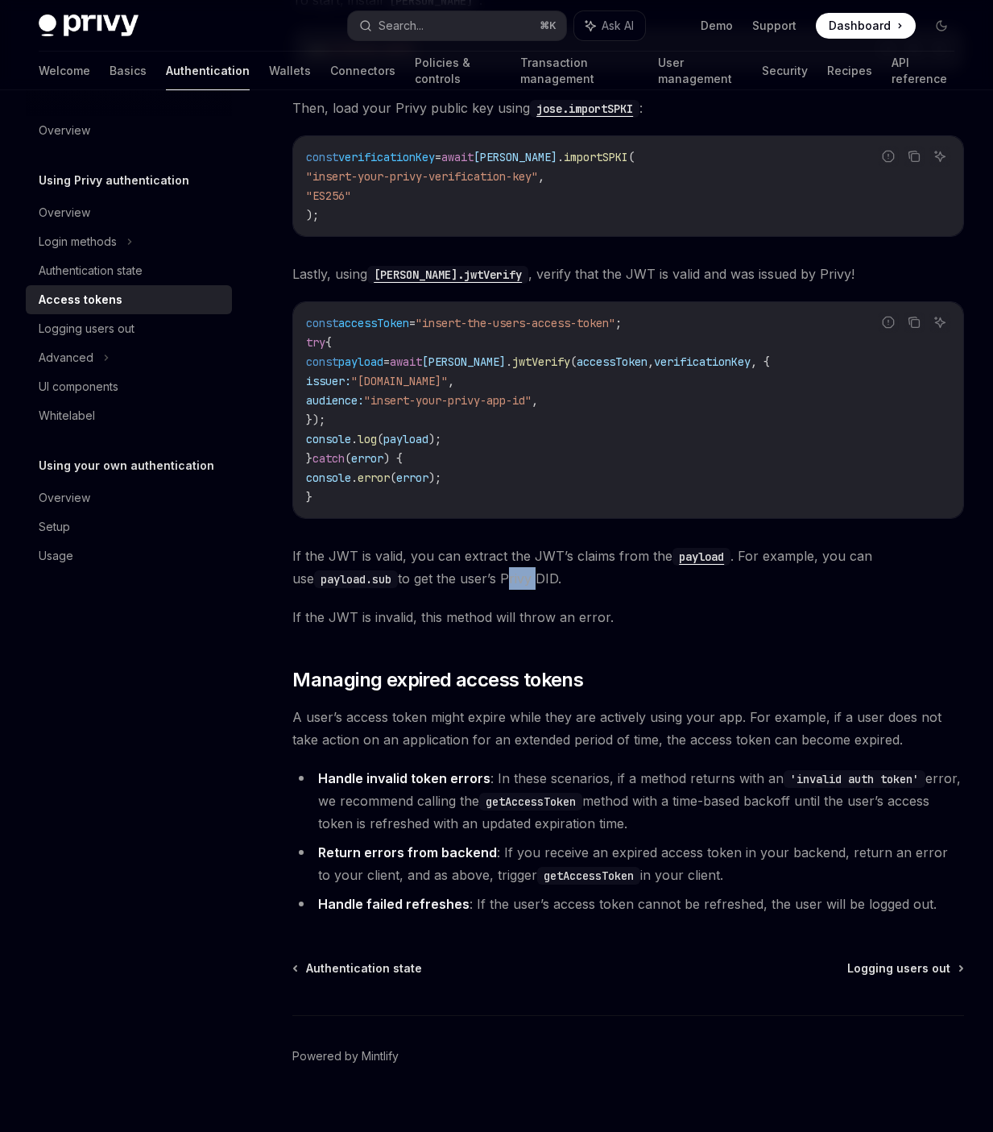
click at [505, 563] on span "If the JWT is valid, you can extract the JWT’s claims from the payload . For ex…" at bounding box center [628, 566] width 672 height 45
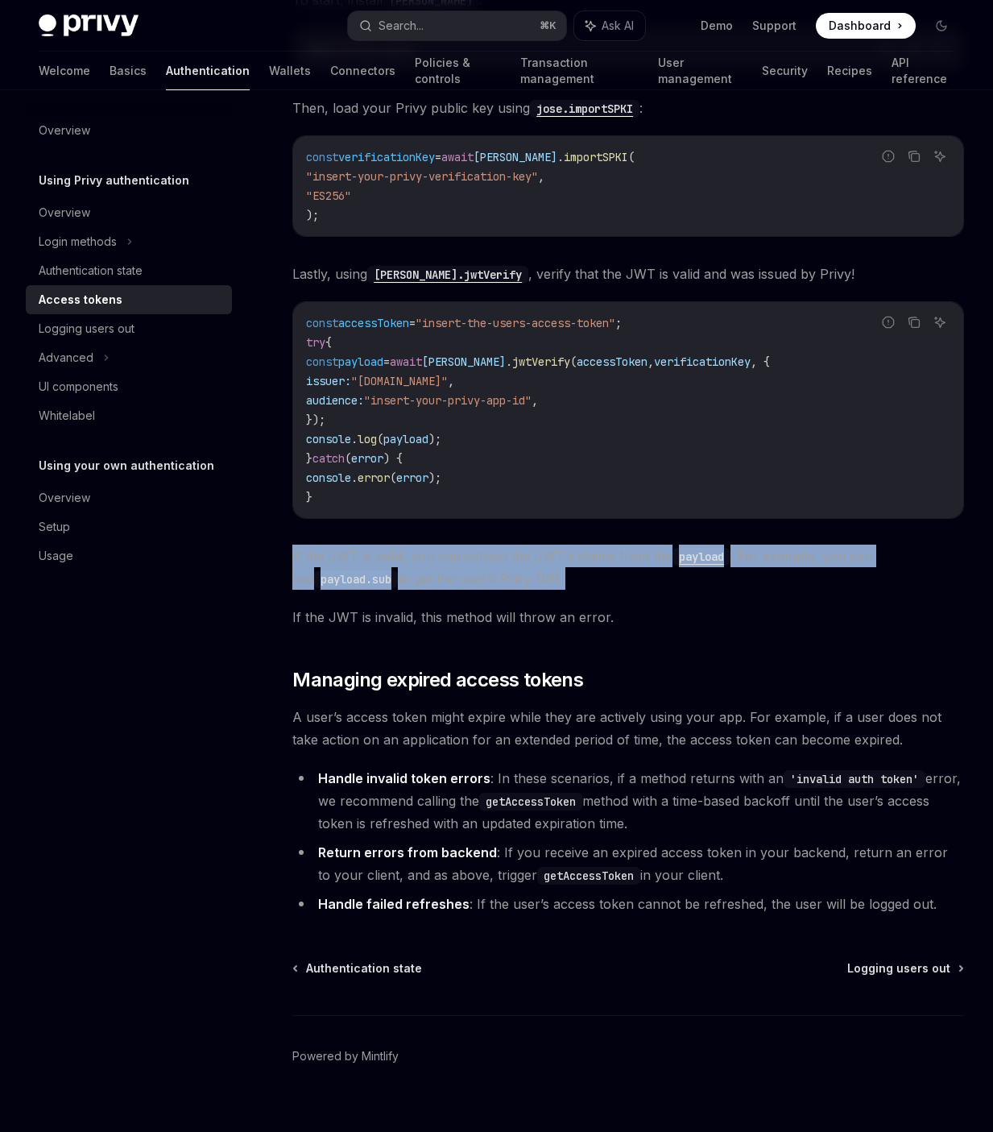
click at [505, 563] on span "If the JWT is valid, you can extract the JWT’s claims from the payload . For ex…" at bounding box center [628, 566] width 672 height 45
click at [511, 562] on span "If the JWT is valid, you can extract the JWT’s claims from the payload . For ex…" at bounding box center [628, 566] width 672 height 45
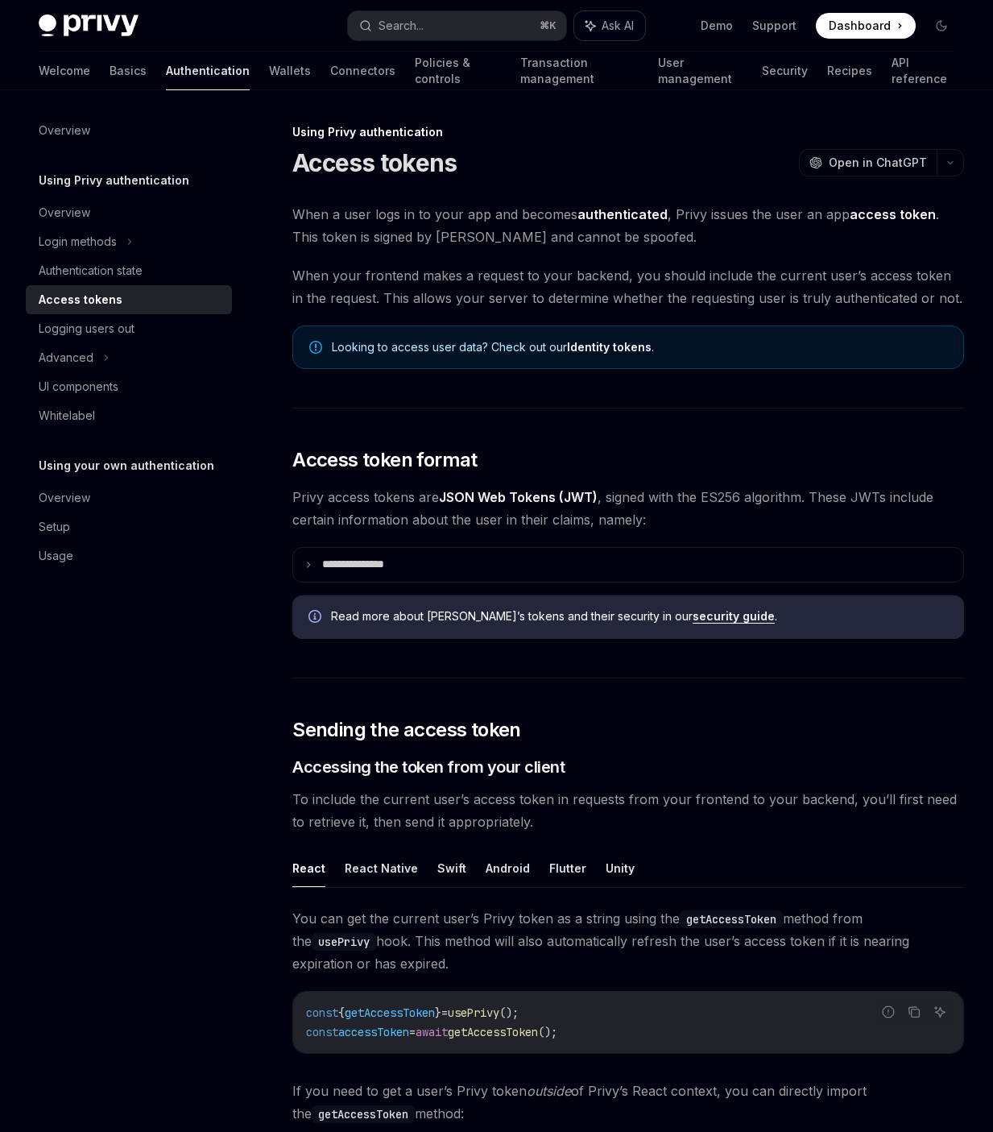
click at [619, 25] on span "Ask AI" at bounding box center [618, 26] width 32 height 16
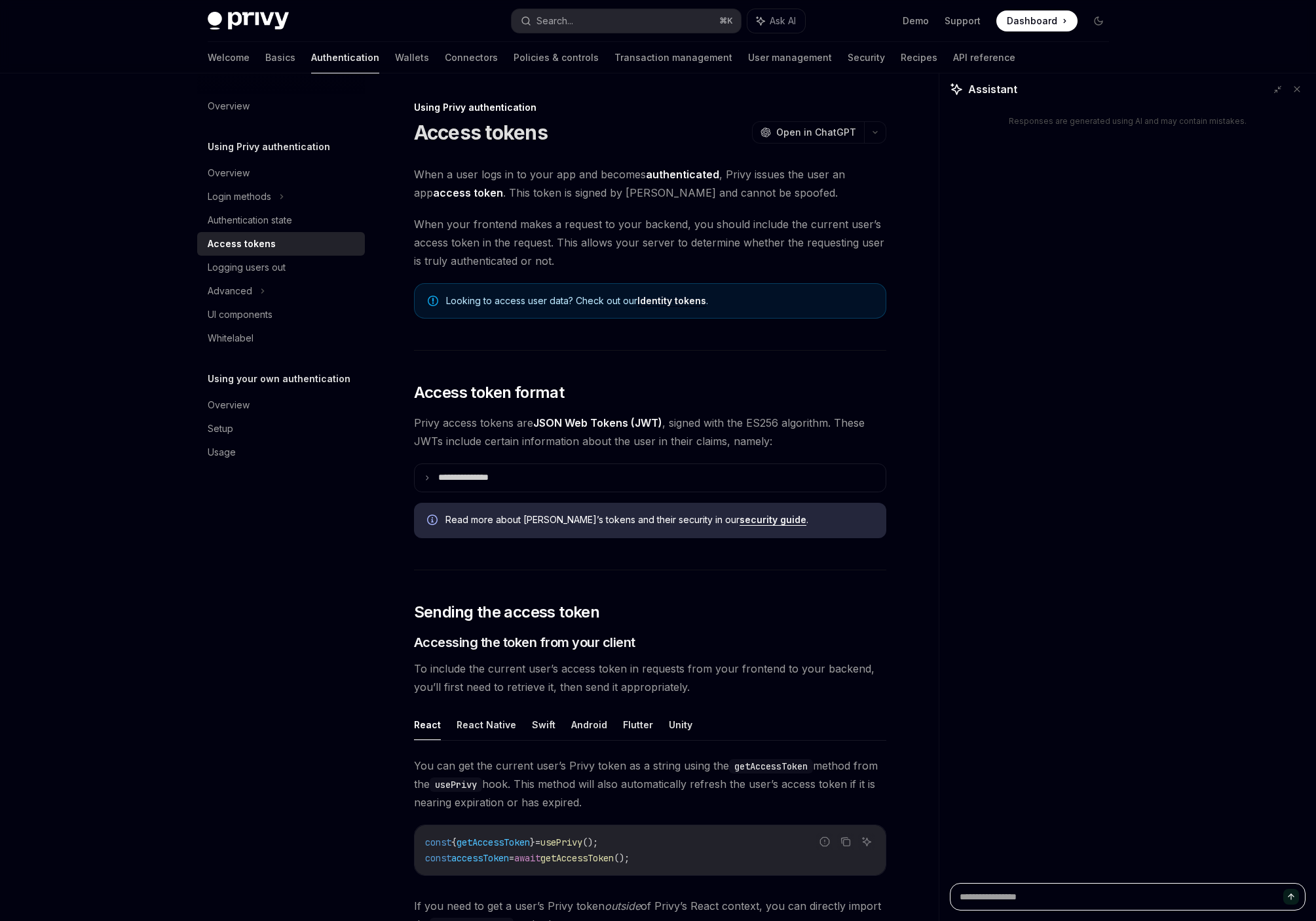
type textarea "*"
click at [807, 369] on div "Responses are generated using AI and may contain mistakes." at bounding box center [1131, 494] width 377 height 777
click at [807, 888] on textarea at bounding box center [1131, 897] width 355 height 28
paste textarea "**********"
type textarea "**********"
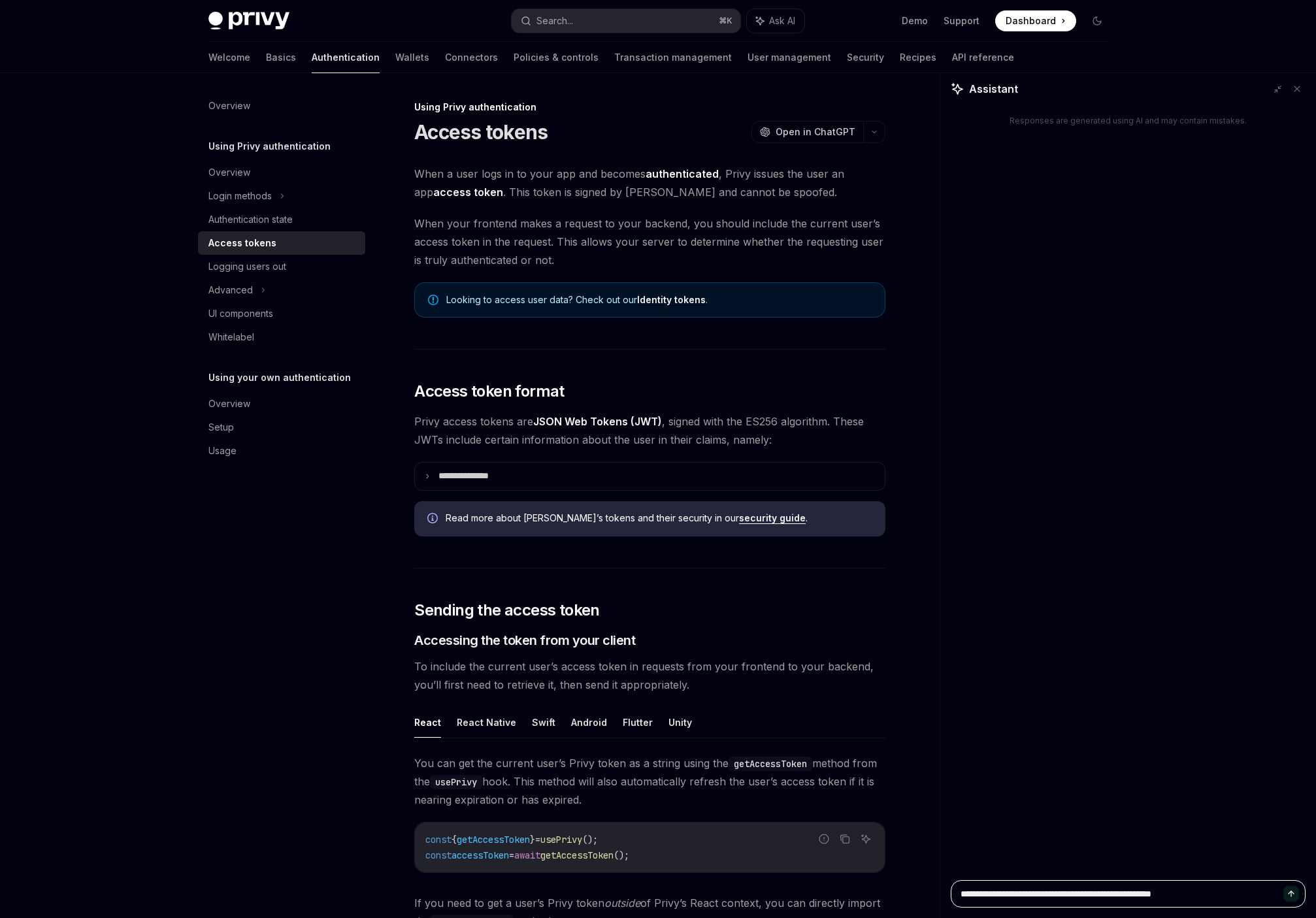
type textarea "*"
type textarea "**********"
click at [805, 894] on icon "Send message" at bounding box center [1291, 893] width 9 height 9
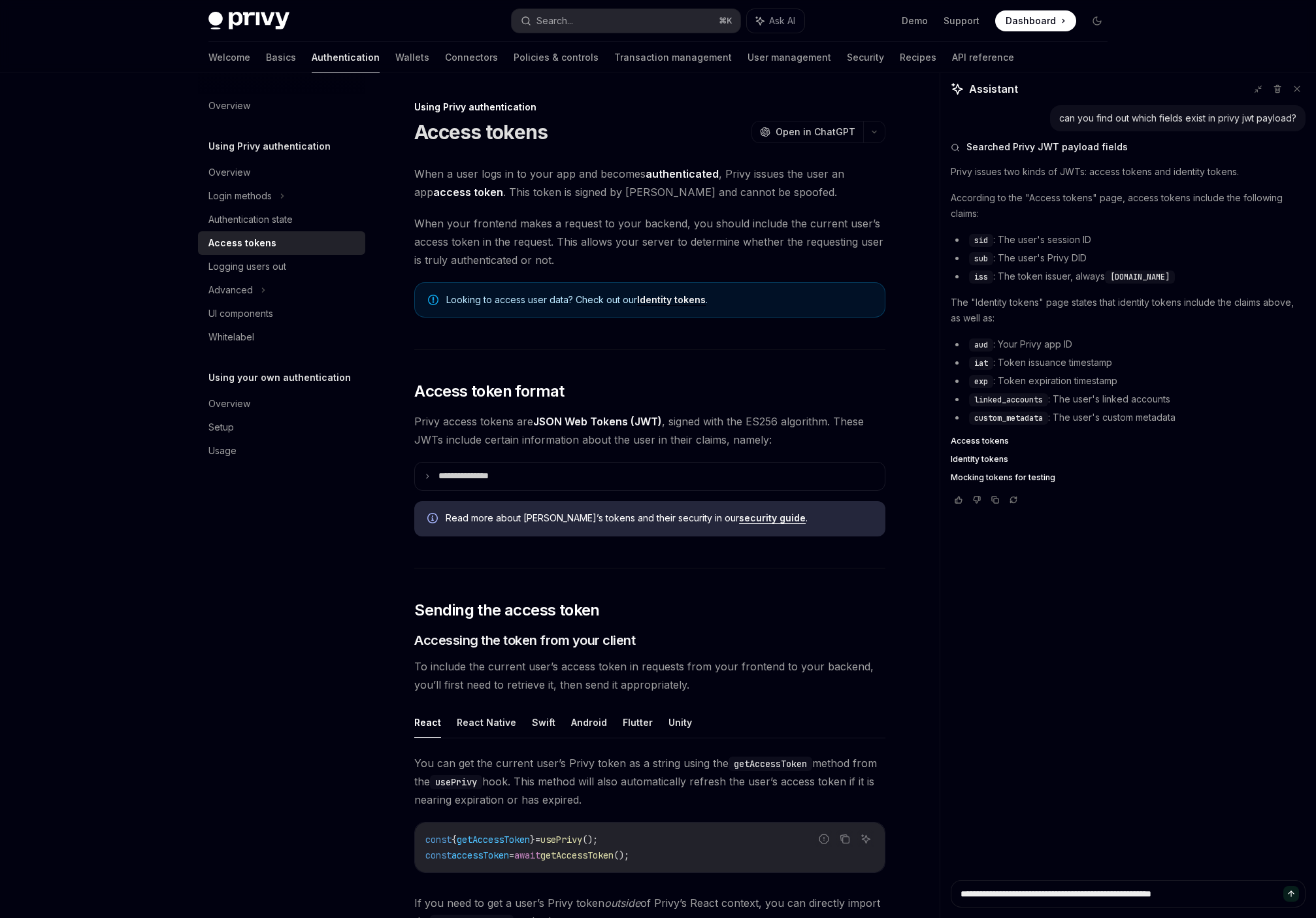
click at [805, 339] on div "can you find out which fields exist in privy jwt payload? Searched Privy JWT pa…" at bounding box center [1128, 492] width 376 height 774
click at [805, 460] on span "Identity tokens" at bounding box center [979, 459] width 58 height 11
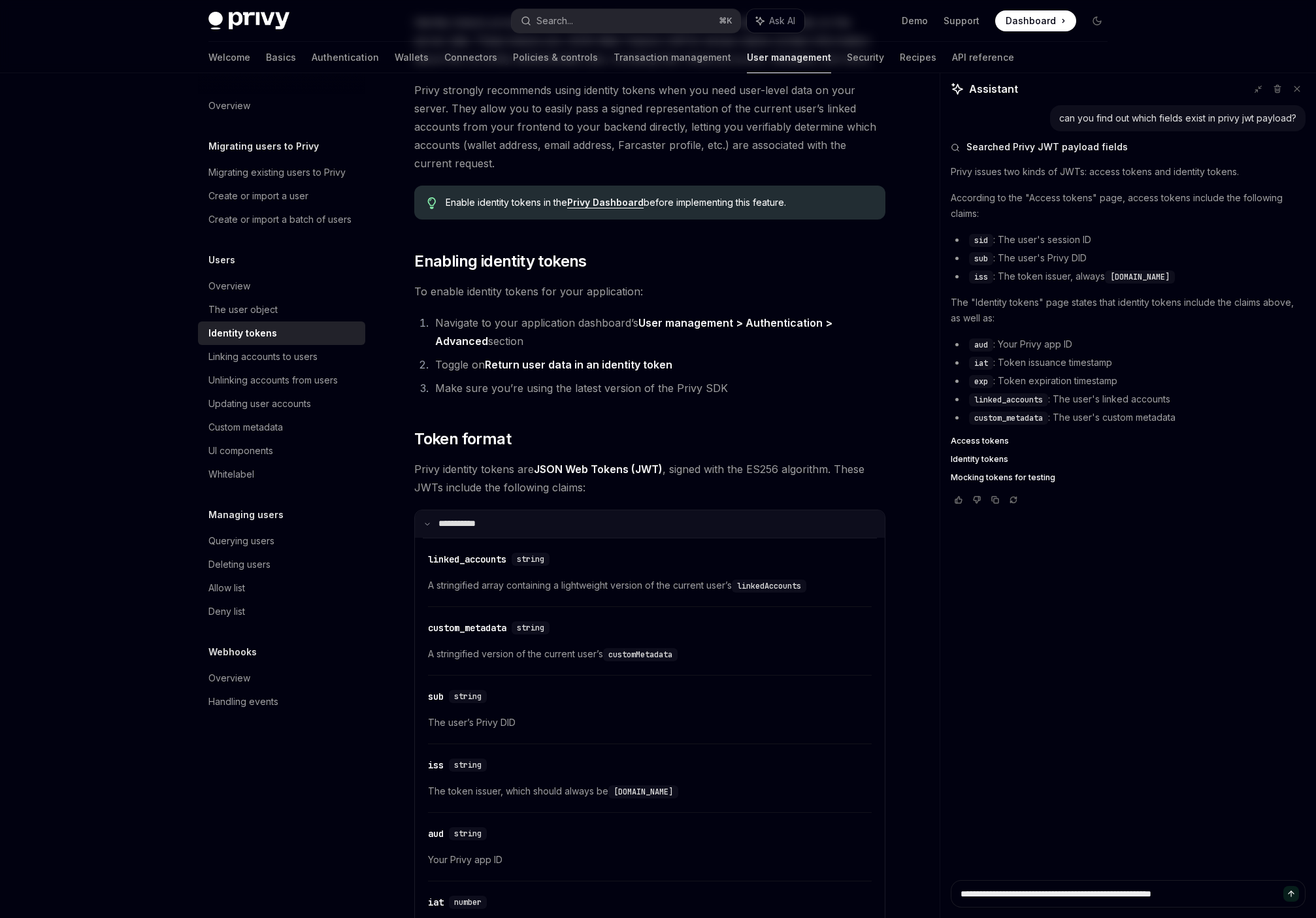
scroll to position [242, 0]
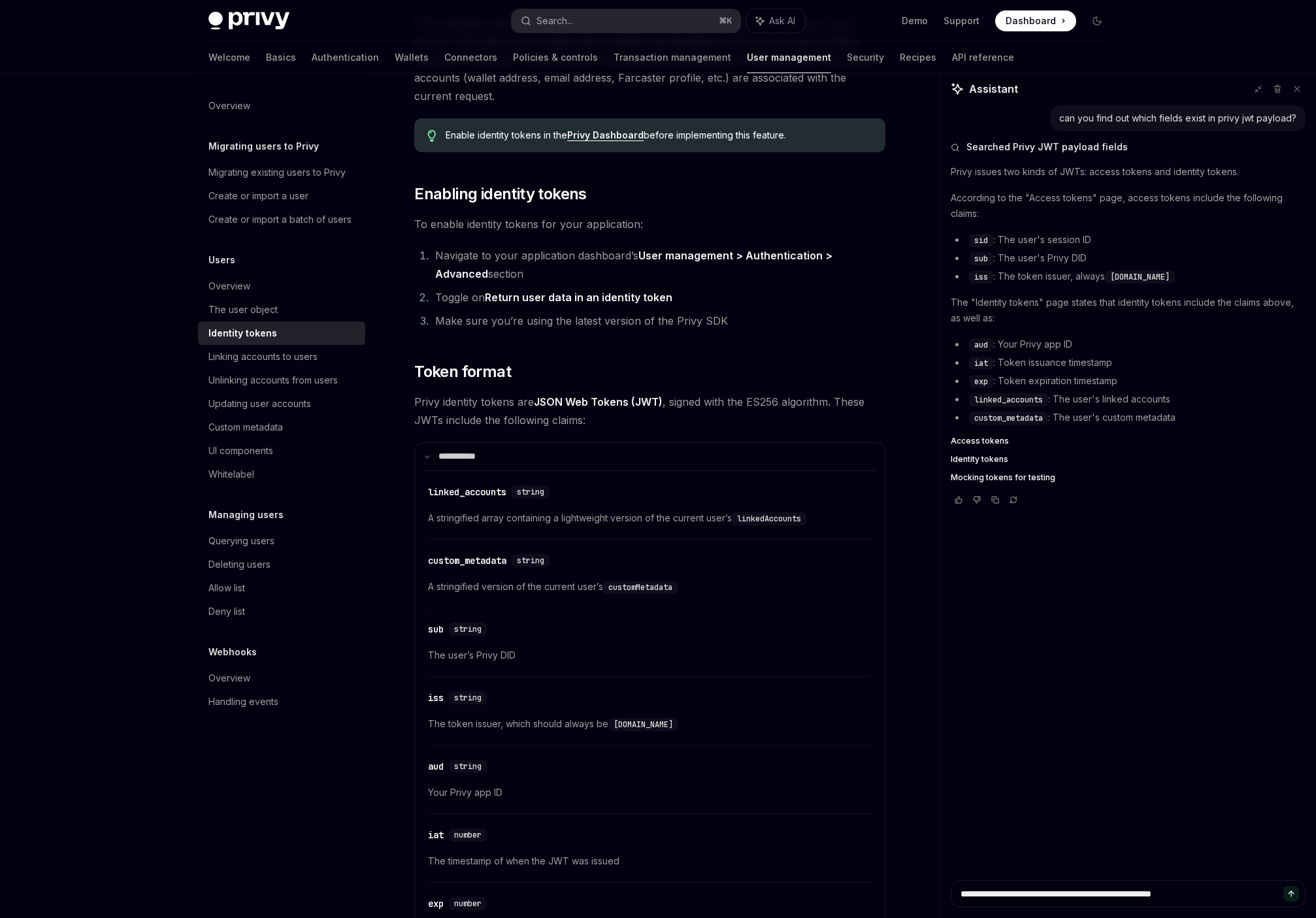
click at [454, 400] on span "Privy identity tokens are JSON Web Tokens (JWT) , signed with the ES256 algorit…" at bounding box center [650, 410] width 471 height 36
click at [475, 401] on span "Privy identity tokens are JSON Web Tokens (JWT) , signed with the ES256 algorit…" at bounding box center [650, 410] width 471 height 36
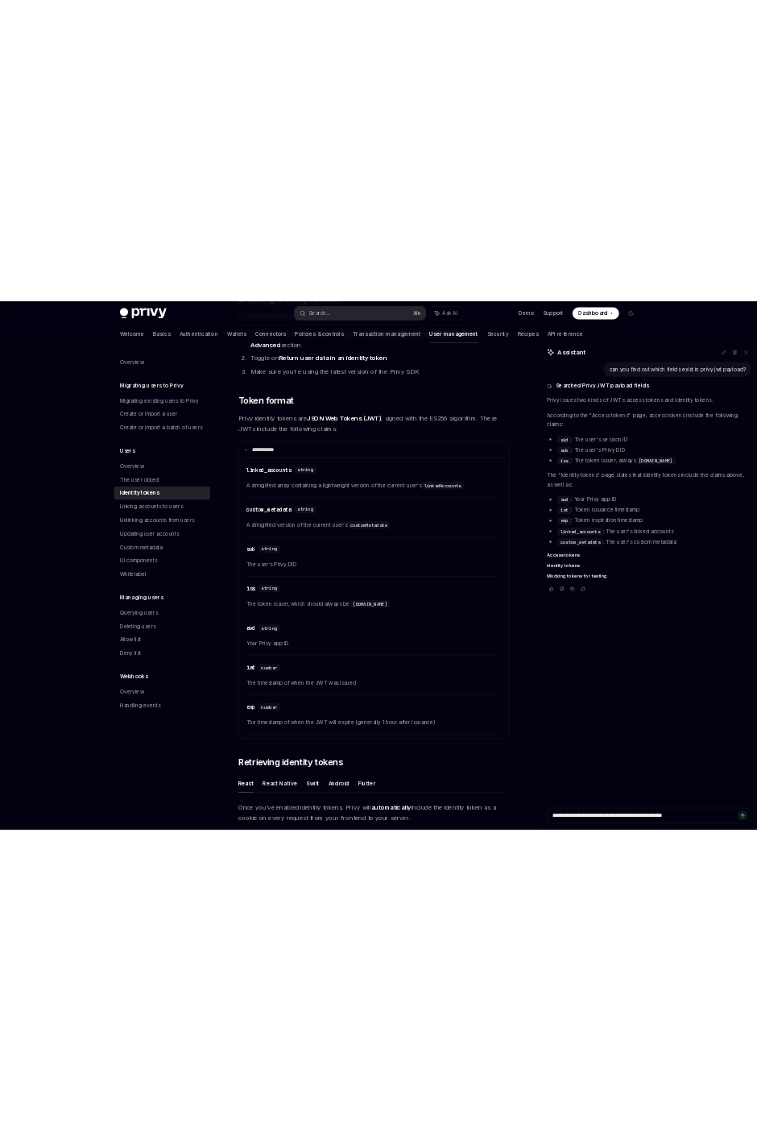
scroll to position [536, 0]
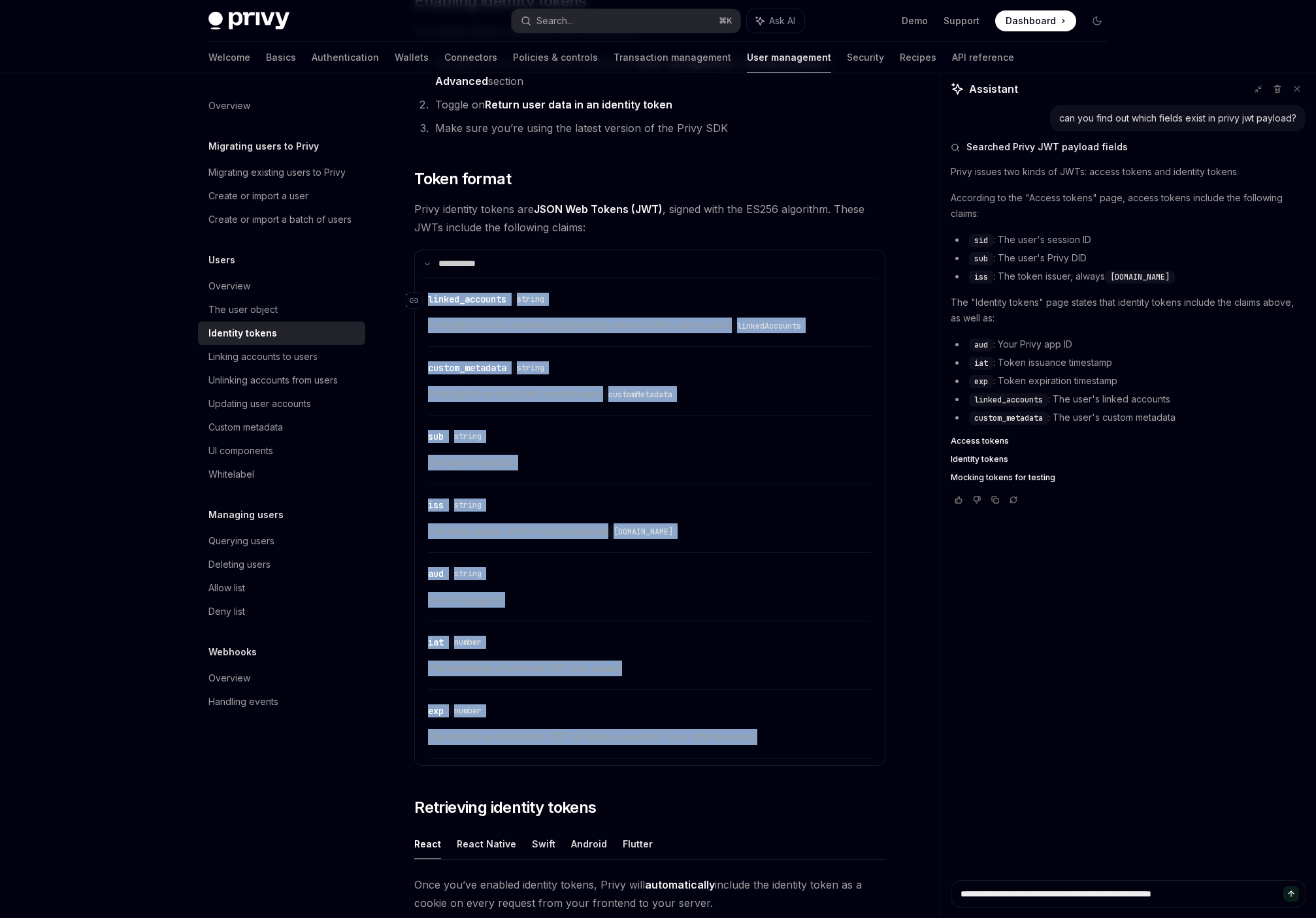
drag, startPoint x: 754, startPoint y: 740, endPoint x: 424, endPoint y: 290, distance: 558.0
click at [424, 290] on div "​ linked_accounts string A stringified array containing a lightweight version o…" at bounding box center [650, 517] width 454 height 481
copy div "​ linked_accounts string A stringified array containing a lightweight version o…"
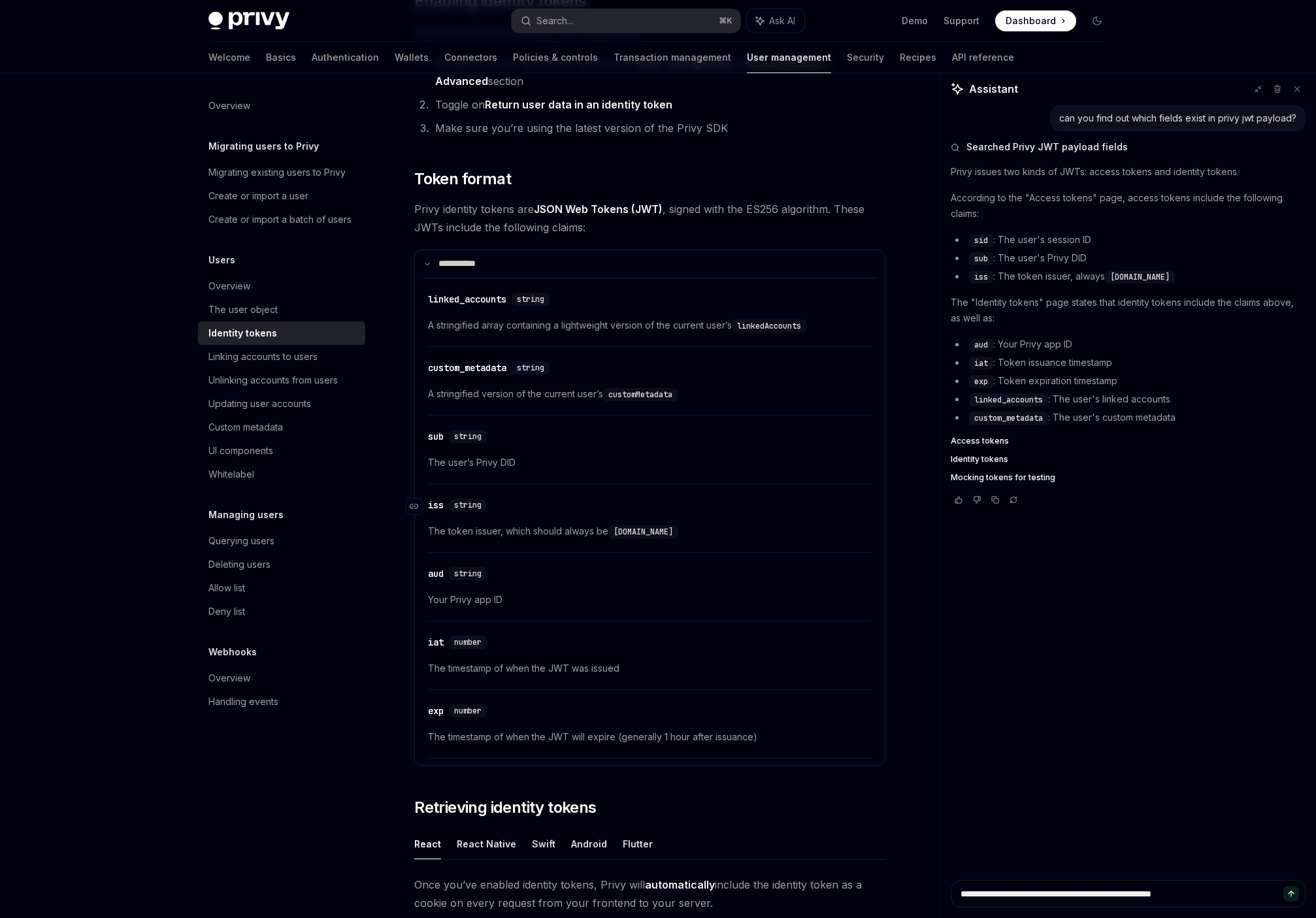
click at [544, 500] on div "​ iss string" at bounding box center [643, 504] width 431 height 15
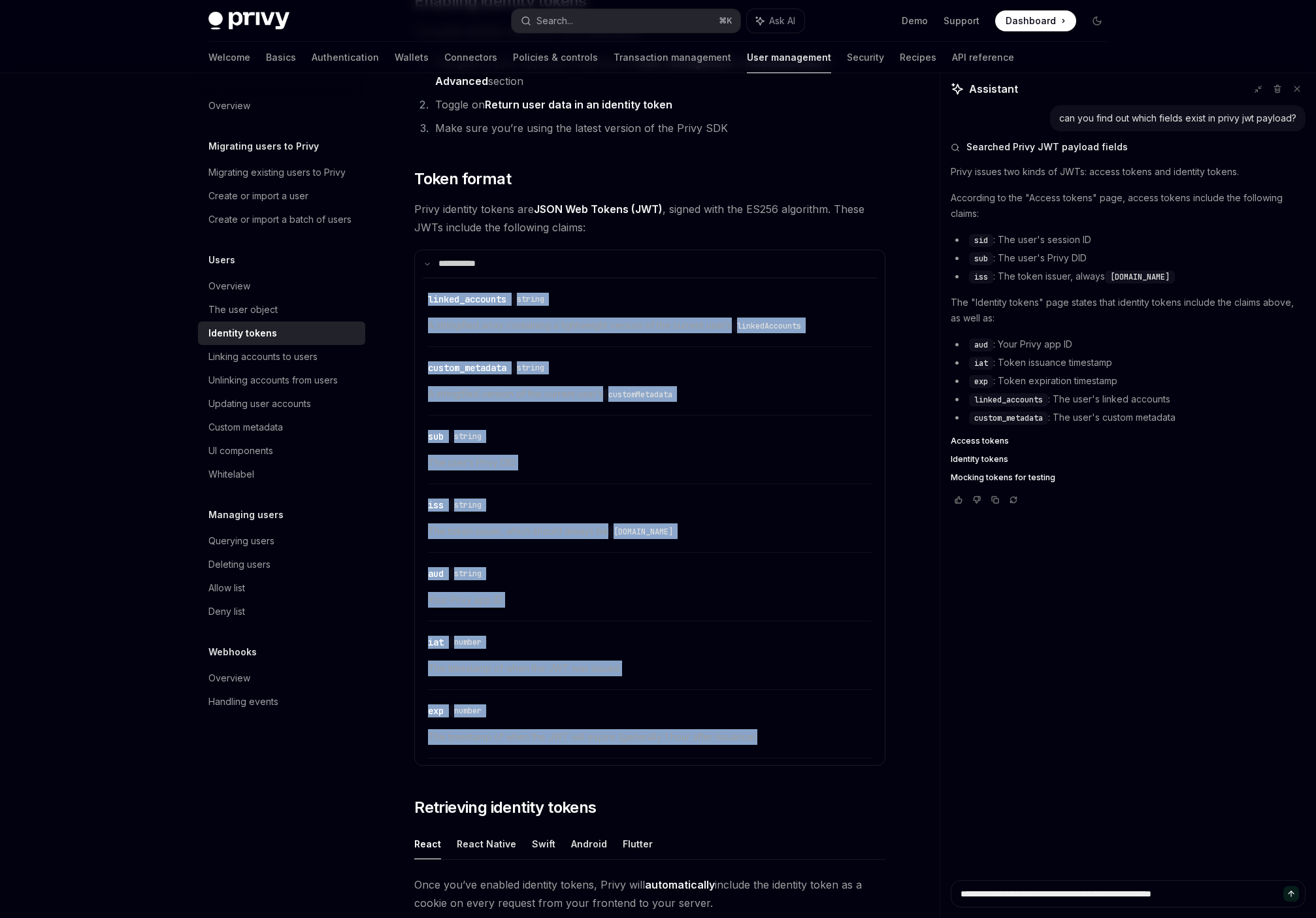
drag, startPoint x: 762, startPoint y: 744, endPoint x: 423, endPoint y: 284, distance: 571.4
click at [423, 284] on div "​ linked_accounts string A stringified array containing a lightweight version o…" at bounding box center [650, 517] width 454 height 481
copy div "linked_accounts string A stringified array containing a lightweight version of …"
click at [513, 653] on div "​ iat number The timestamp of when the JWT was issued" at bounding box center [650, 658] width 444 height 62
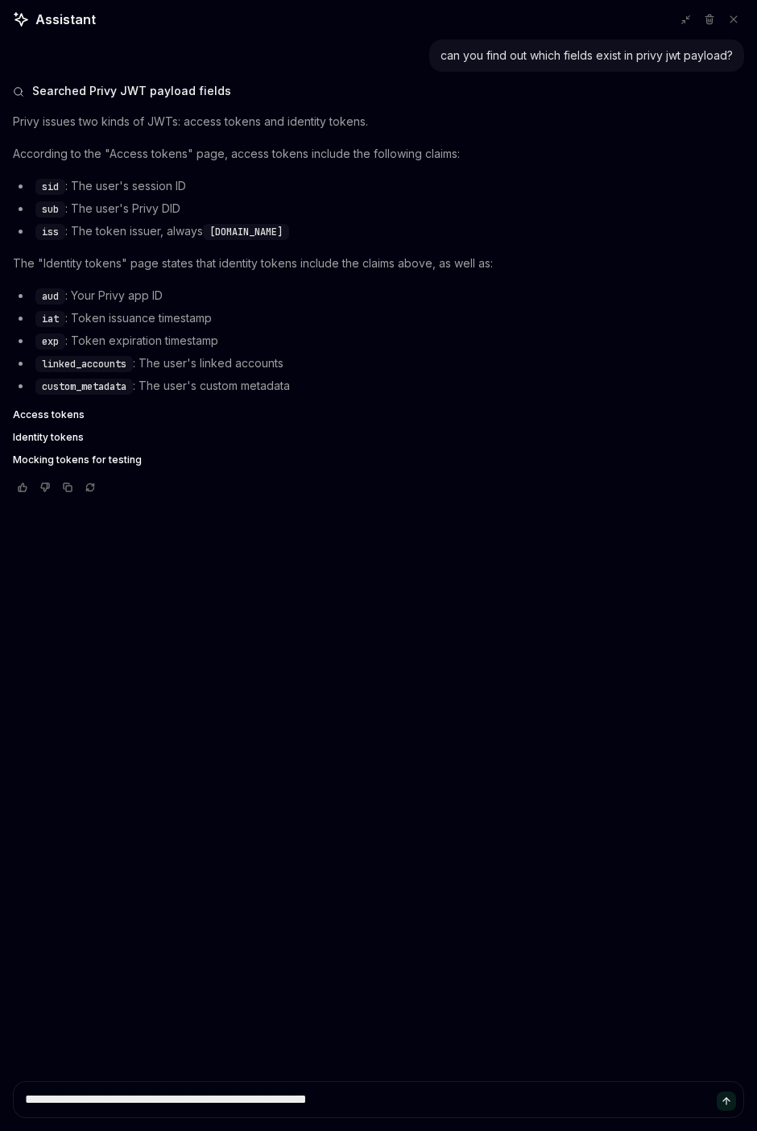
scroll to position [217, 0]
click at [515, 508] on div "can you find out which fields exist in privy jwt payload? Searched Privy JWT pa…" at bounding box center [378, 276] width 731 height 474
click at [731, 19] on icon at bounding box center [733, 19] width 11 height 11
type textarea "*"
